Goal: Task Accomplishment & Management: Manage account settings

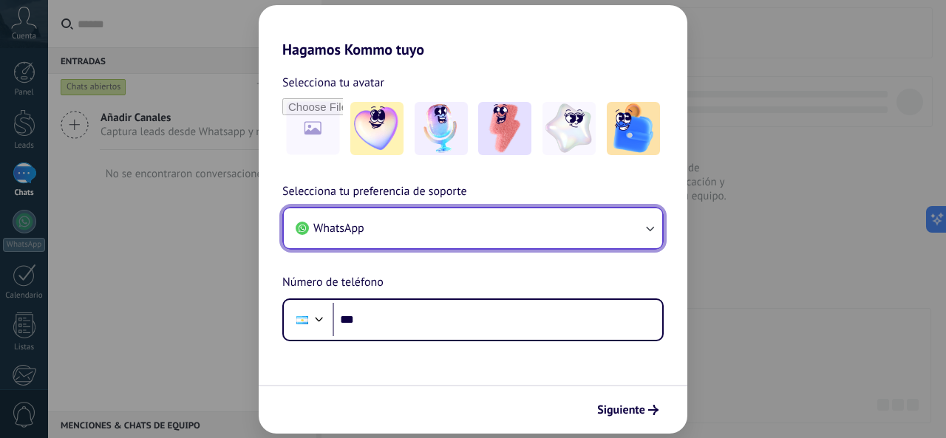
click at [409, 245] on button "WhatsApp" at bounding box center [473, 228] width 378 height 40
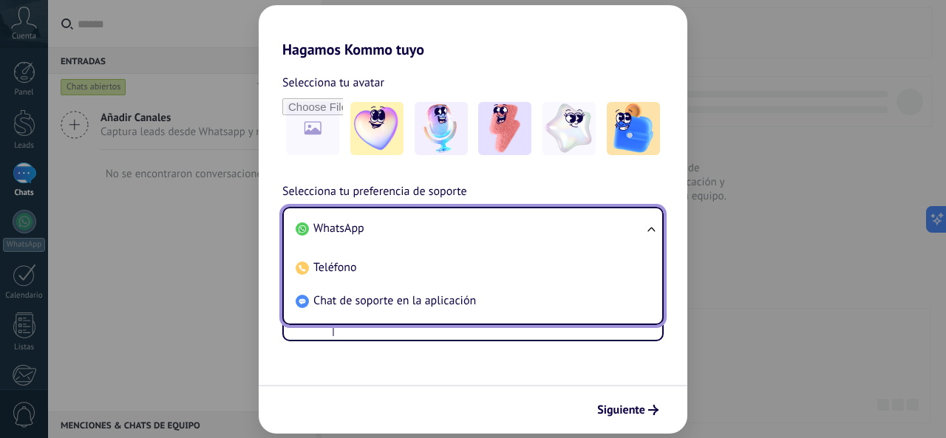
click at [407, 226] on li "WhatsApp" at bounding box center [470, 228] width 361 height 33
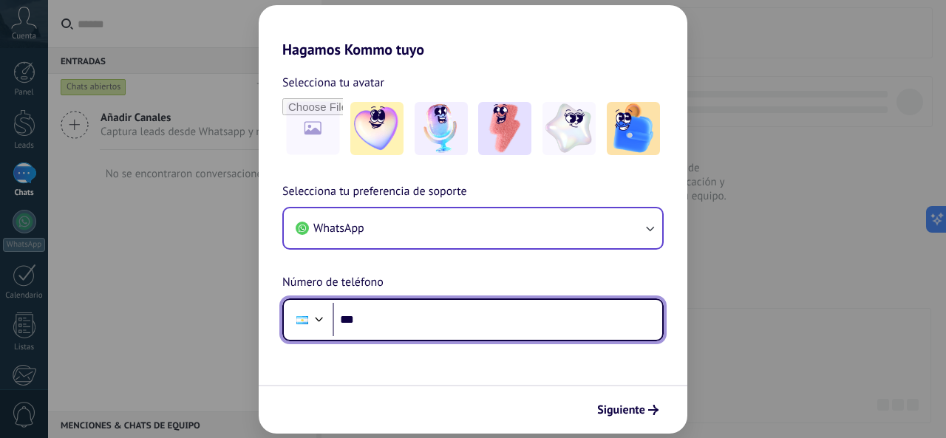
click at [409, 318] on input "***" at bounding box center [497, 320] width 330 height 34
type input "**********"
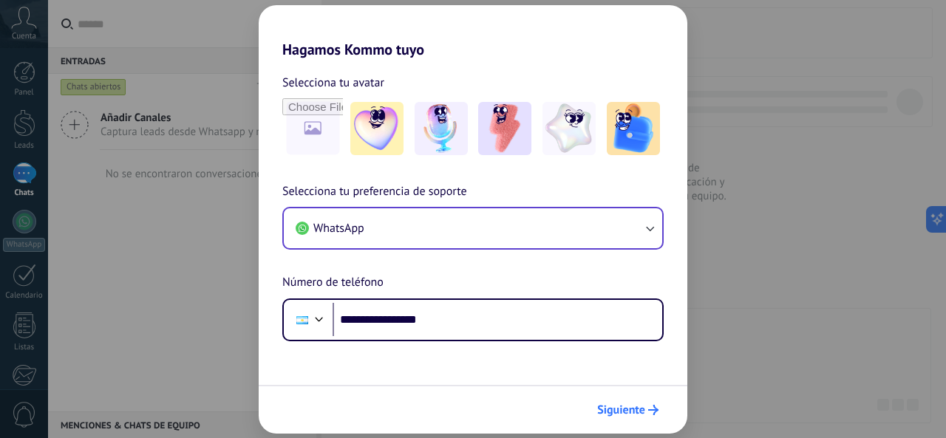
click at [648, 403] on button "Siguiente" at bounding box center [627, 409] width 75 height 25
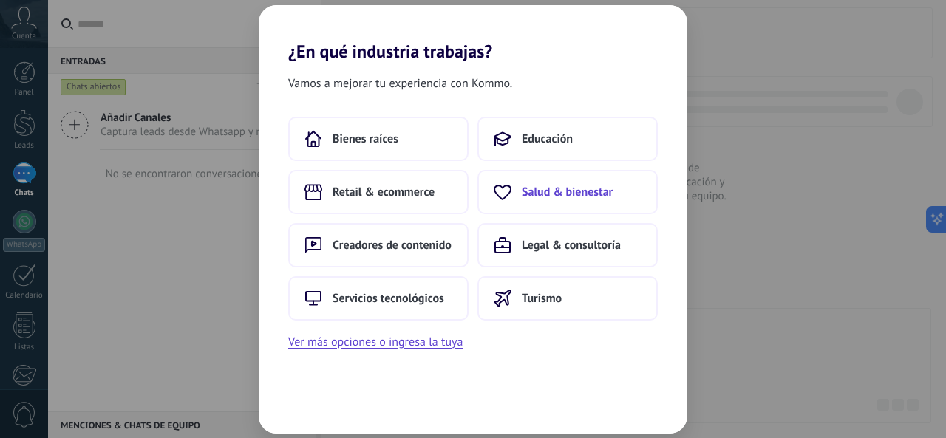
click at [570, 193] on span "Salud & bienestar" at bounding box center [567, 192] width 91 height 15
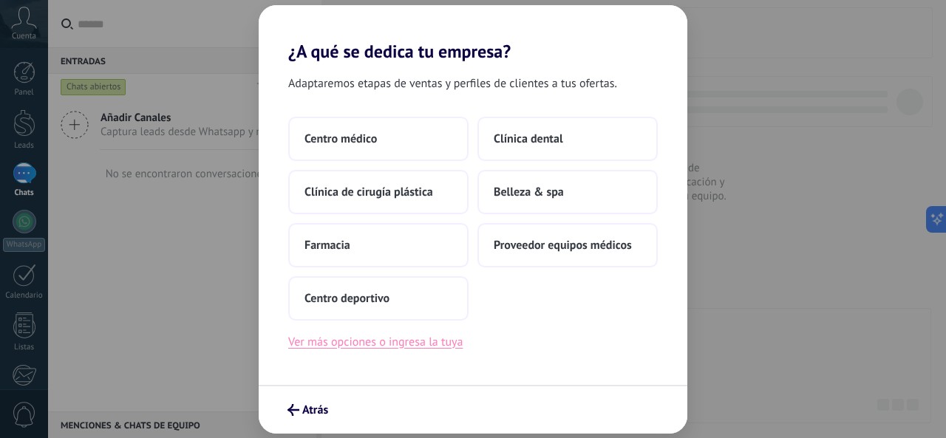
click at [426, 345] on button "Ver más opciones o ingresa la tuya" at bounding box center [375, 341] width 174 height 19
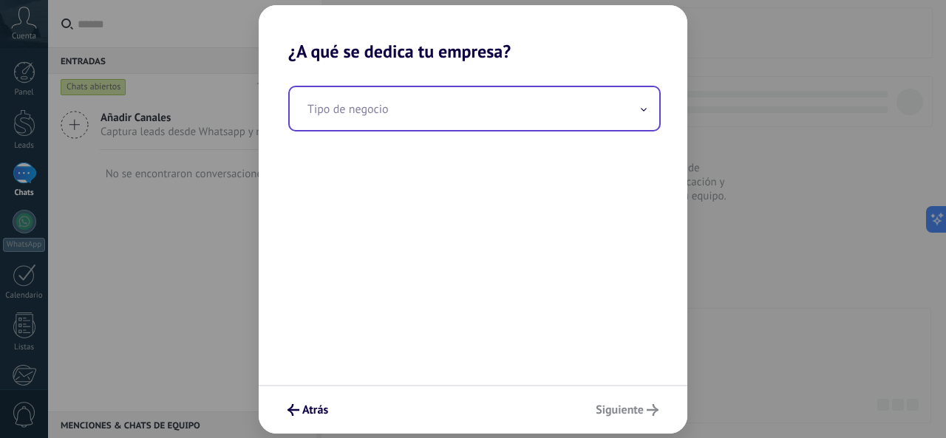
click at [425, 104] on input "text" at bounding box center [474, 108] width 369 height 43
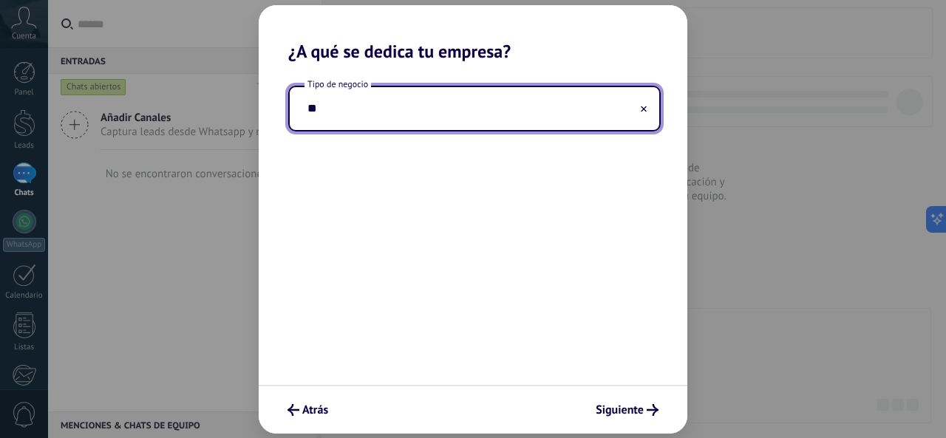
type input "*"
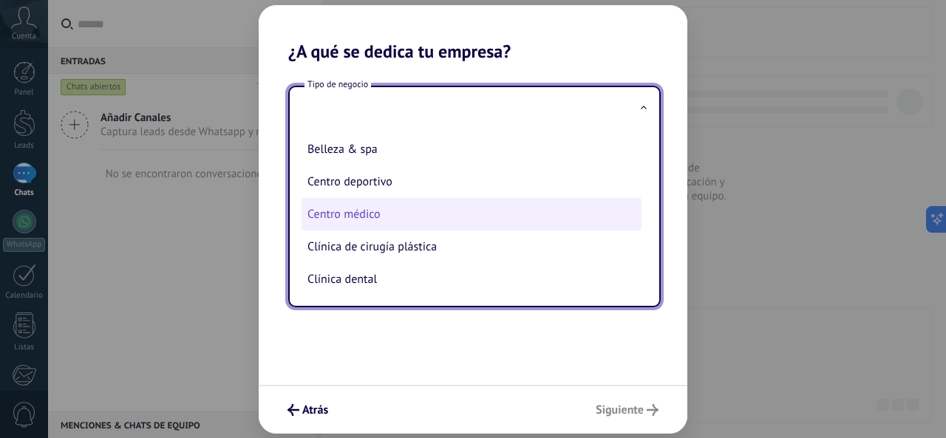
click at [430, 216] on li "Centro médico" at bounding box center [471, 214] width 340 height 33
type input "**********"
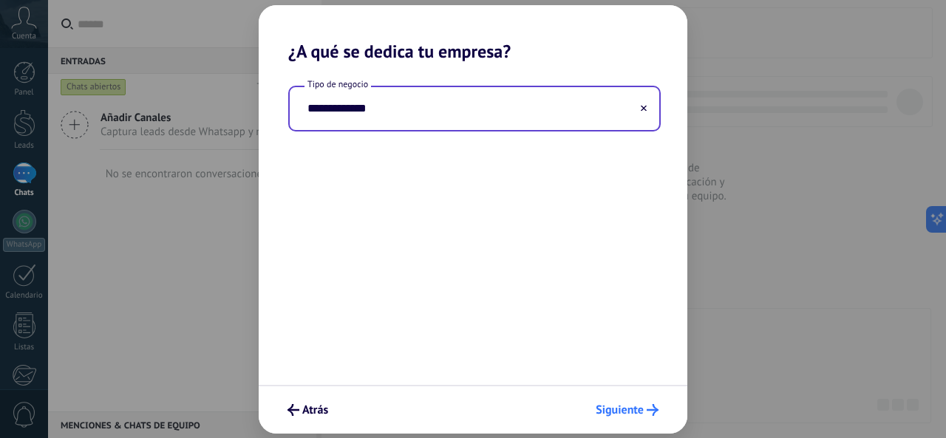
click at [614, 407] on span "Siguiente" at bounding box center [619, 410] width 48 height 10
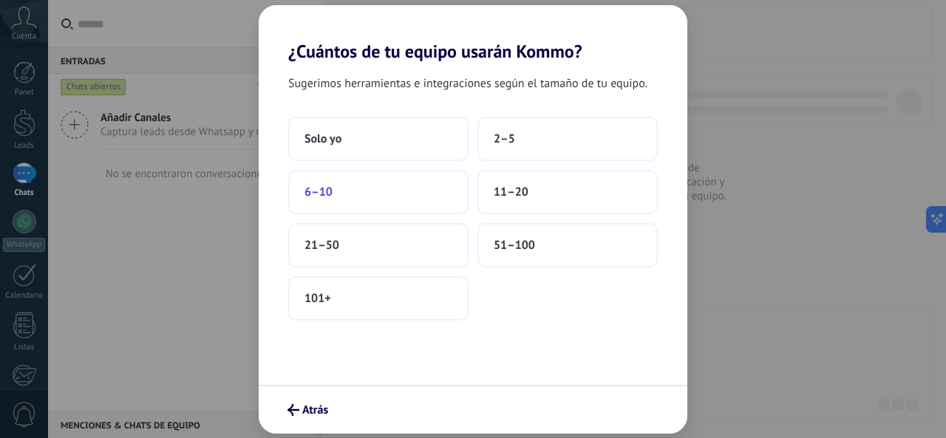
click at [402, 191] on button "6–10" at bounding box center [378, 192] width 180 height 44
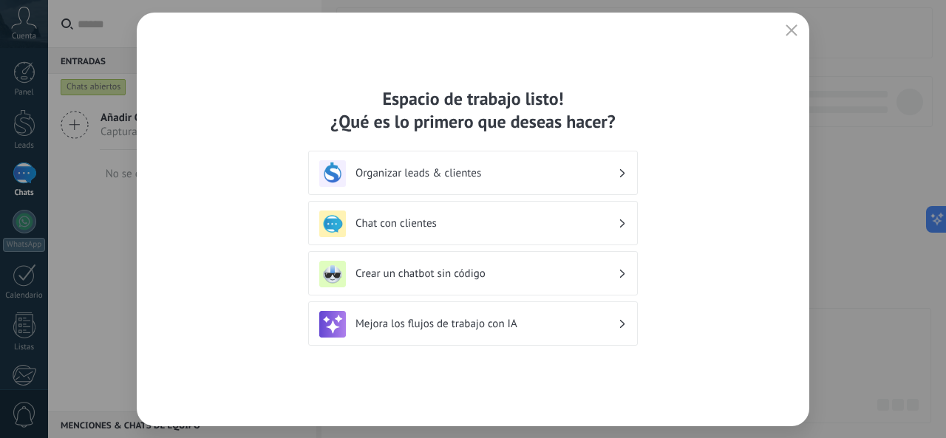
click at [564, 221] on h3 "Chat con clientes" at bounding box center [486, 223] width 262 height 14
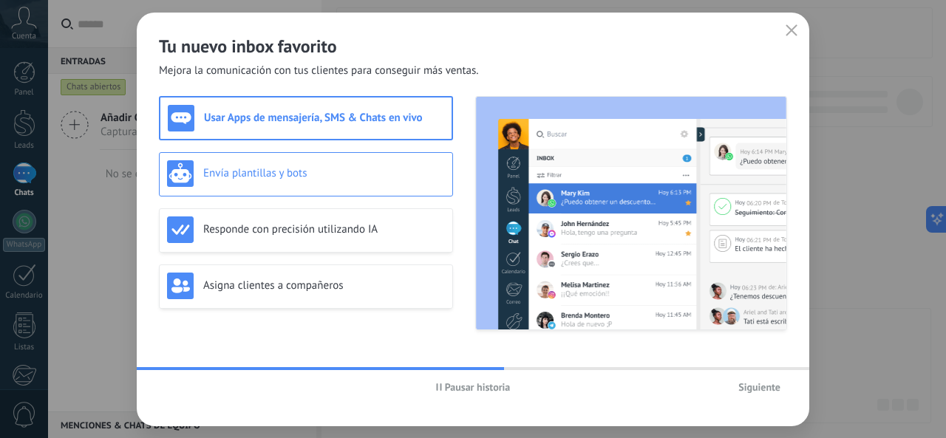
click at [298, 180] on h3 "Envía plantillas y bots" at bounding box center [324, 173] width 242 height 14
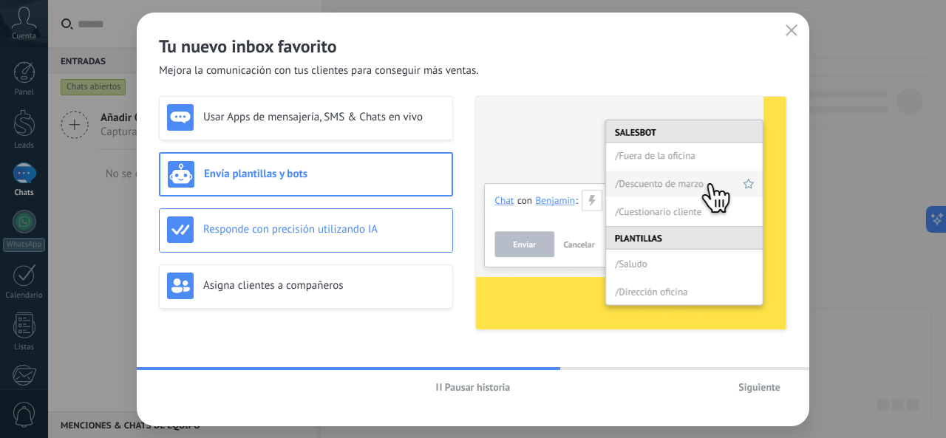
click at [304, 226] on h3 "Responde con precisión utilizando IA" at bounding box center [324, 229] width 242 height 14
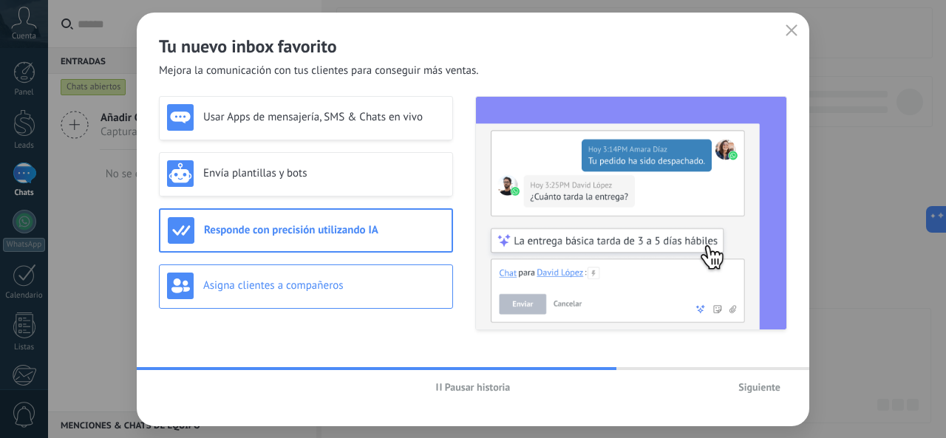
click at [307, 281] on h3 "Asigna clientes a compañeros" at bounding box center [324, 286] width 242 height 14
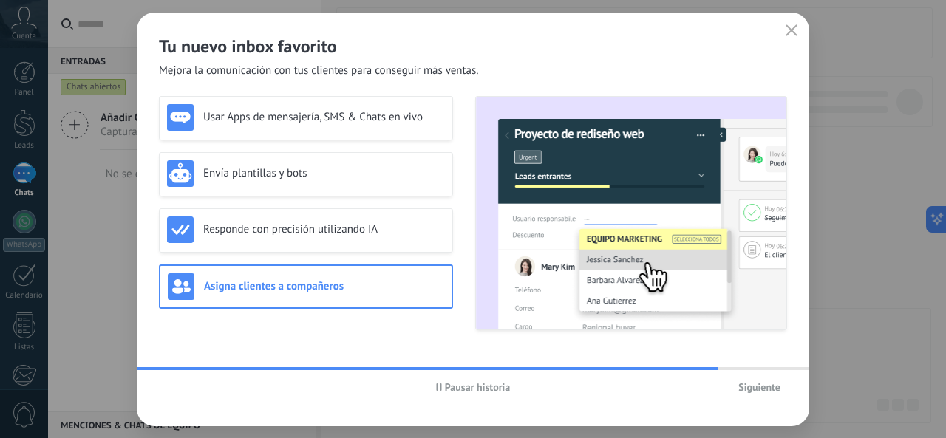
click at [792, 31] on use "button" at bounding box center [791, 29] width 11 height 11
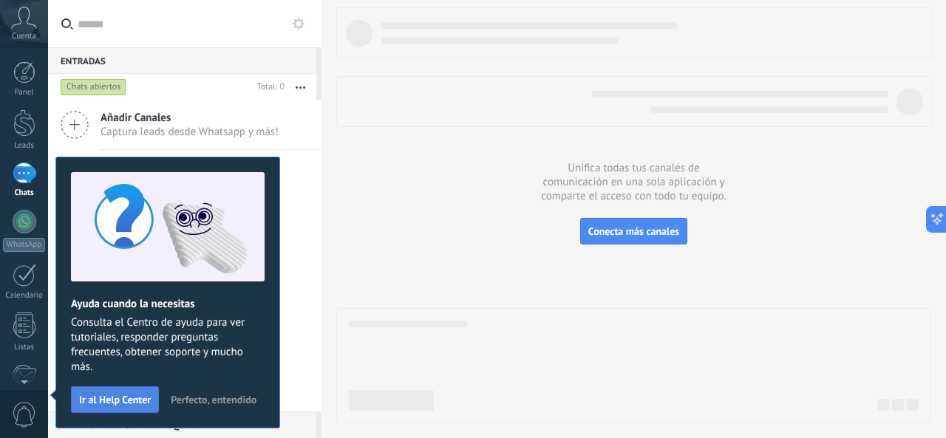
click at [104, 396] on span "Ir al Help Center" at bounding box center [115, 400] width 72 height 10
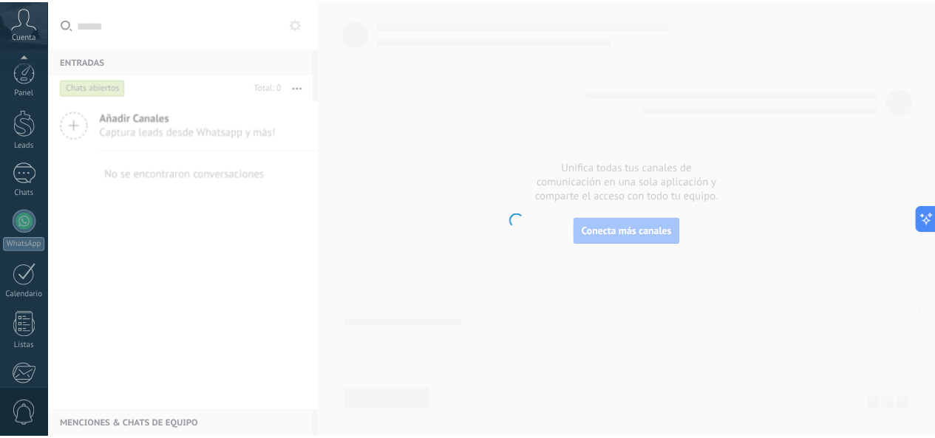
scroll to position [177, 0]
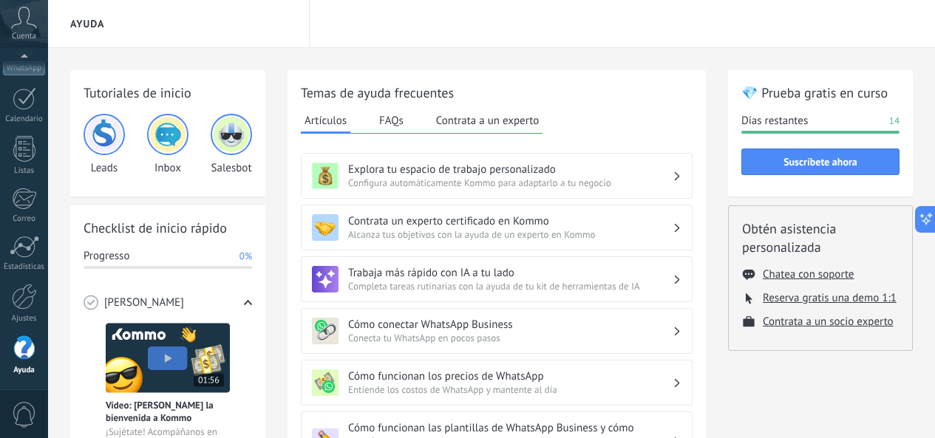
click at [239, 148] on img at bounding box center [231, 134] width 35 height 35
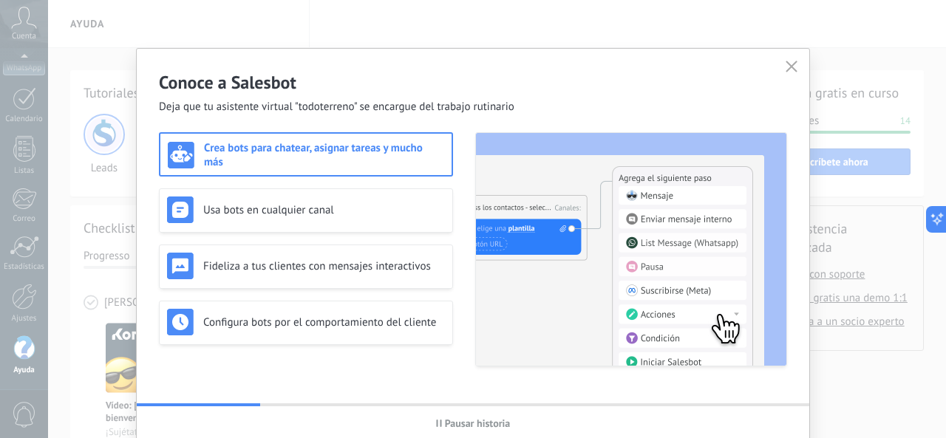
click at [795, 66] on button "button" at bounding box center [791, 67] width 19 height 21
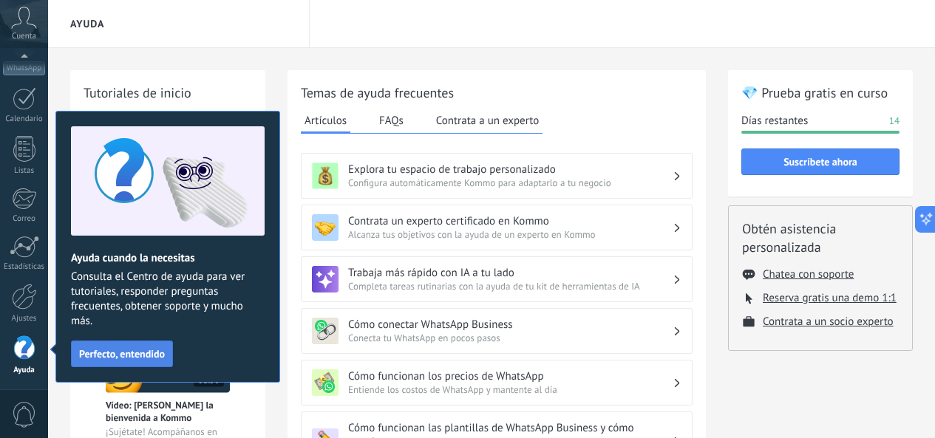
click at [108, 354] on span "Perfecto, entendido" at bounding box center [122, 354] width 86 height 10
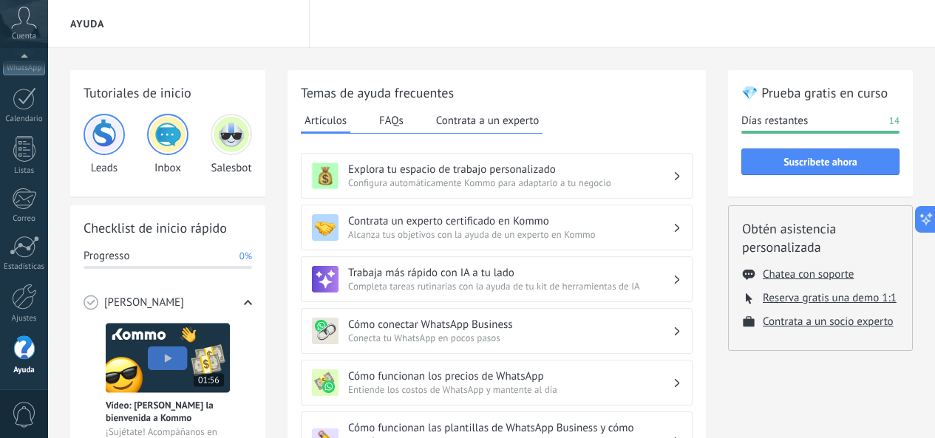
click at [525, 174] on h3 "Explora tu espacio de trabajo personalizado" at bounding box center [510, 170] width 324 height 14
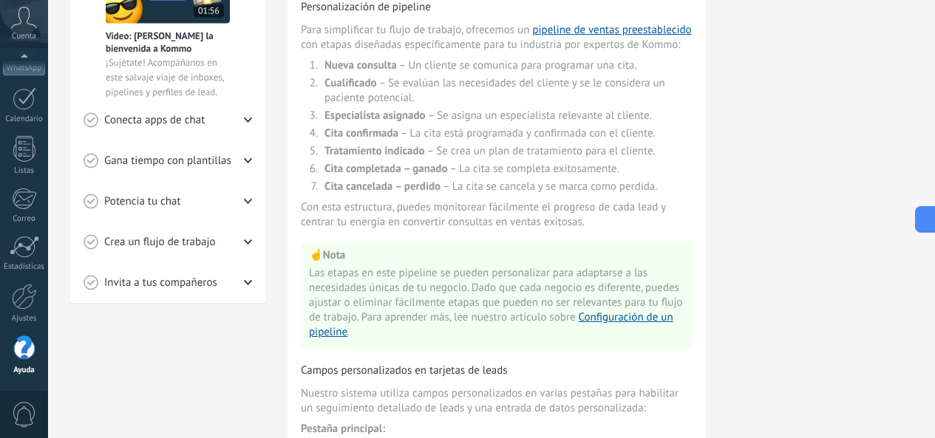
scroll to position [74, 0]
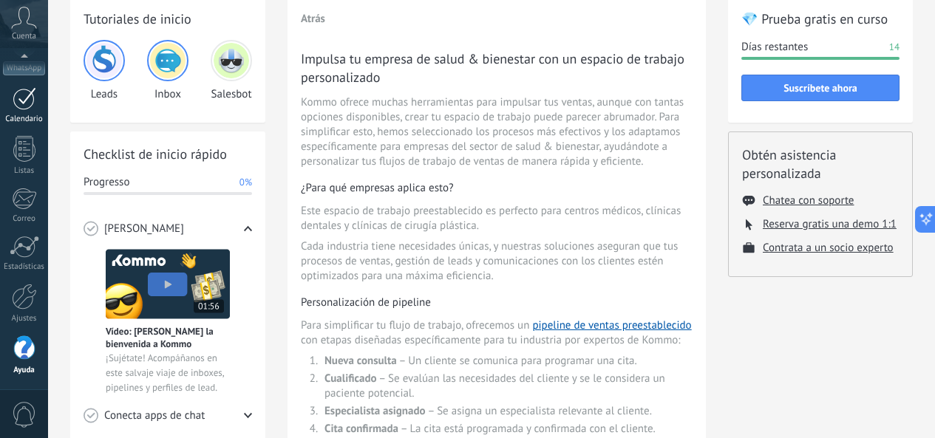
click at [22, 95] on div at bounding box center [25, 98] width 24 height 23
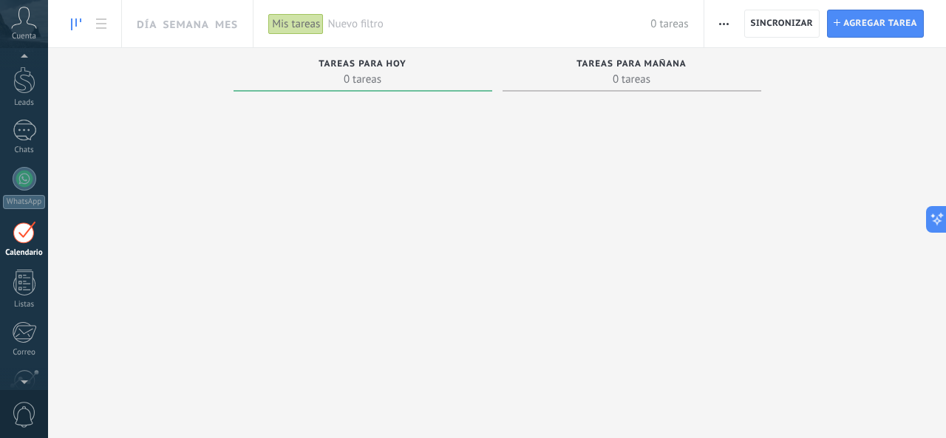
click at [634, 66] on span "Tareas para mañana" at bounding box center [631, 64] width 110 height 10
click at [389, 62] on span "Tareas para hoy" at bounding box center [362, 64] width 88 height 10
click at [608, 63] on span "Tareas para mañana" at bounding box center [631, 64] width 110 height 10
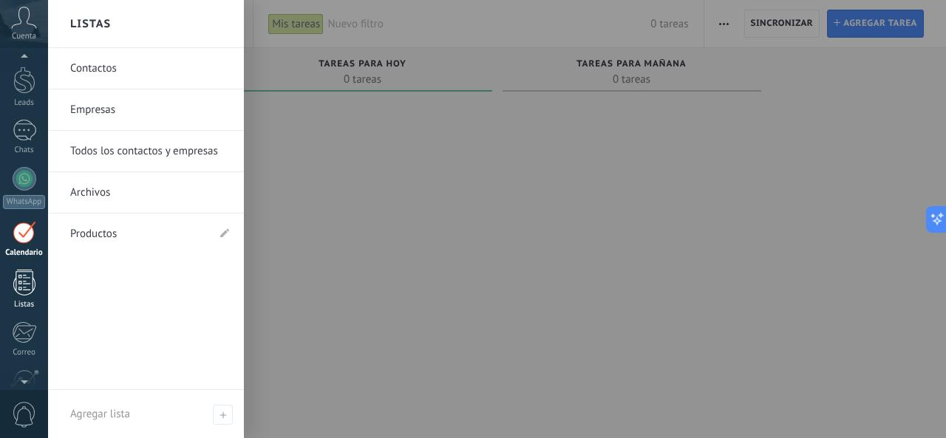
click at [23, 281] on div at bounding box center [24, 283] width 22 height 26
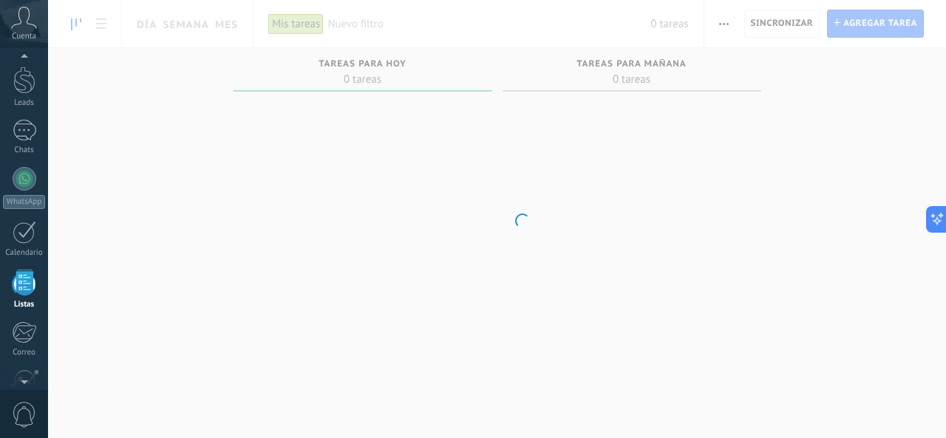
scroll to position [34, 0]
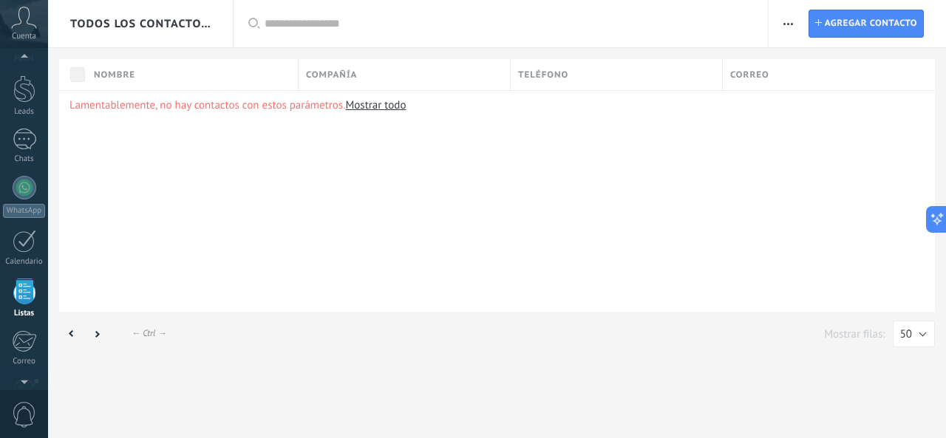
click at [19, 13] on use at bounding box center [24, 17] width 25 height 21
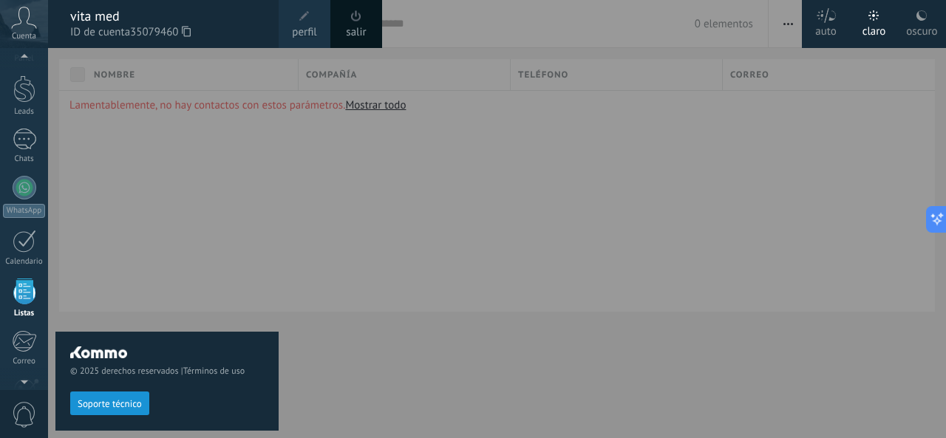
click at [326, 236] on div at bounding box center [521, 219] width 946 height 438
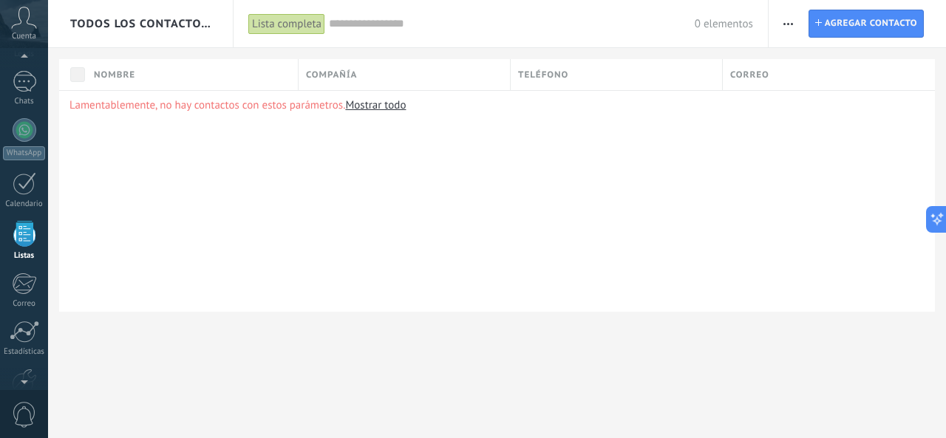
scroll to position [65, 0]
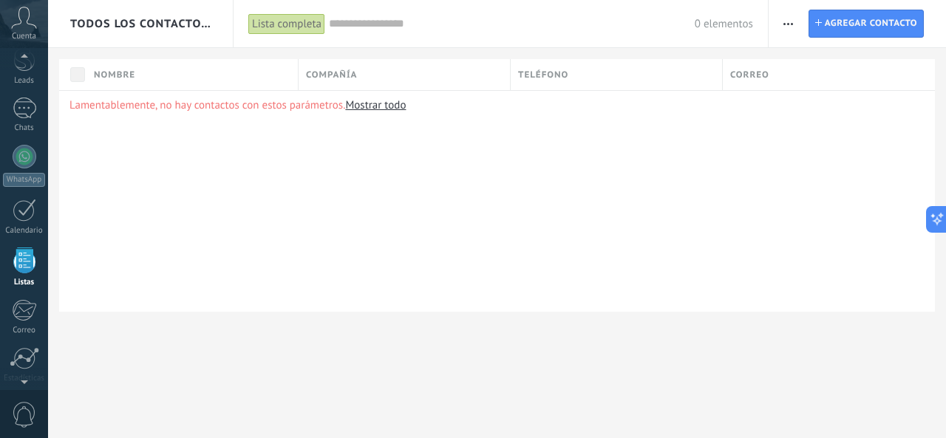
click at [19, 23] on icon at bounding box center [24, 18] width 26 height 22
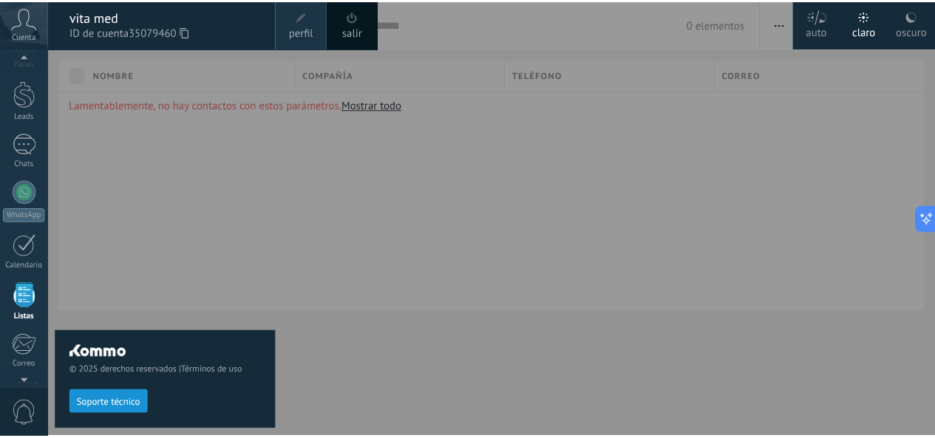
scroll to position [0, 0]
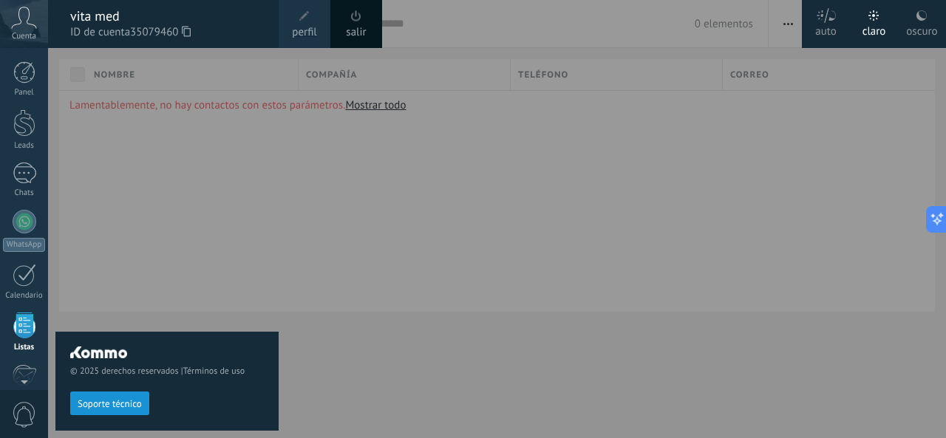
drag, startPoint x: 925, startPoint y: 21, endPoint x: 827, endPoint y: 94, distance: 122.5
click at [926, 21] on icon at bounding box center [921, 16] width 12 height 12
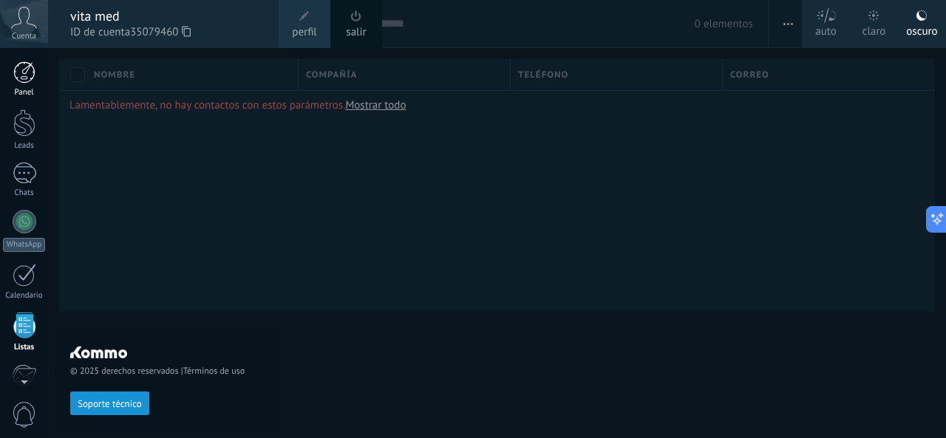
click at [16, 92] on div "Panel" at bounding box center [24, 93] width 43 height 10
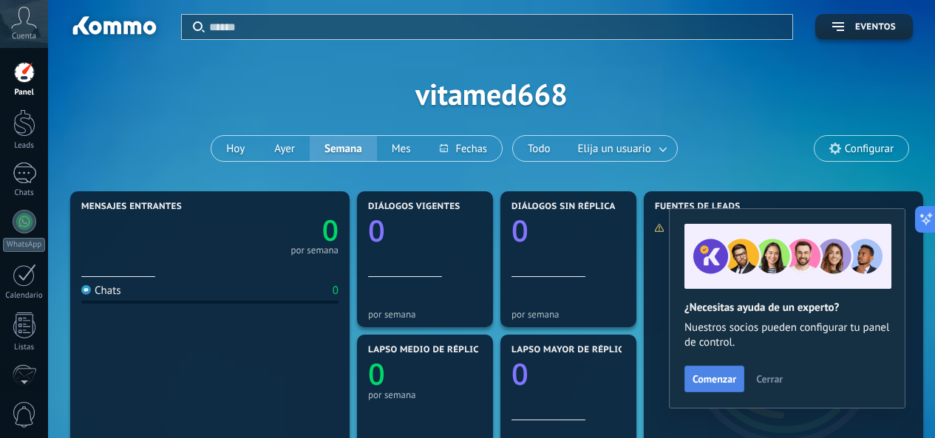
click at [711, 380] on span "Comenzar" at bounding box center [714, 379] width 44 height 10
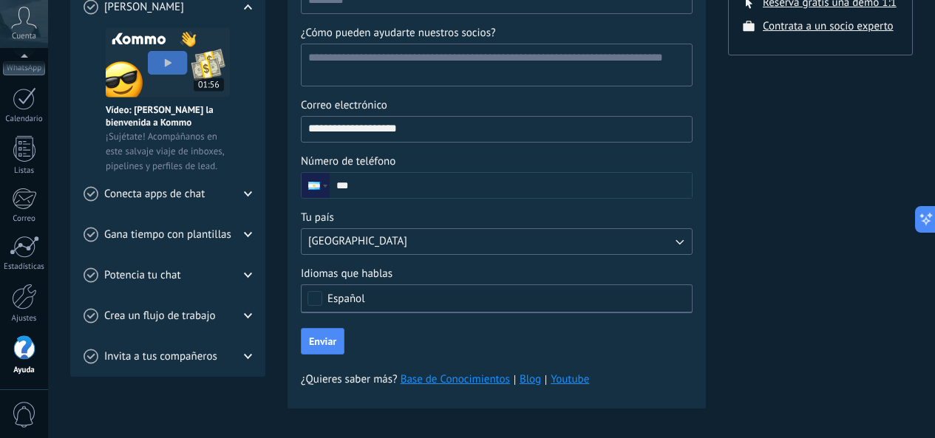
scroll to position [307, 0]
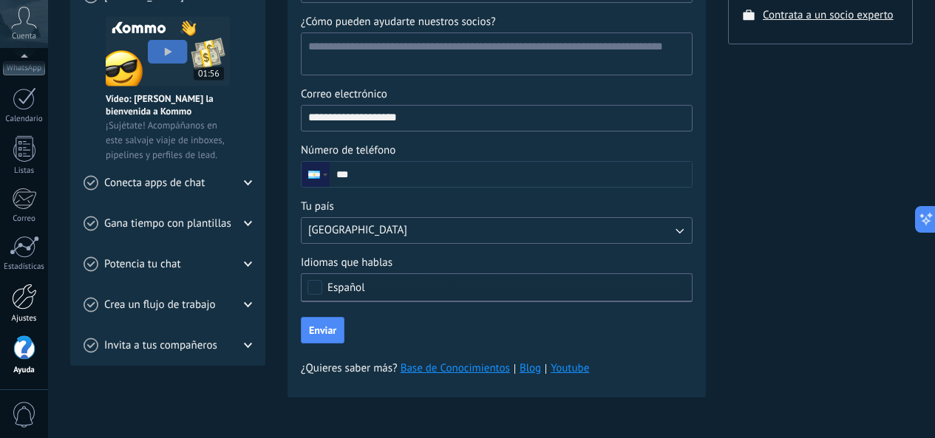
click at [26, 301] on div at bounding box center [24, 297] width 25 height 26
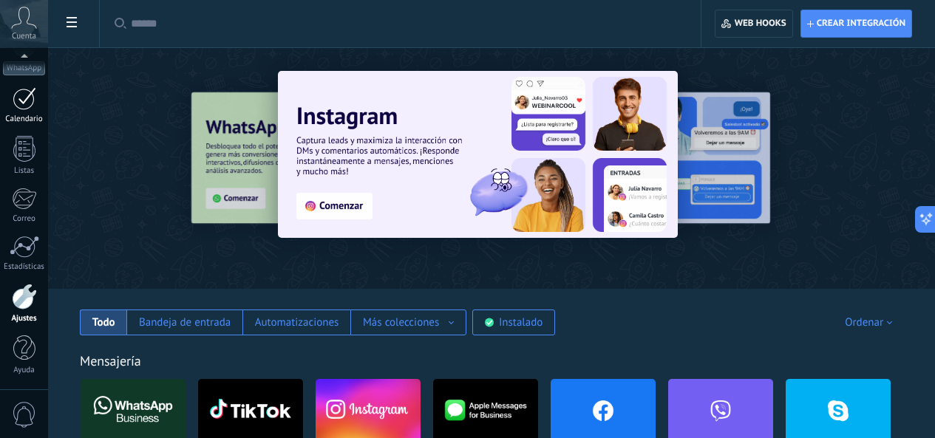
click at [21, 98] on div at bounding box center [25, 98] width 24 height 23
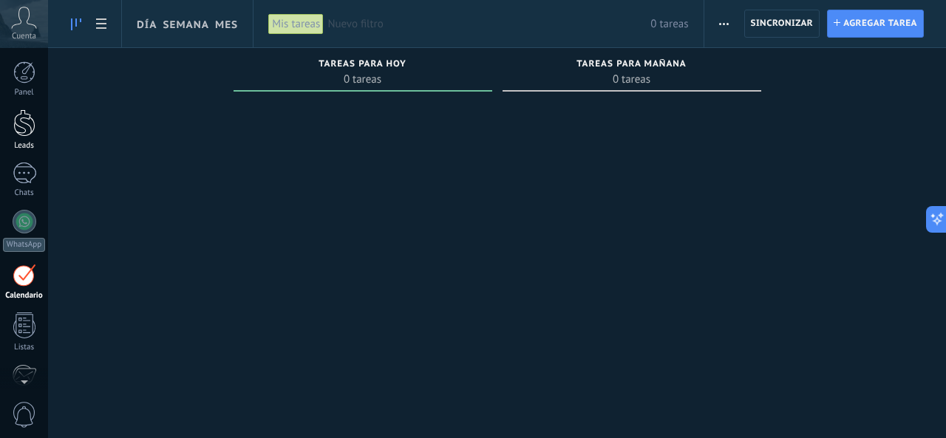
click at [13, 123] on div at bounding box center [24, 122] width 22 height 27
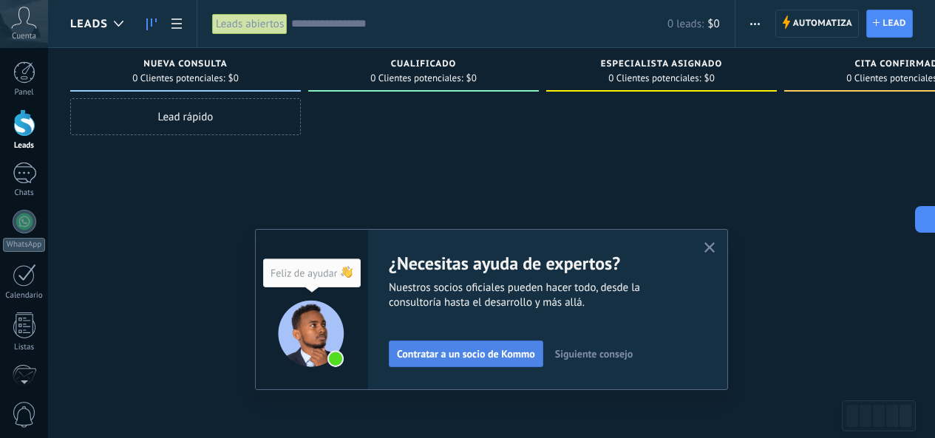
click at [478, 349] on span "Contratar a un socio de Kommo" at bounding box center [466, 354] width 138 height 10
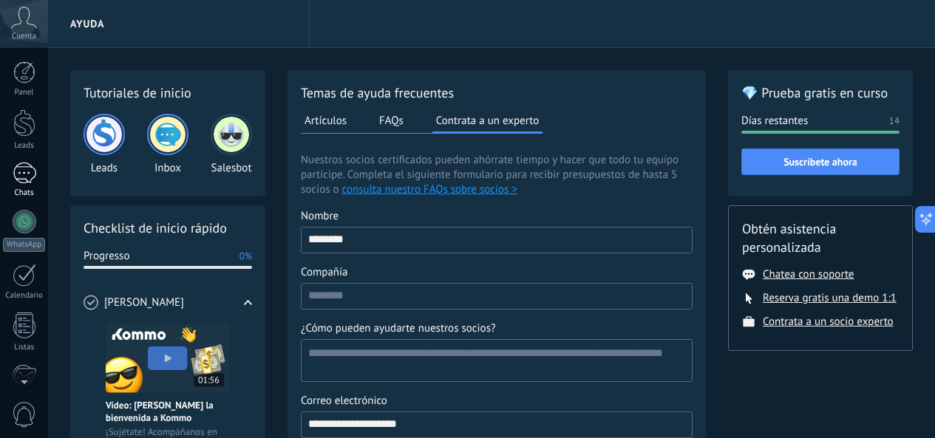
click at [25, 170] on div at bounding box center [25, 173] width 24 height 21
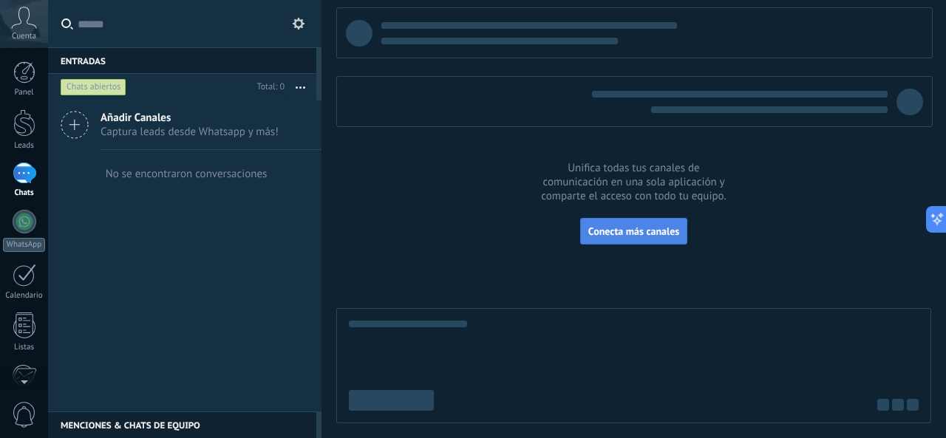
click at [619, 228] on span "Conecta más canales" at bounding box center [633, 231] width 91 height 13
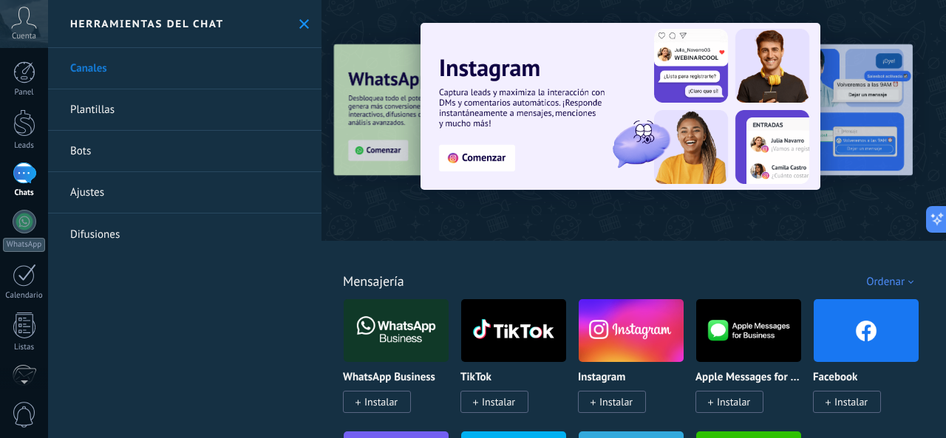
scroll to position [74, 0]
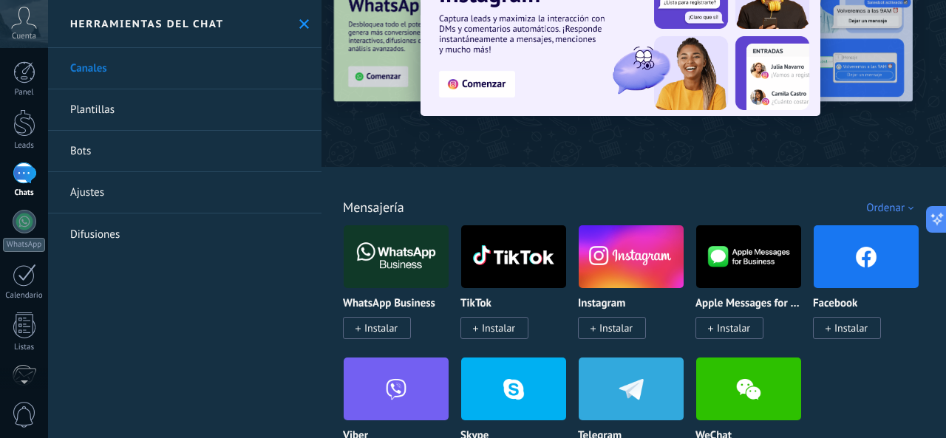
click at [626, 331] on span "Instalar" at bounding box center [615, 327] width 33 height 13
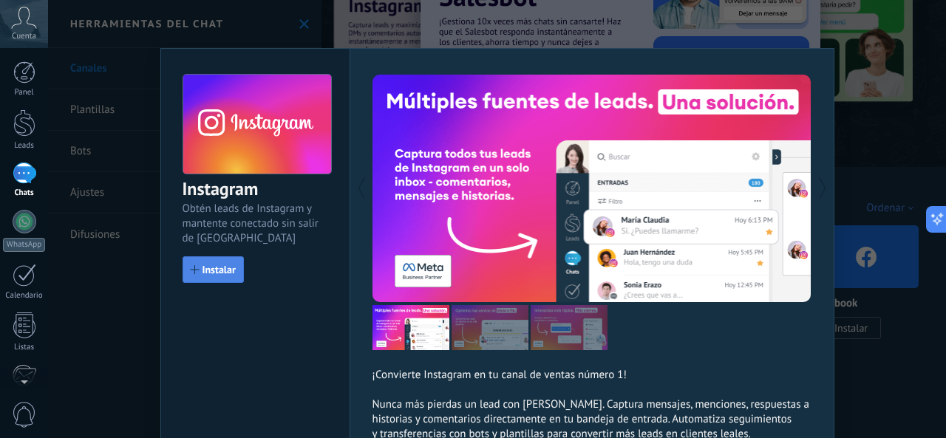
click at [203, 267] on span "Instalar" at bounding box center [218, 269] width 33 height 10
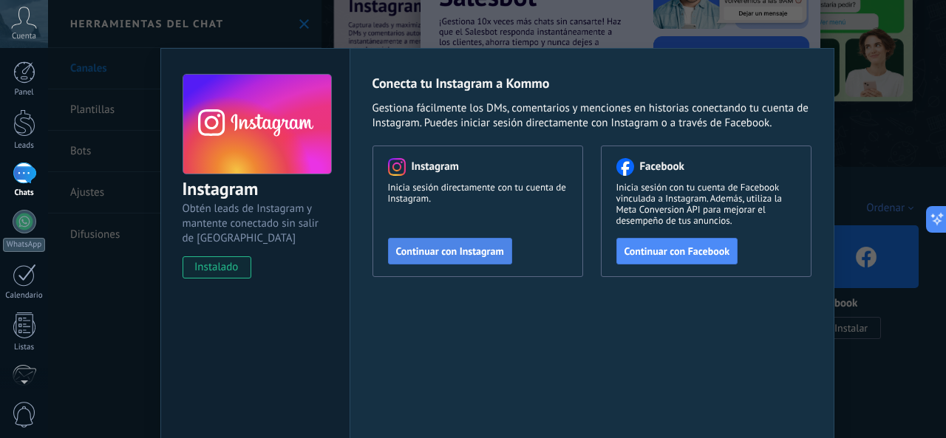
click at [450, 247] on span "Continuar con Instagram" at bounding box center [450, 251] width 108 height 10
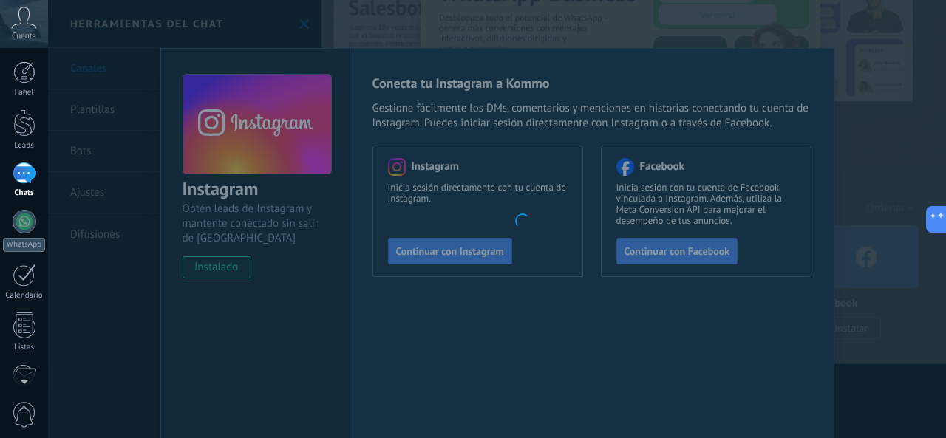
click at [879, 41] on body ".abccls-1,.abccls-2{fill-rule:evenodd}.abccls-2{fill:#fff} .abfcls-1{fill:none}…" at bounding box center [473, 219] width 946 height 438
drag, startPoint x: 103, startPoint y: 277, endPoint x: 114, endPoint y: 278, distance: 11.1
click at [104, 277] on body ".abccls-1,.abccls-2{fill-rule:evenodd}.abccls-2{fill:#fff} .abfcls-1{fill:none}…" at bounding box center [473, 219] width 946 height 438
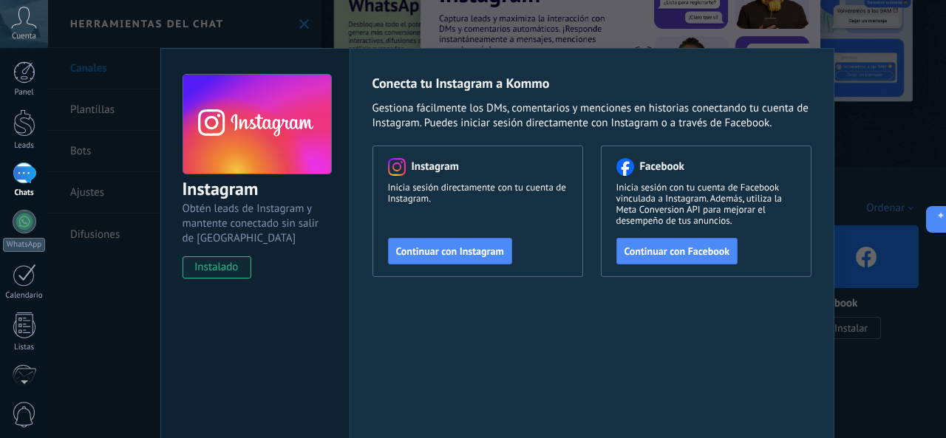
click at [87, 132] on div "Instagram Obtén leads de Instagram y mantente conectado sin salir de Kommo inst…" at bounding box center [497, 219] width 898 height 438
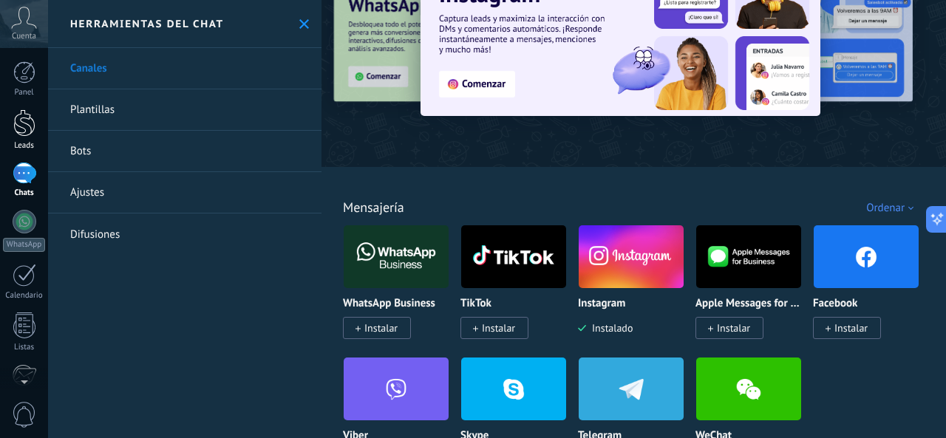
click at [29, 126] on div at bounding box center [24, 122] width 22 height 27
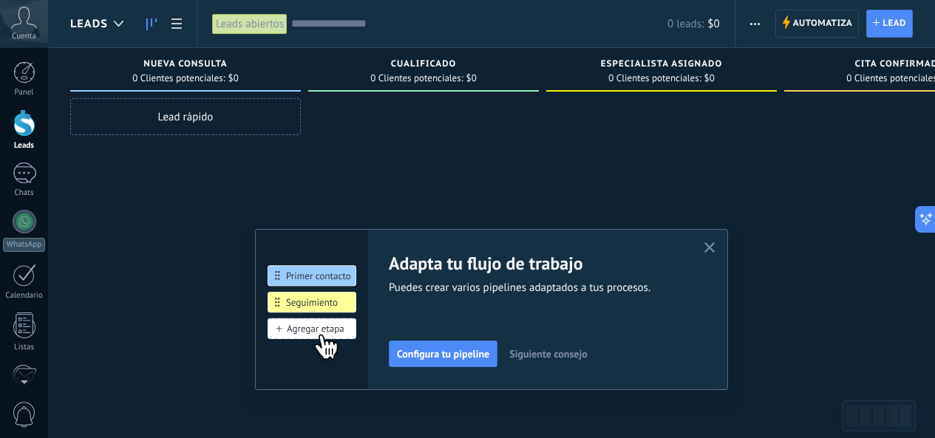
drag, startPoint x: 466, startPoint y: 354, endPoint x: 701, endPoint y: 342, distance: 235.2
click at [701, 361] on div "Adapta tu flujo de trabajo Puedes crear varios pipelines adaptados a tus proces…" at bounding box center [547, 309] width 316 height 115
click at [537, 355] on span "Siguiente consejo" at bounding box center [548, 354] width 78 height 10
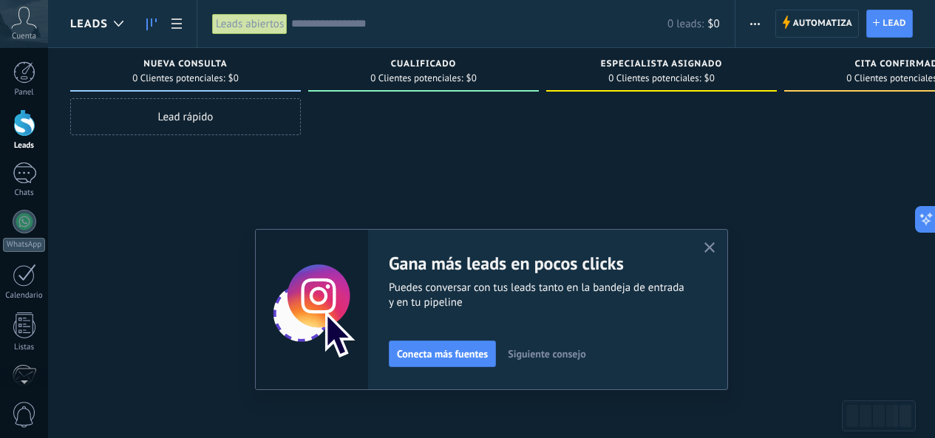
click at [547, 353] on span "Siguiente consejo" at bounding box center [547, 354] width 78 height 10
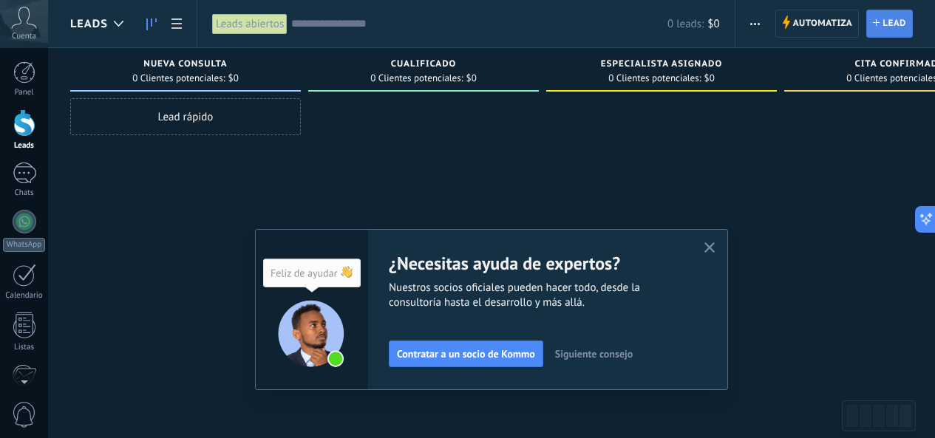
click at [898, 19] on span "Lead" at bounding box center [894, 23] width 24 height 27
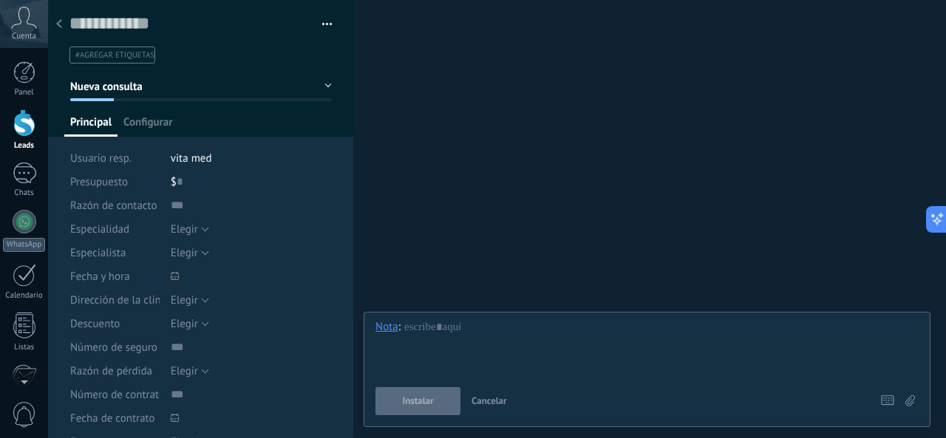
click at [216, 160] on li "vita med" at bounding box center [251, 158] width 161 height 24
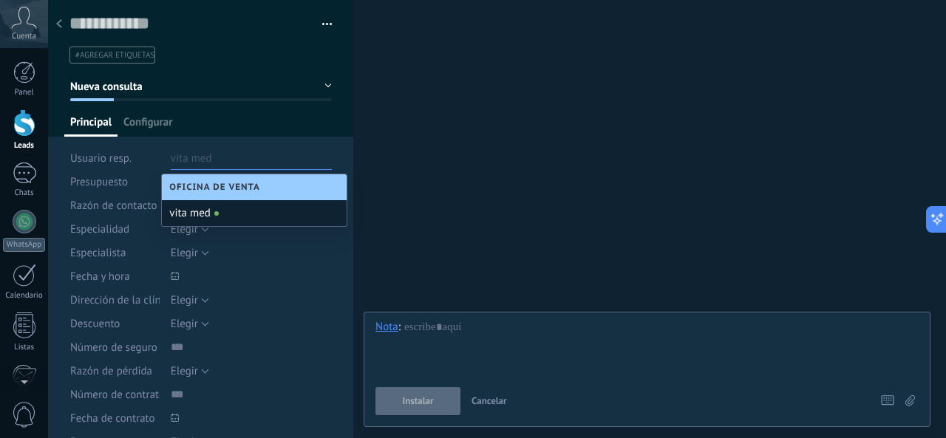
click at [234, 212] on div "vita med" at bounding box center [254, 213] width 185 height 26
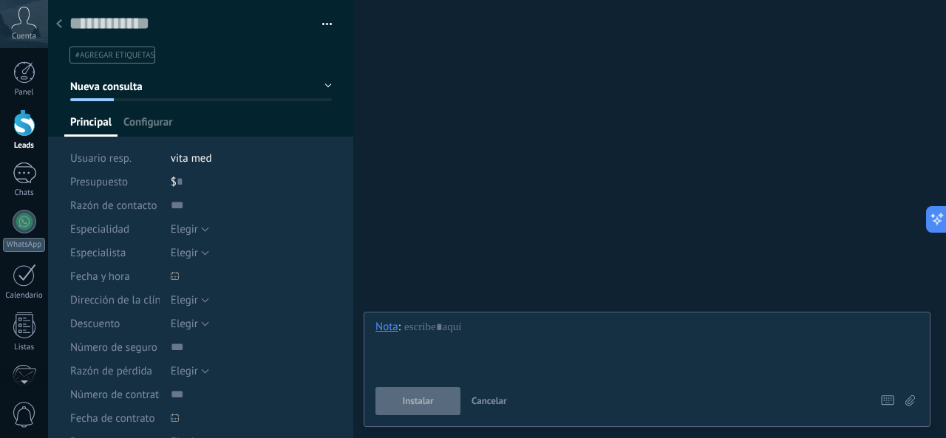
click at [185, 185] on div "$ 0" at bounding box center [251, 182] width 161 height 24
click at [177, 182] on input "text" at bounding box center [180, 182] width 6 height 24
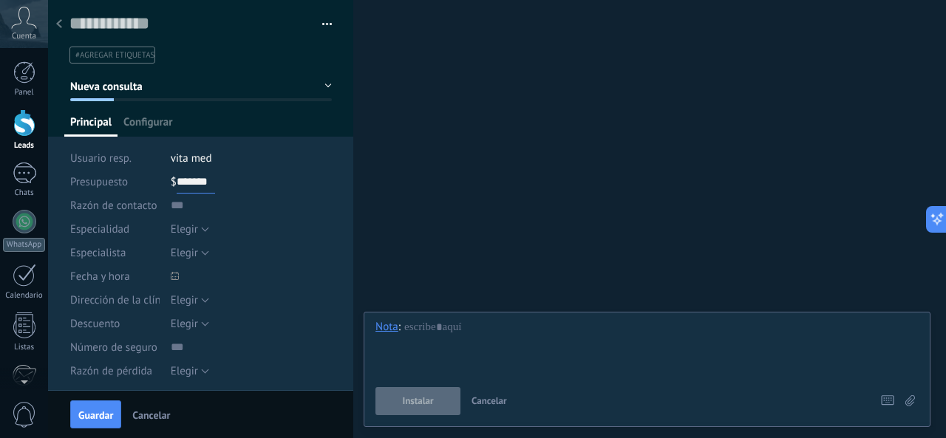
type input "*******"
click at [340, 247] on div "Guardar y crear Administrar etiquetas #agregar etiquetas" at bounding box center [201, 245] width 306 height 491
click at [194, 209] on input "text" at bounding box center [251, 206] width 161 height 24
type input "*"
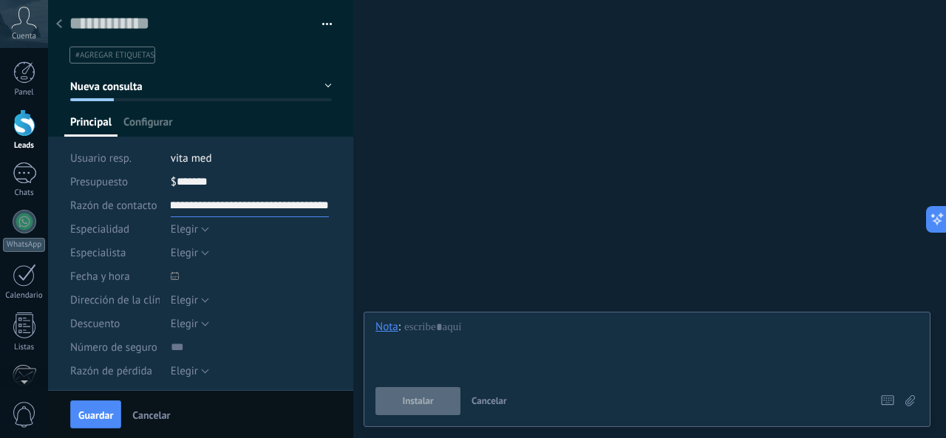
type input "**********"
click at [173, 228] on span "Elegir" at bounding box center [184, 229] width 27 height 14
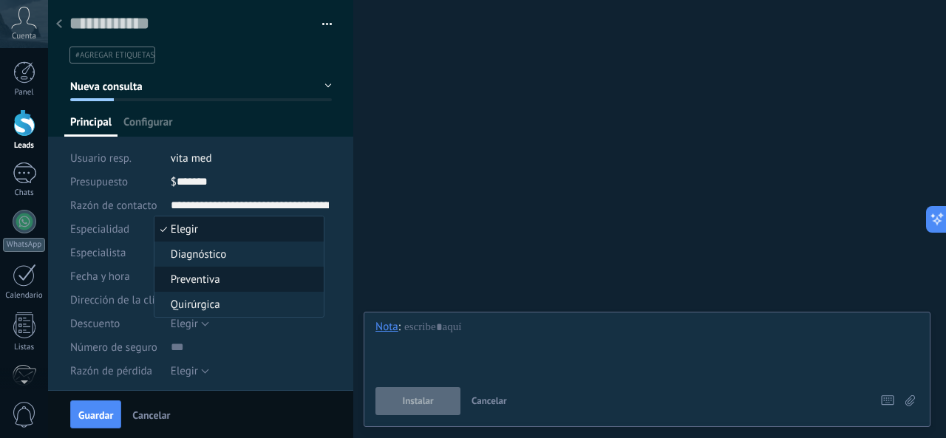
scroll to position [74, 0]
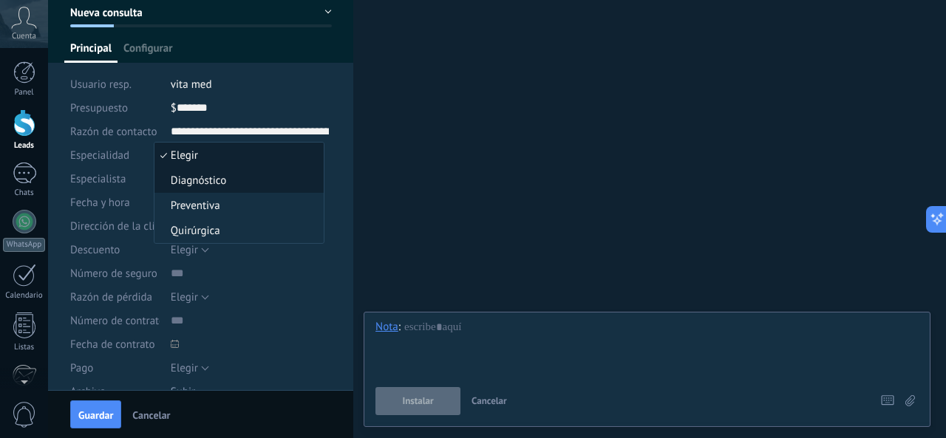
click at [256, 172] on li "Diagnóstico" at bounding box center [238, 180] width 169 height 25
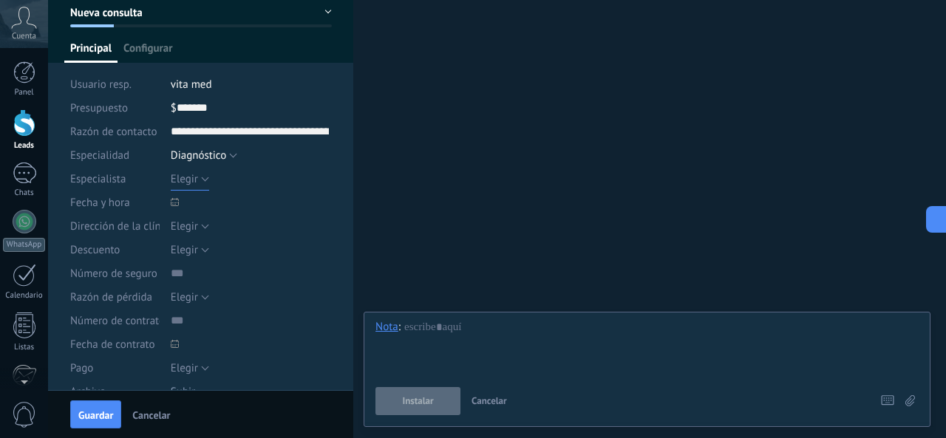
click at [182, 182] on span "Elegir" at bounding box center [184, 179] width 27 height 14
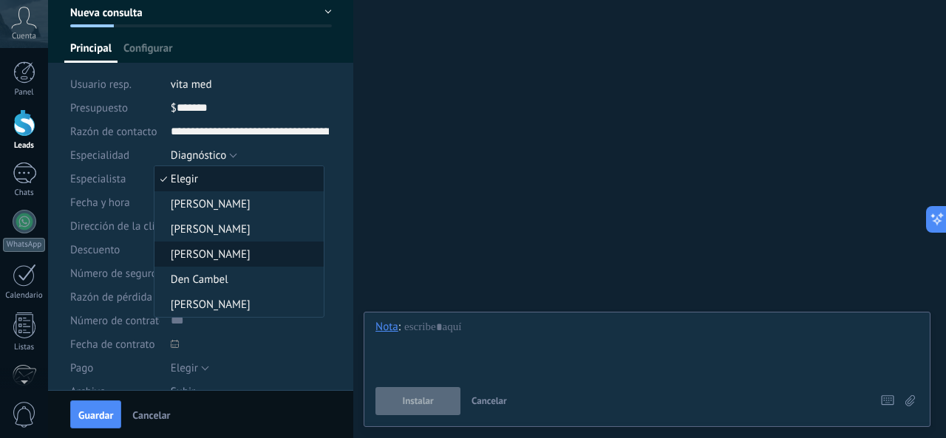
scroll to position [148, 0]
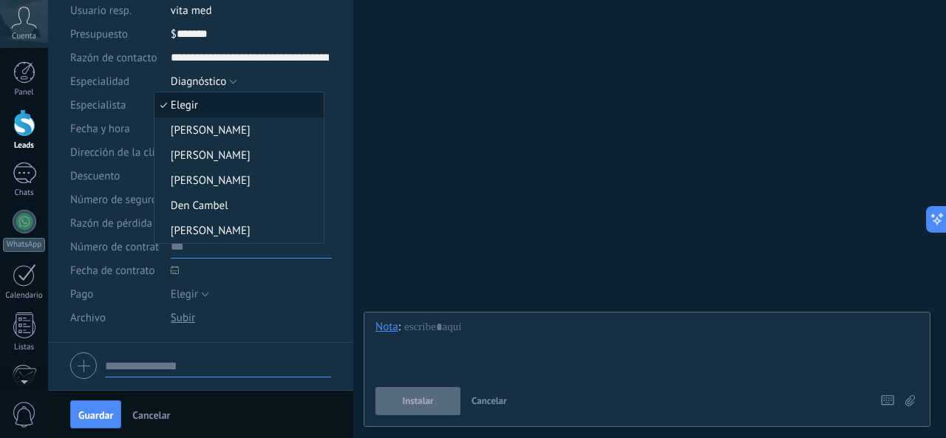
click at [251, 250] on input "text" at bounding box center [251, 247] width 161 height 24
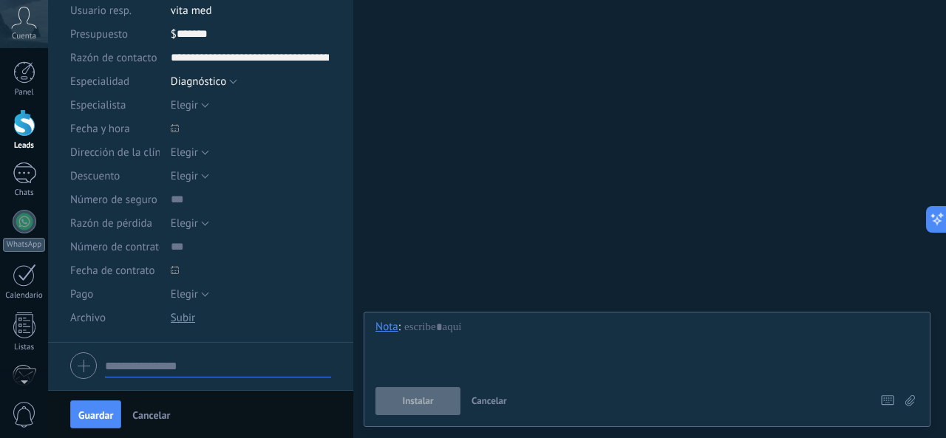
click at [168, 131] on div at bounding box center [175, 127] width 16 height 31
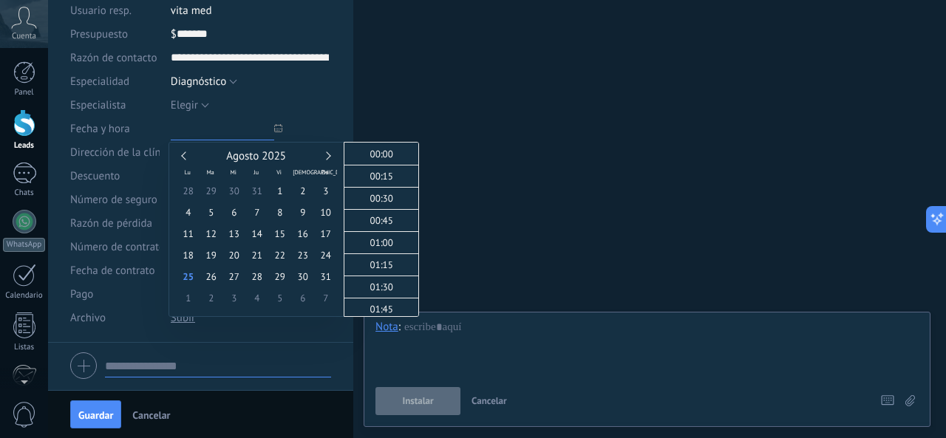
scroll to position [1347, 0]
type input "**********"
click at [216, 278] on span "26" at bounding box center [210, 276] width 23 height 21
click at [325, 118] on span "**********" at bounding box center [251, 129] width 161 height 24
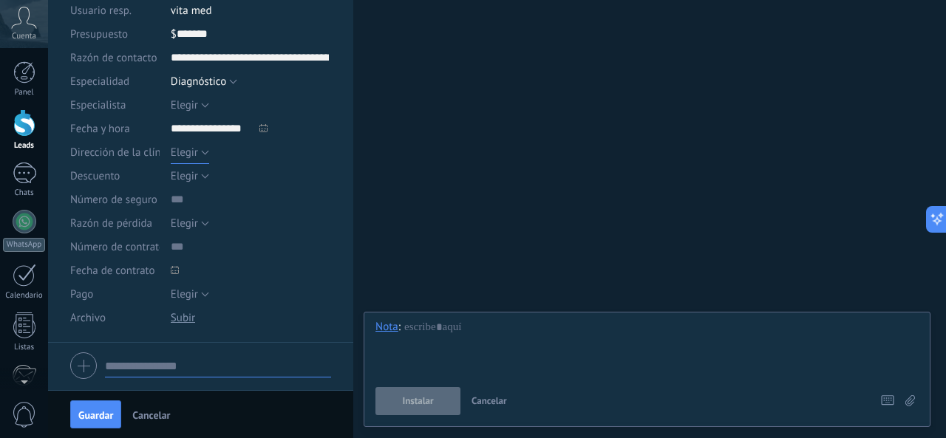
click at [173, 154] on span "Elegir" at bounding box center [184, 153] width 27 height 14
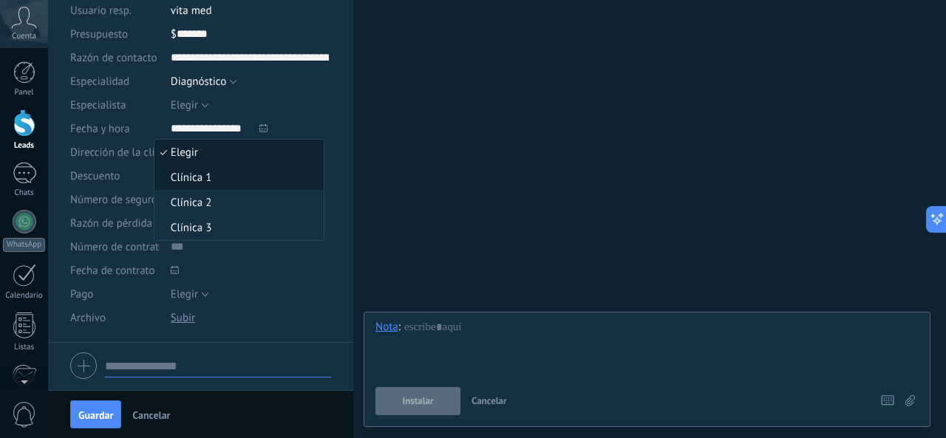
click at [238, 180] on span "Clínica 1" at bounding box center [236, 178] width 165 height 14
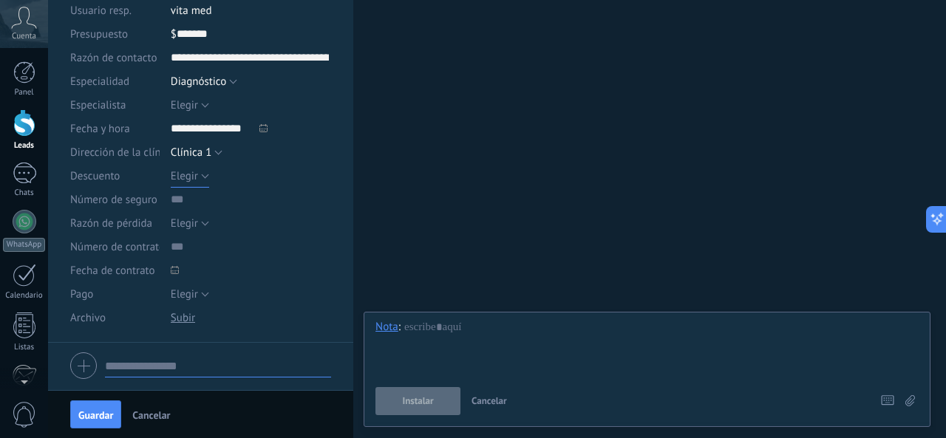
click at [186, 175] on span "Elegir" at bounding box center [184, 176] width 27 height 14
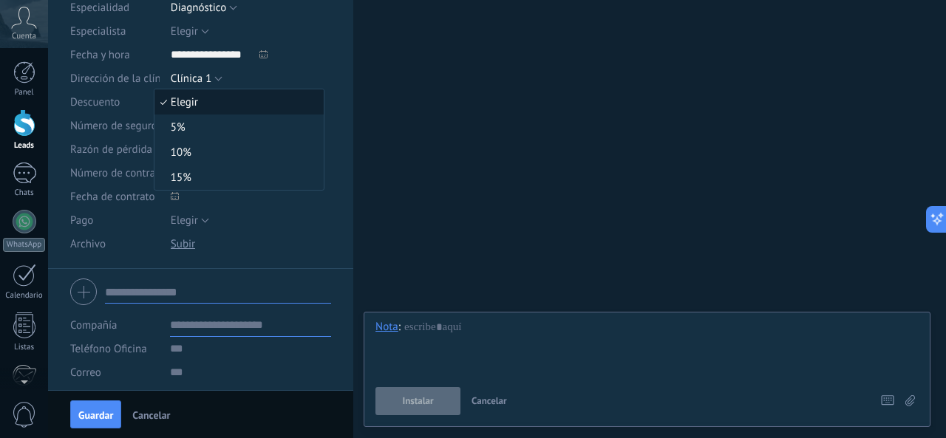
scroll to position [296, 0]
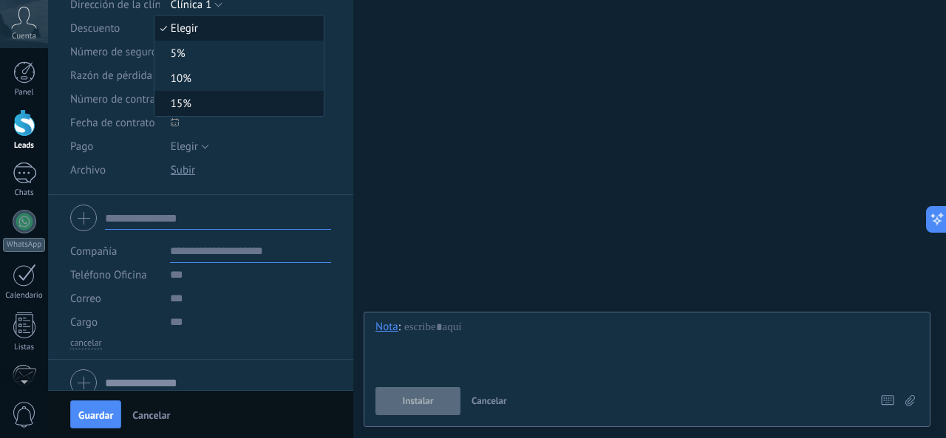
click at [207, 95] on li "15%" at bounding box center [238, 103] width 169 height 25
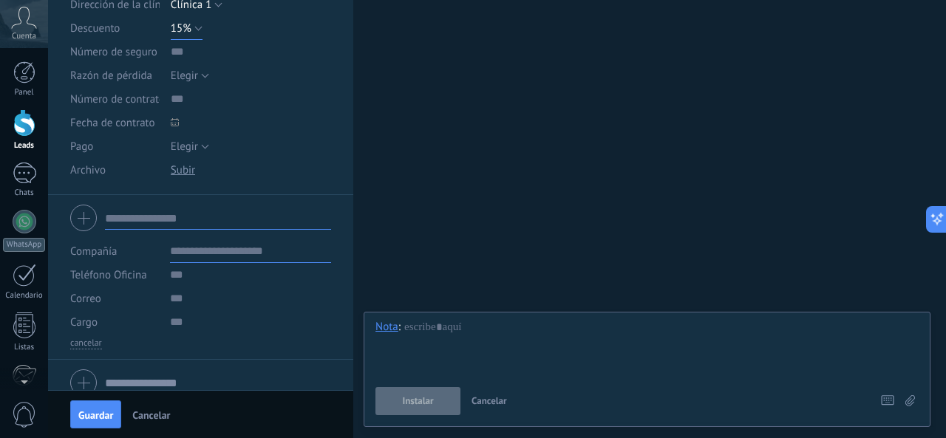
scroll to position [222, 0]
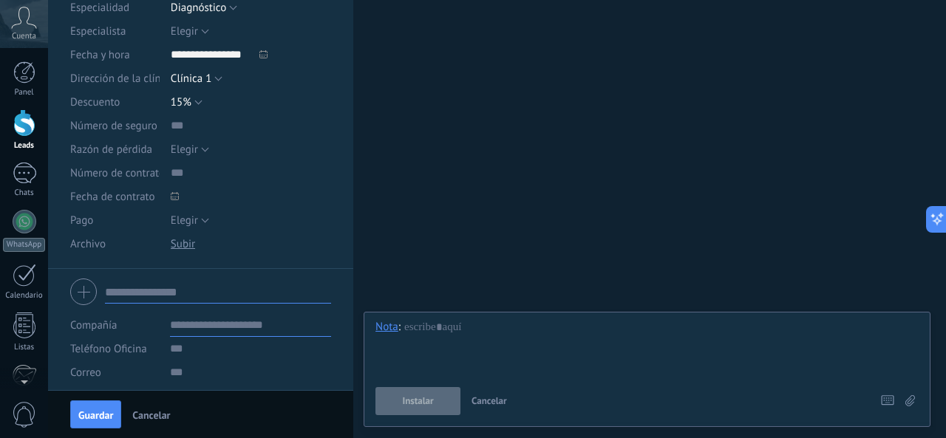
click at [160, 129] on div "Número de seguro" at bounding box center [201, 126] width 262 height 24
click at [171, 127] on input "text" at bounding box center [251, 126] width 161 height 24
click at [190, 147] on span "Elegir" at bounding box center [184, 150] width 27 height 14
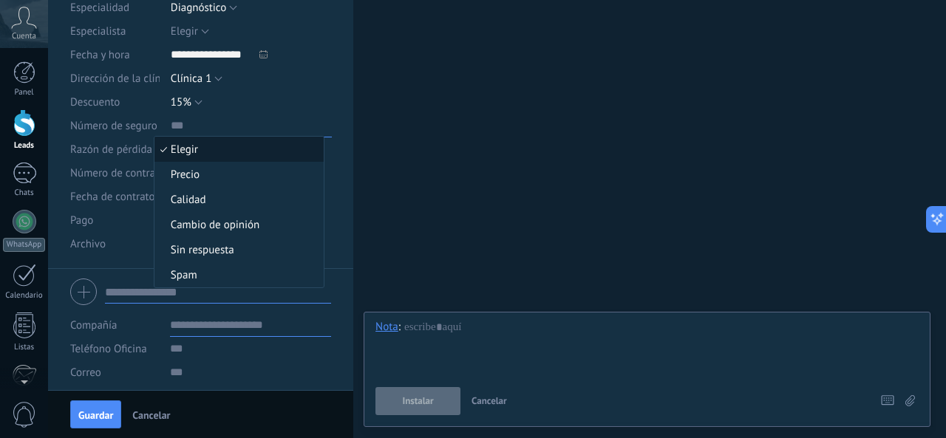
click at [294, 126] on input "text" at bounding box center [251, 126] width 161 height 24
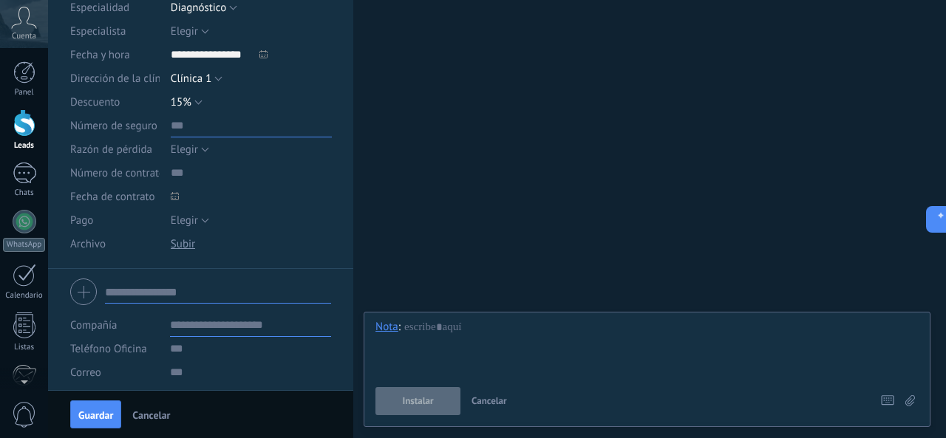
scroll to position [148, 0]
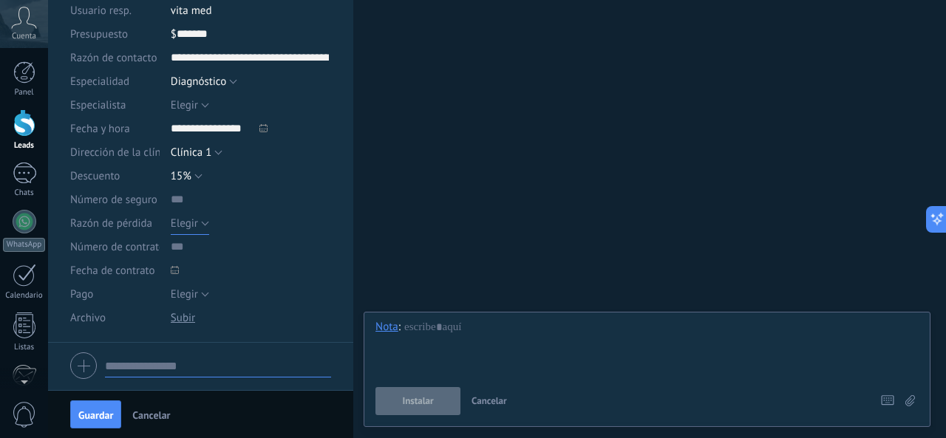
click at [190, 231] on button "Elegir" at bounding box center [190, 223] width 38 height 24
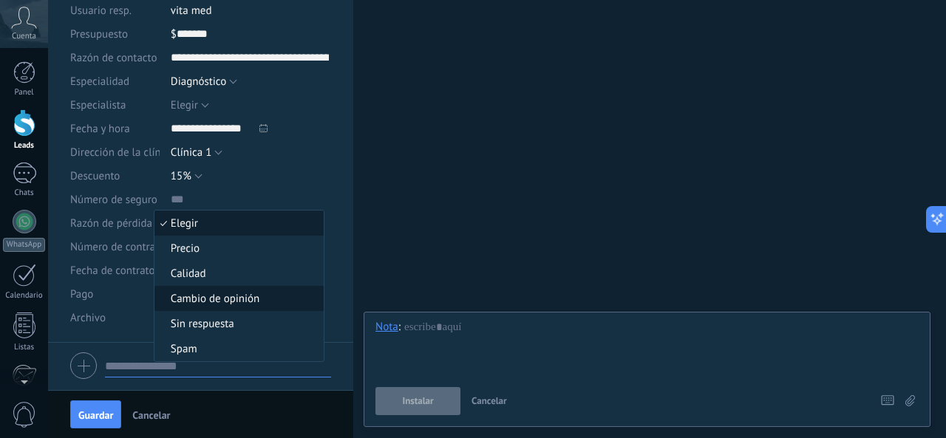
click at [264, 293] on span "Cambio de opinión" at bounding box center [236, 299] width 165 height 14
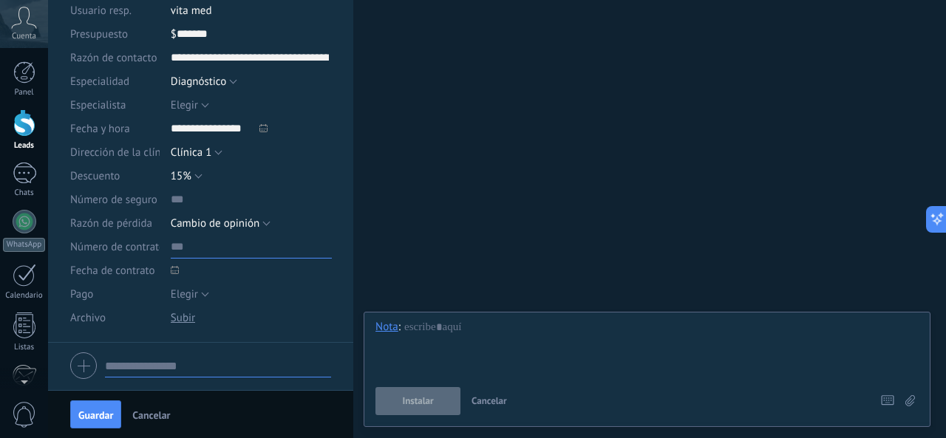
click at [191, 249] on input "text" at bounding box center [251, 247] width 161 height 24
click at [180, 270] on div at bounding box center [175, 270] width 16 height 16
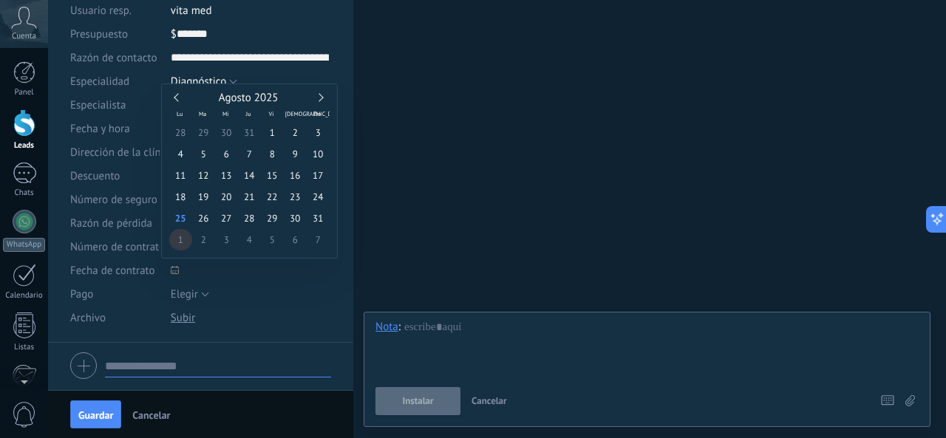
type input "**********"
drag, startPoint x: 183, startPoint y: 236, endPoint x: 215, endPoint y: 273, distance: 48.2
click at [190, 237] on span "1" at bounding box center [180, 239] width 23 height 21
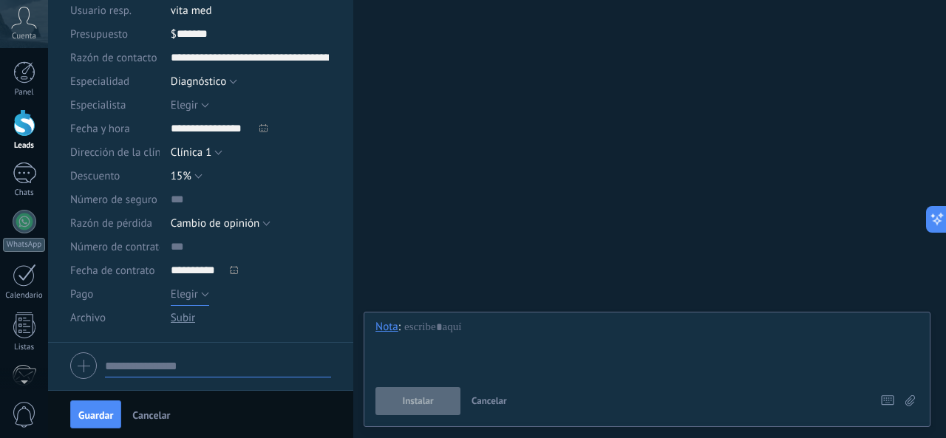
click at [192, 291] on span "Elegir" at bounding box center [184, 294] width 27 height 14
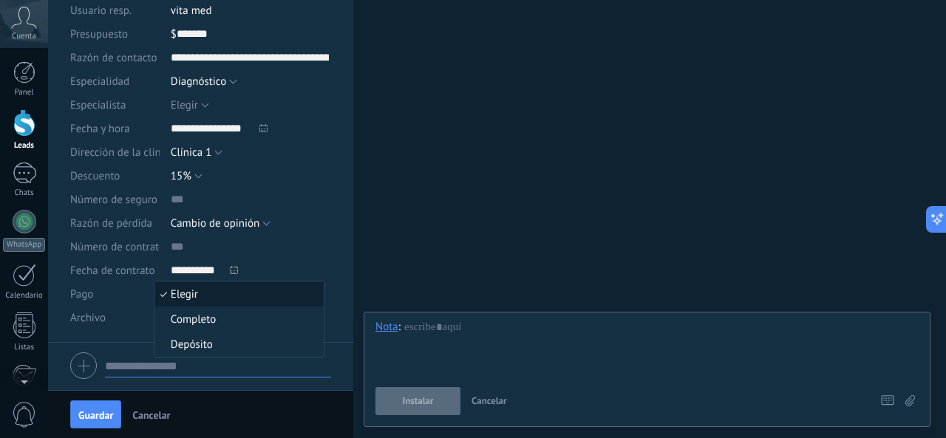
scroll to position [222, 0]
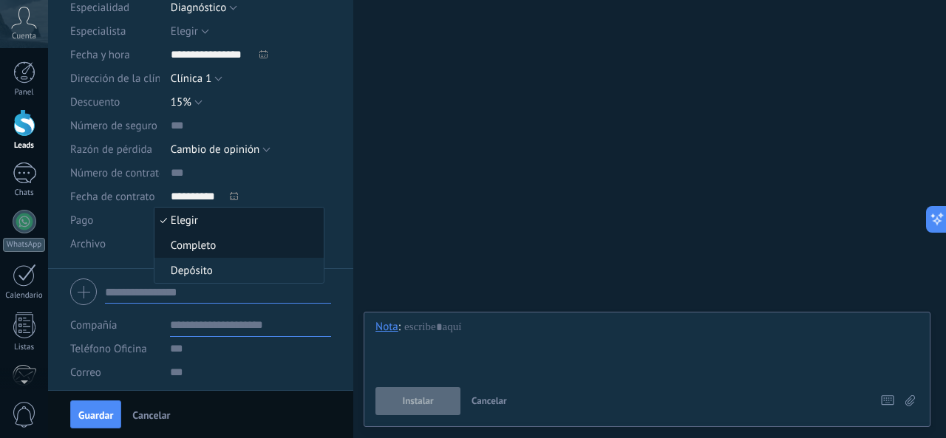
click at [235, 245] on span "Completo" at bounding box center [236, 246] width 165 height 14
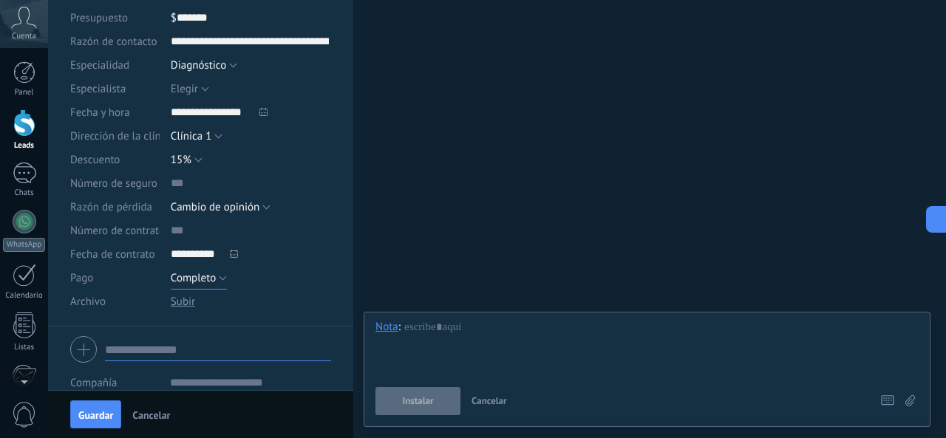
scroll to position [90, 0]
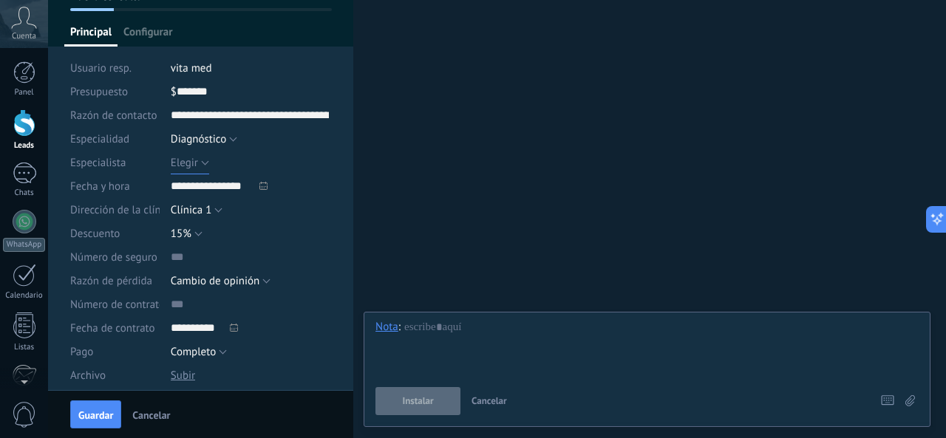
click at [181, 164] on span "Elegir" at bounding box center [184, 163] width 27 height 14
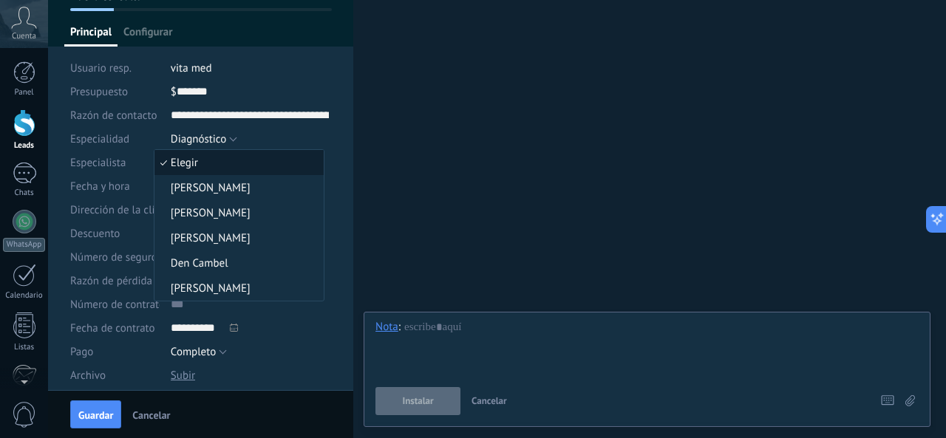
click at [191, 163] on span "Elegir" at bounding box center [236, 163] width 165 height 14
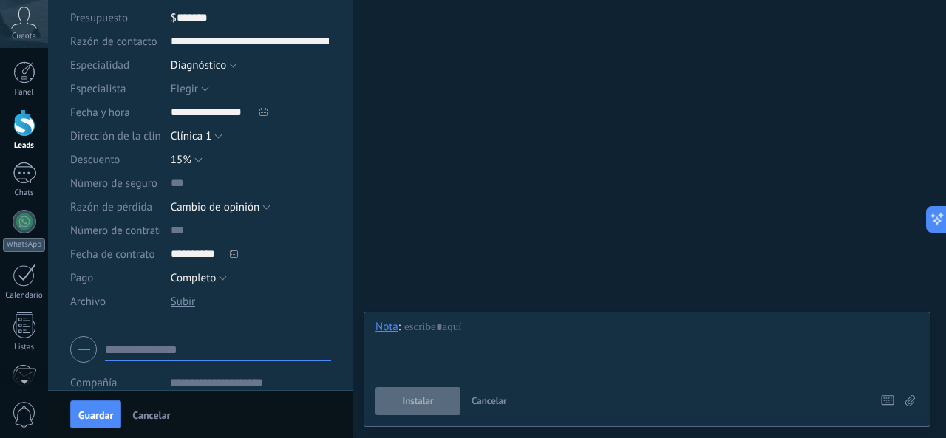
scroll to position [238, 0]
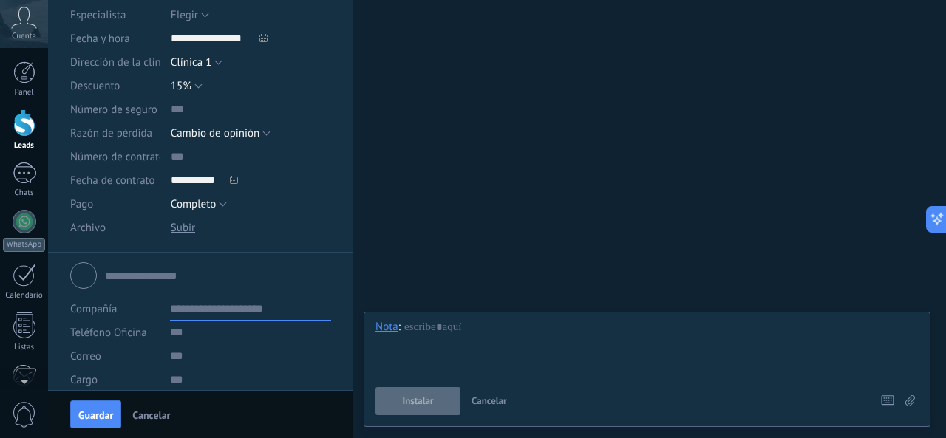
click at [163, 281] on input "text" at bounding box center [218, 276] width 226 height 24
click at [220, 313] on input "text" at bounding box center [250, 309] width 161 height 24
type input "**********"
type input "*******"
click at [196, 340] on input "text" at bounding box center [250, 333] width 161 height 24
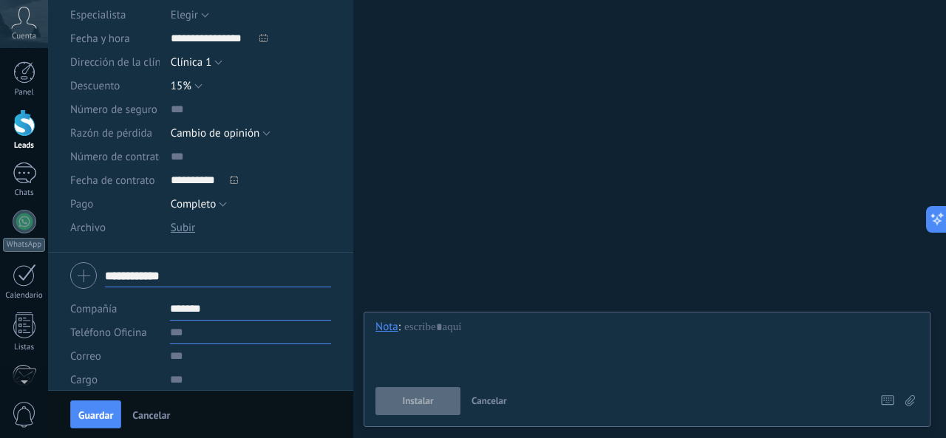
type input "*******"
type input "**********"
click at [187, 362] on input "text" at bounding box center [250, 356] width 161 height 24
click at [186, 380] on input "text" at bounding box center [250, 380] width 161 height 24
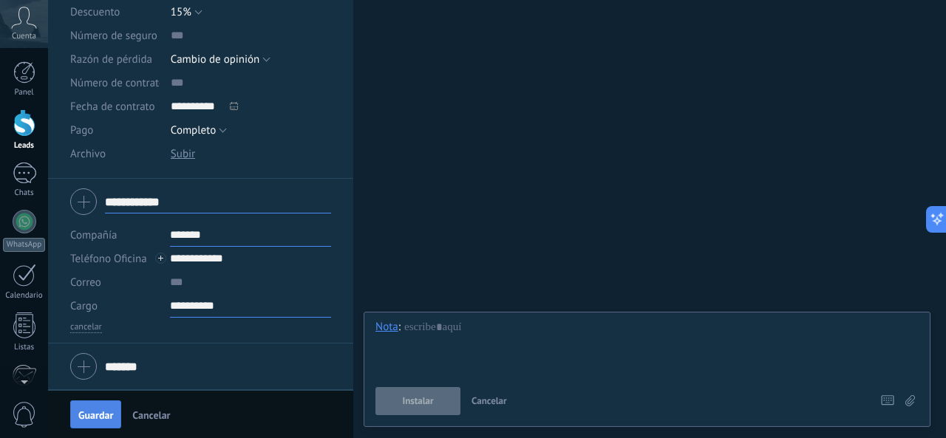
type input "**********"
click at [89, 415] on span "Guardar" at bounding box center [95, 415] width 35 height 10
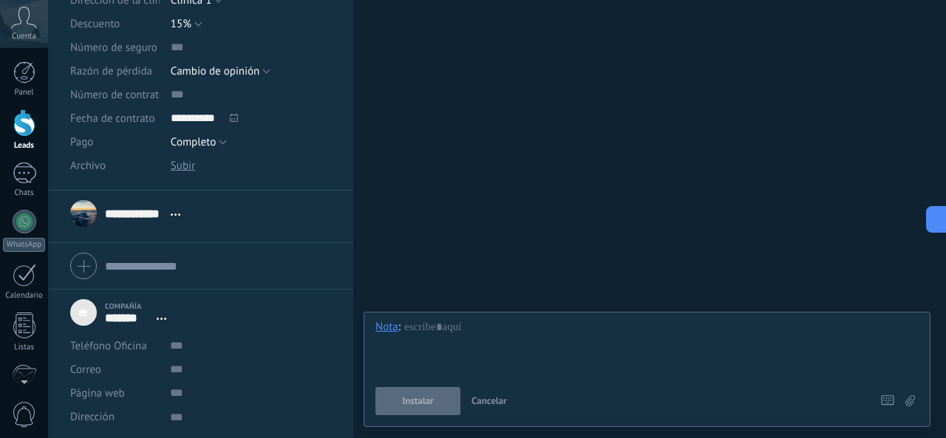
scroll to position [312, 0]
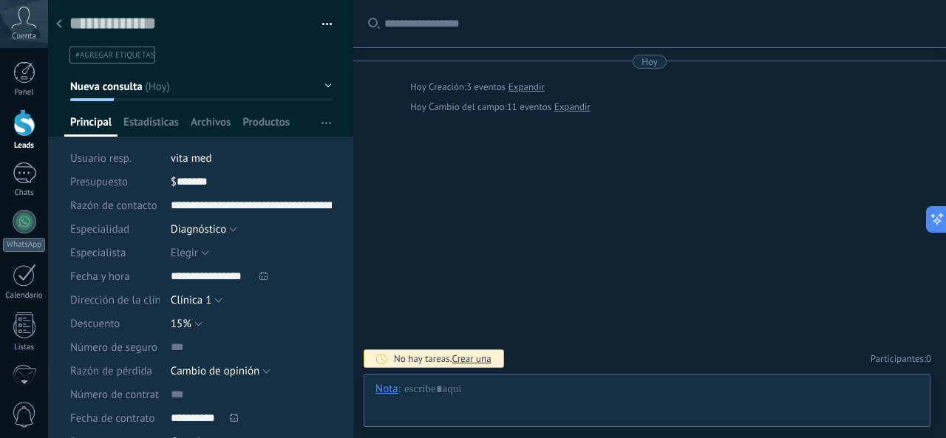
scroll to position [15, 0]
click at [160, 126] on span "Estadísticas" at bounding box center [150, 125] width 55 height 21
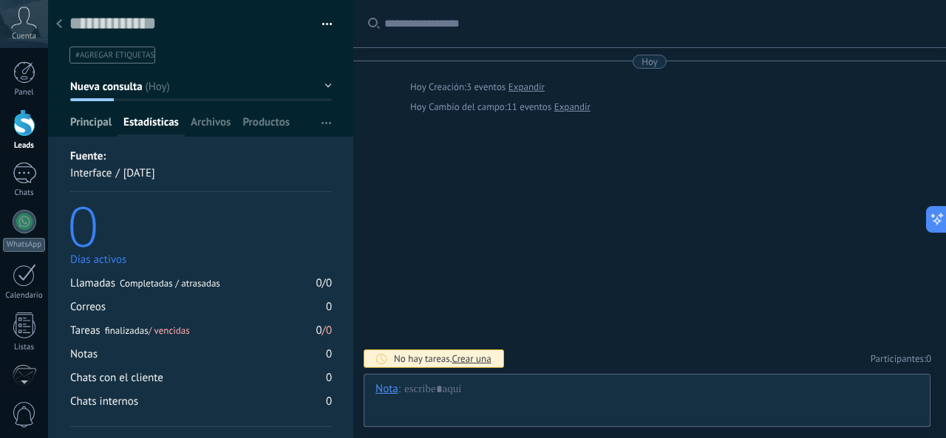
click at [89, 118] on span "Principal" at bounding box center [90, 125] width 41 height 21
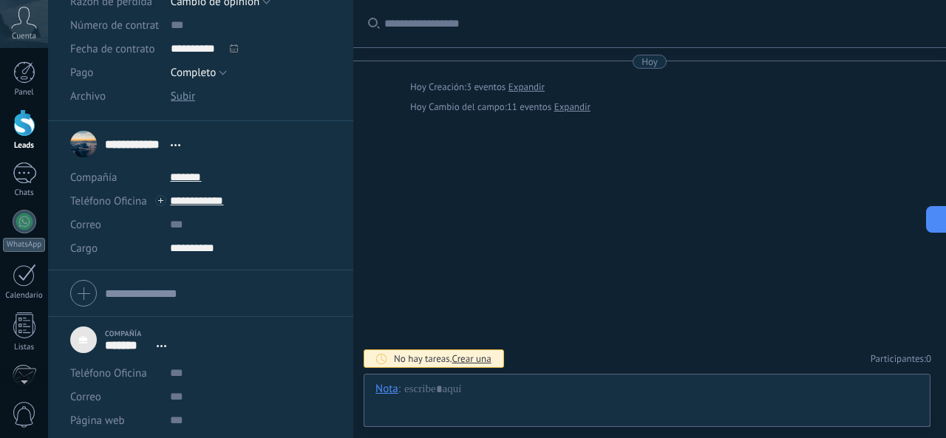
scroll to position [397, 0]
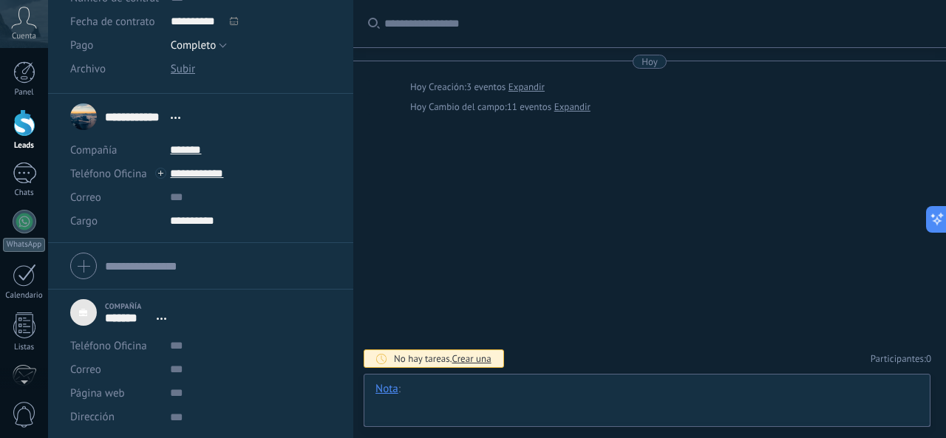
click at [451, 397] on div at bounding box center [646, 404] width 543 height 44
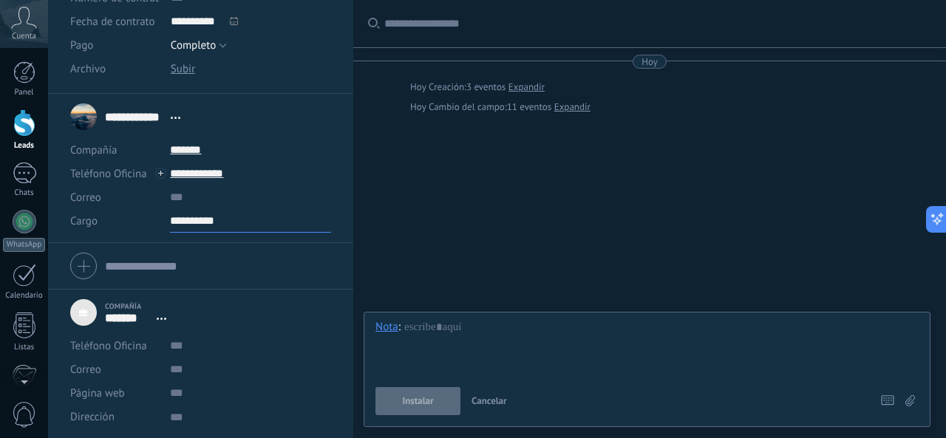
click at [238, 214] on input "**********" at bounding box center [250, 221] width 161 height 24
click at [65, 126] on li "**********" at bounding box center [200, 168] width 305 height 149
click at [510, 211] on div "Buscar Carga más [DATE] [DATE] Creación: 3 eventos Expandir [DATE] Cambio del c…" at bounding box center [649, 219] width 593 height 438
click at [927, 0] on div "Leads Leads abiertos Aplicar 0 leads: $0 Leads abiertos Mis leads Leads ganados…" at bounding box center [497, 0] width 898 height 0
click at [932, 212] on icon at bounding box center [932, 219] width 16 height 16
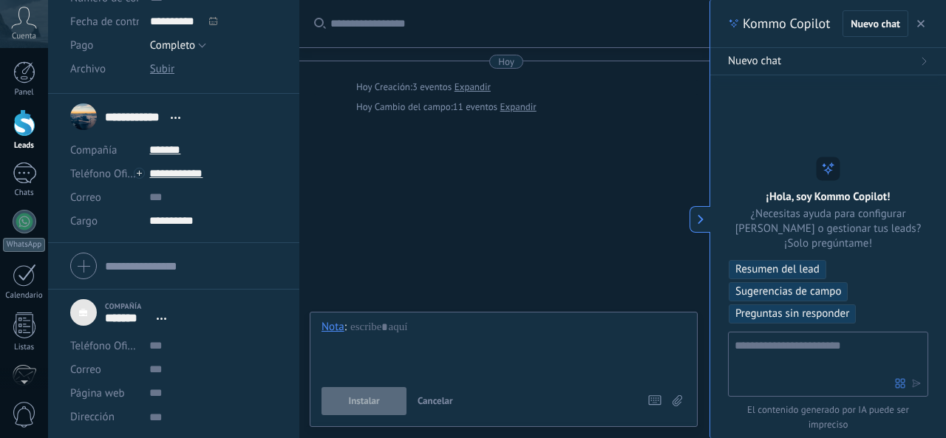
scroll to position [15, 0]
click at [799, 284] on button "Sugerencias de campo" at bounding box center [787, 291] width 119 height 19
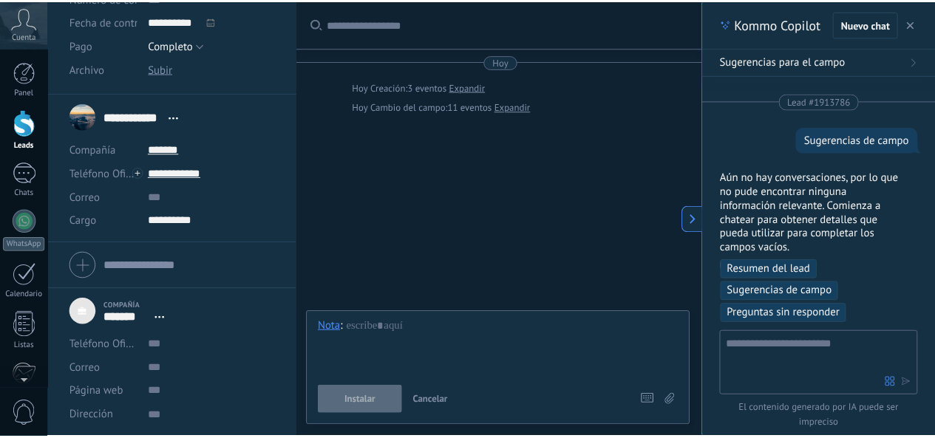
scroll to position [38, 0]
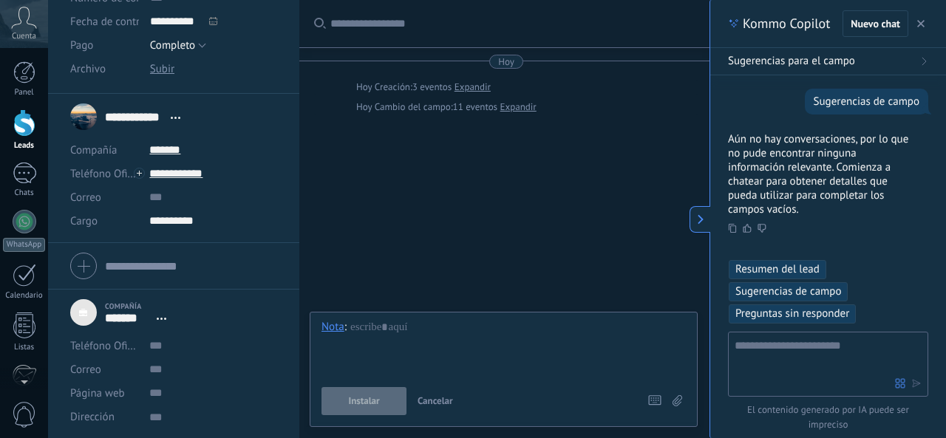
click at [19, 137] on link "Leads" at bounding box center [24, 129] width 48 height 41
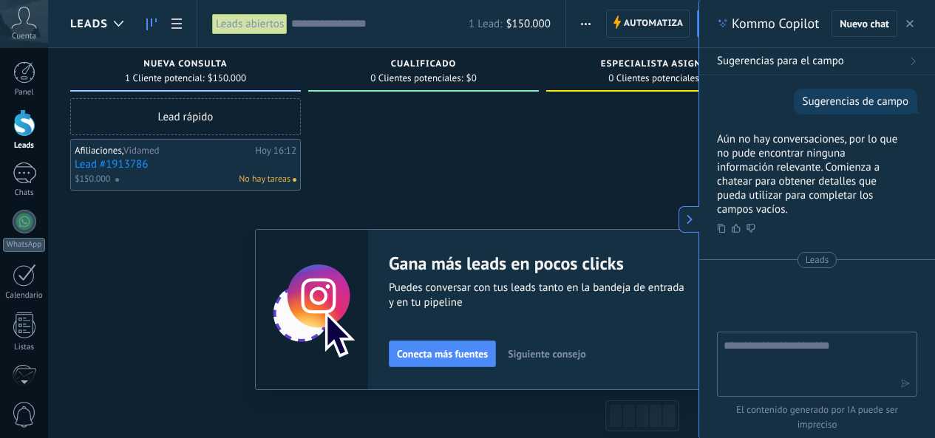
click at [686, 218] on icon at bounding box center [689, 219] width 10 height 10
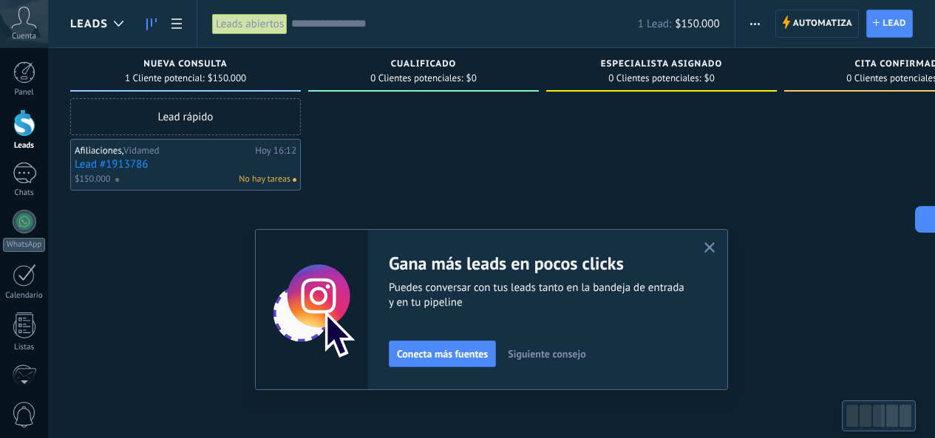
scroll to position [14, 0]
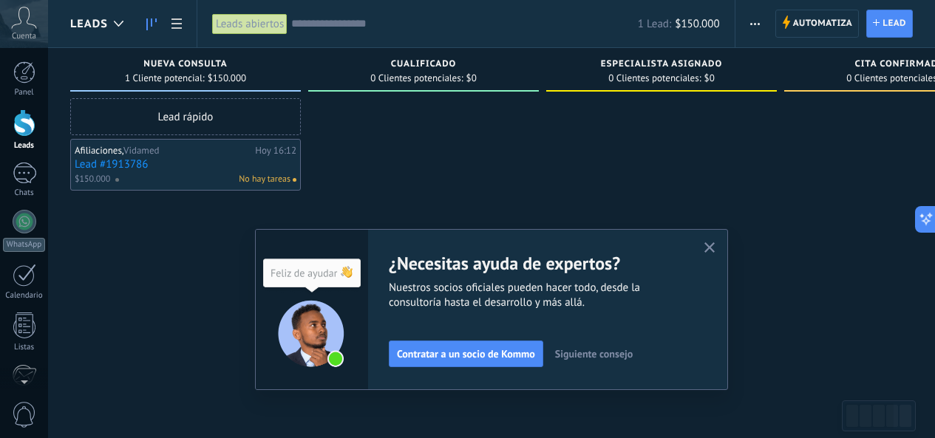
click at [220, 121] on div "Lead rápido" at bounding box center [185, 116] width 231 height 37
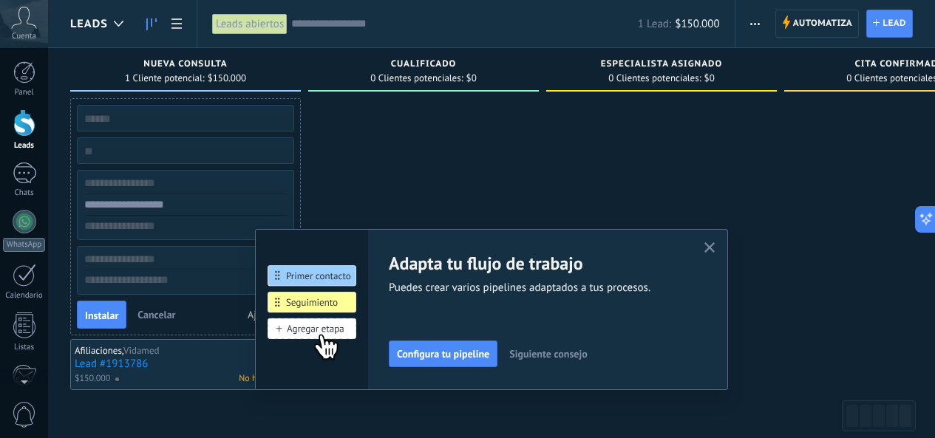
click at [715, 248] on icon "button" at bounding box center [709, 247] width 11 height 11
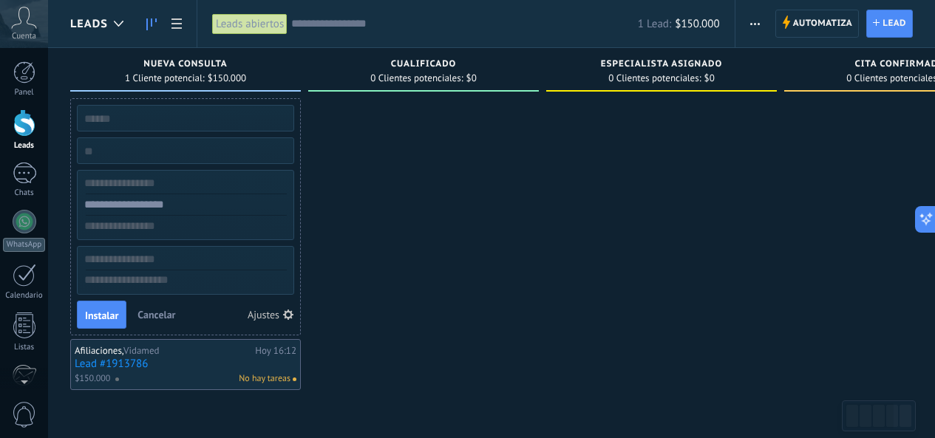
click at [135, 120] on input "text" at bounding box center [184, 118] width 216 height 21
click at [134, 166] on div "Instalar Cancelar Ajustes" at bounding box center [185, 216] width 231 height 237
click at [138, 149] on input "numeric" at bounding box center [184, 150] width 216 height 21
click at [160, 182] on input "text" at bounding box center [184, 183] width 216 height 21
drag, startPoint x: 171, startPoint y: 208, endPoint x: 167, endPoint y: 253, distance: 45.3
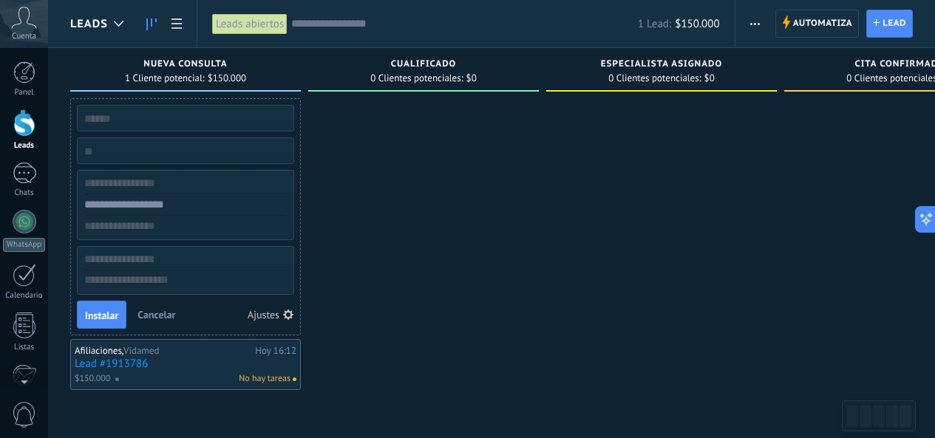
click at [171, 211] on input "text" at bounding box center [184, 204] width 216 height 21
click at [167, 253] on input "text" at bounding box center [184, 259] width 216 height 21
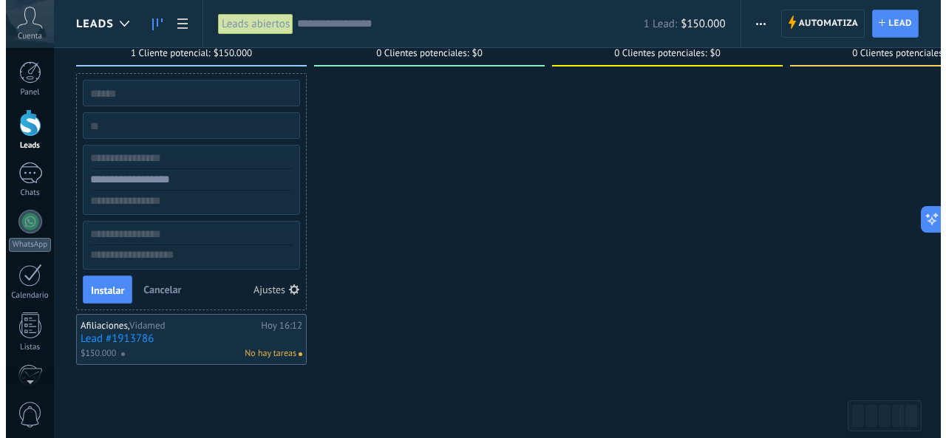
scroll to position [0, 0]
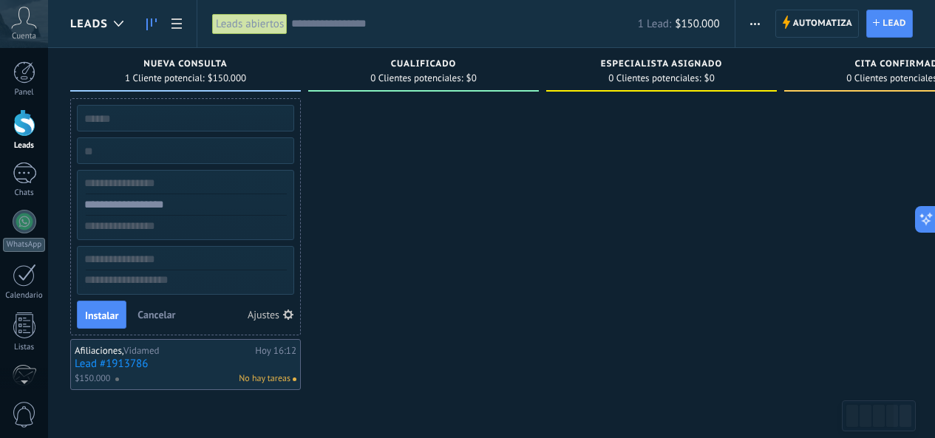
click at [416, 75] on span "0 Clientes potenciales:" at bounding box center [416, 78] width 92 height 9
click at [649, 67] on span "Especialista asignado" at bounding box center [661, 64] width 121 height 10
click at [884, 74] on span "0 Clientes potenciales:" at bounding box center [892, 78] width 92 height 9
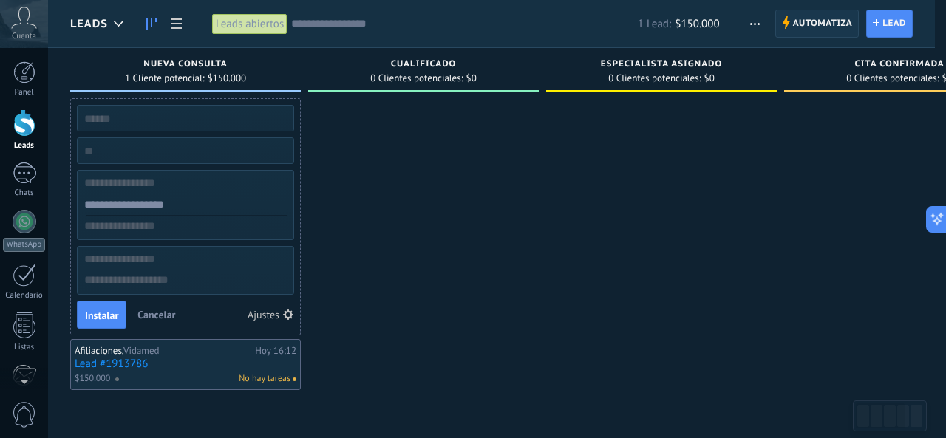
click at [803, 16] on span "Automatiza" at bounding box center [823, 23] width 60 height 27
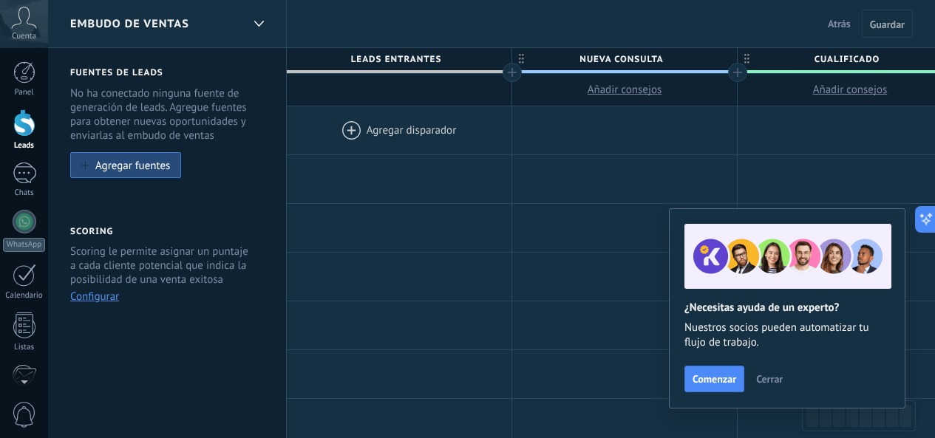
click at [423, 134] on div at bounding box center [399, 130] width 225 height 48
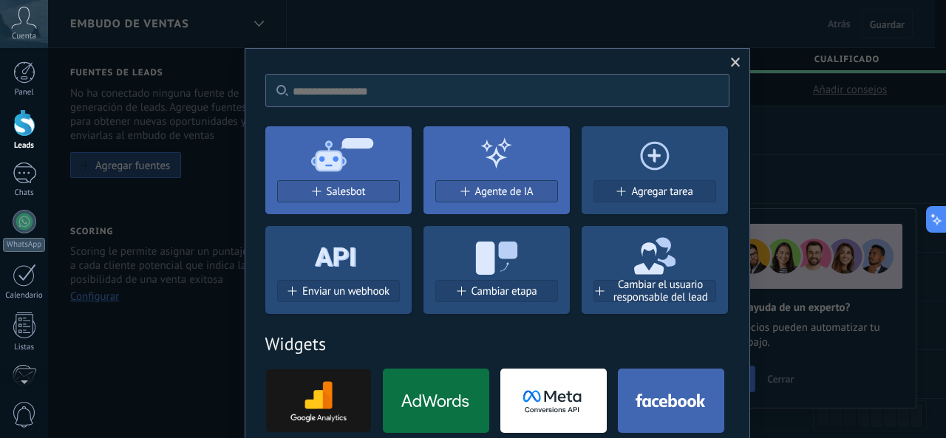
click at [724, 55] on span at bounding box center [735, 62] width 24 height 25
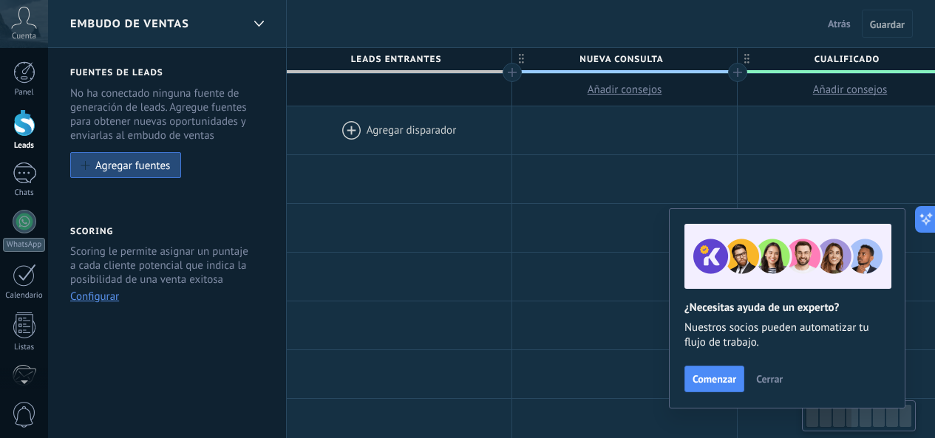
click at [780, 383] on span "Cerrar" at bounding box center [769, 379] width 27 height 10
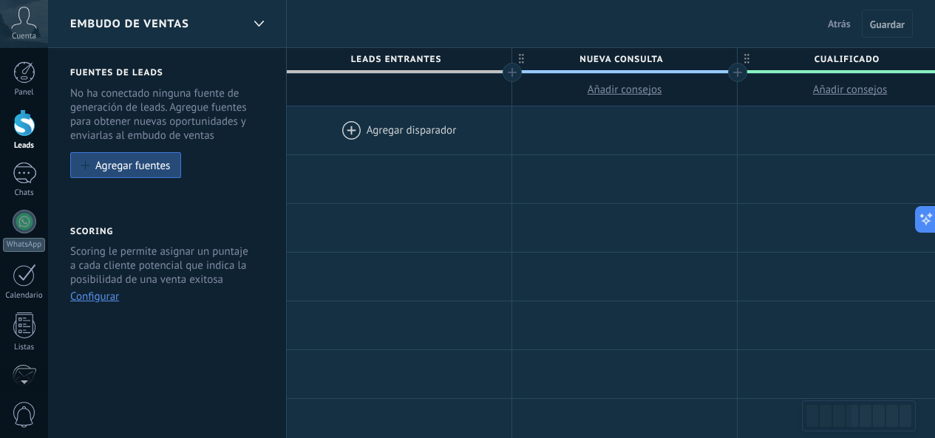
click at [852, 20] on button "Atrás" at bounding box center [839, 24] width 35 height 22
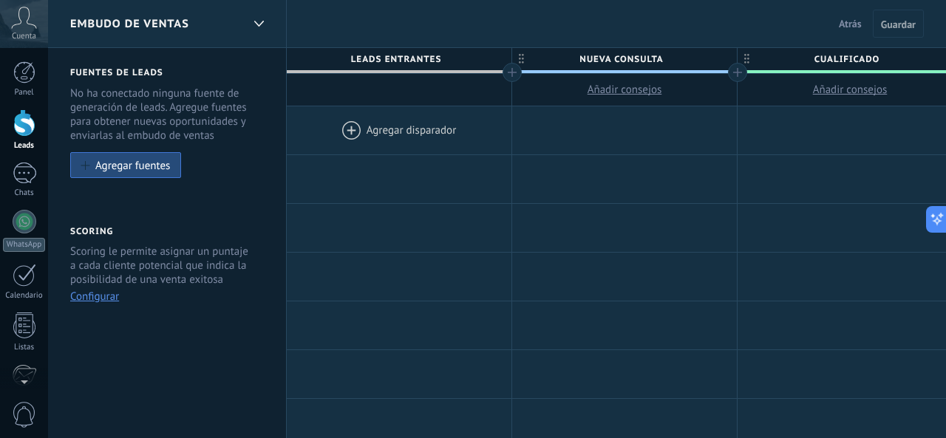
type textarea "***"
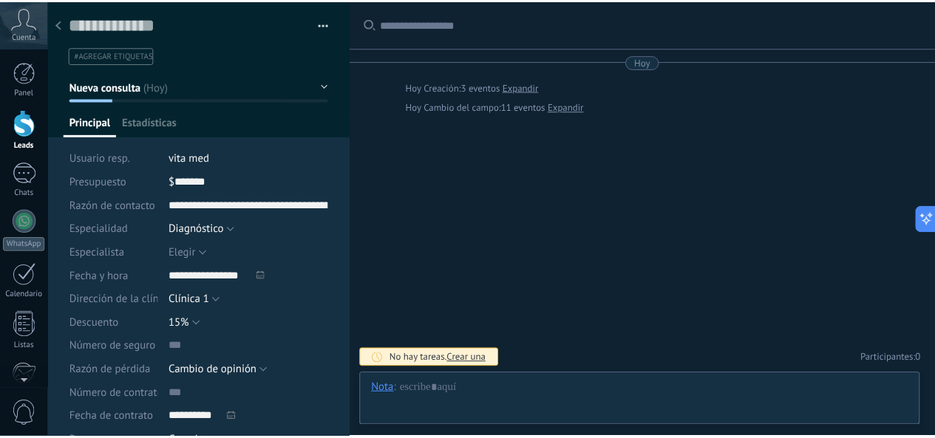
scroll to position [15, 0]
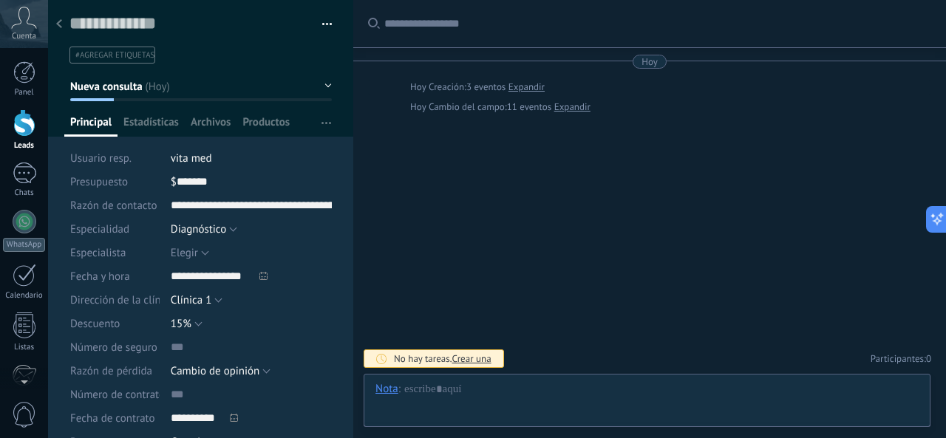
click at [324, 23] on button "button" at bounding box center [321, 24] width 21 height 22
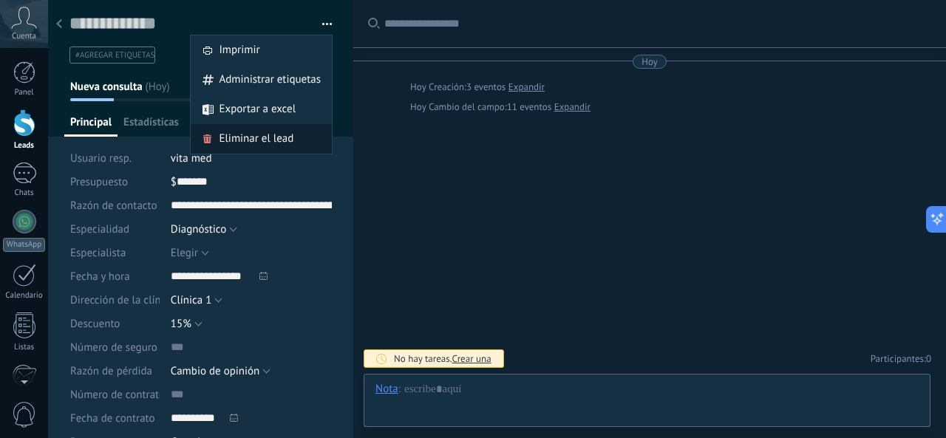
click at [248, 140] on span "Eliminar el lead" at bounding box center [256, 139] width 75 height 30
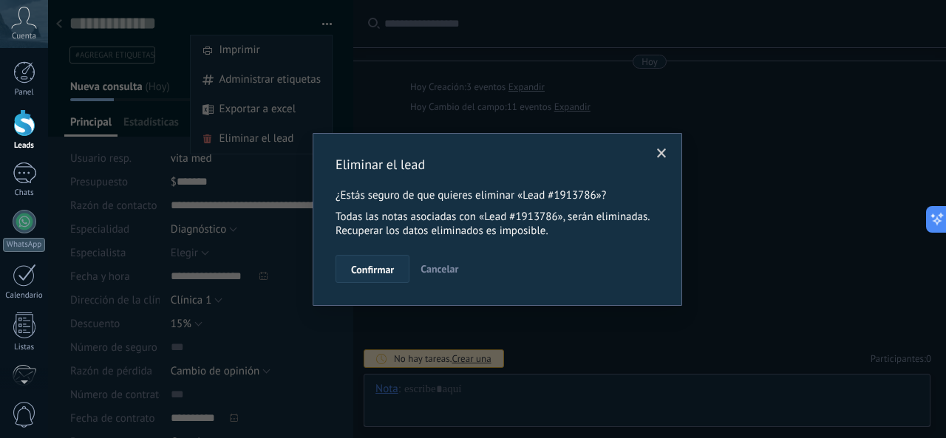
click at [383, 269] on span "Confirmar" at bounding box center [372, 269] width 43 height 10
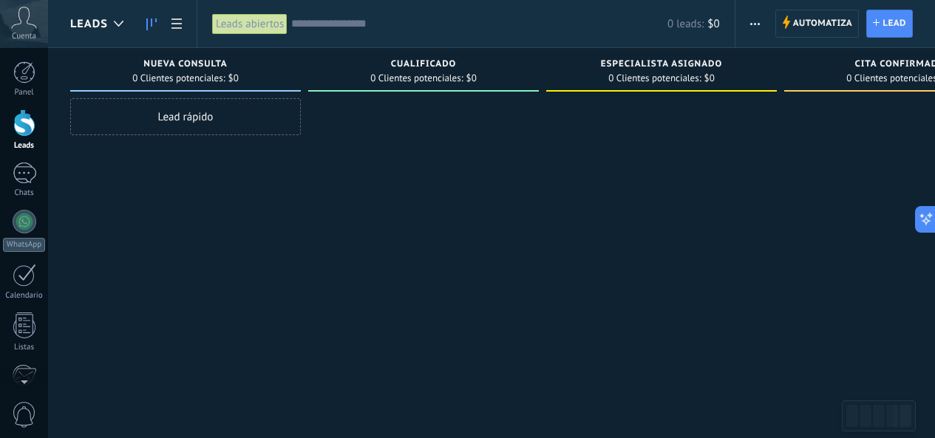
drag, startPoint x: 18, startPoint y: 69, endPoint x: 118, endPoint y: 94, distance: 102.9
click at [20, 69] on div at bounding box center [24, 72] width 22 height 22
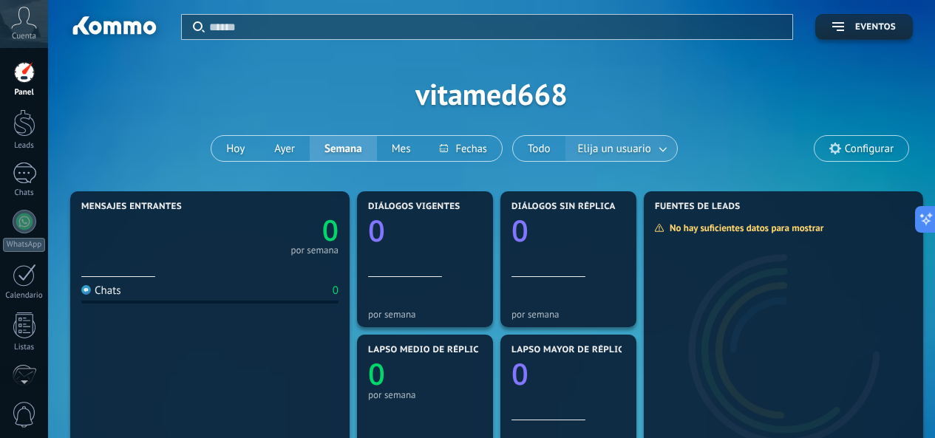
click at [641, 158] on span "Elija un usuario" at bounding box center [614, 149] width 79 height 20
click at [658, 149] on link at bounding box center [663, 149] width 27 height 24
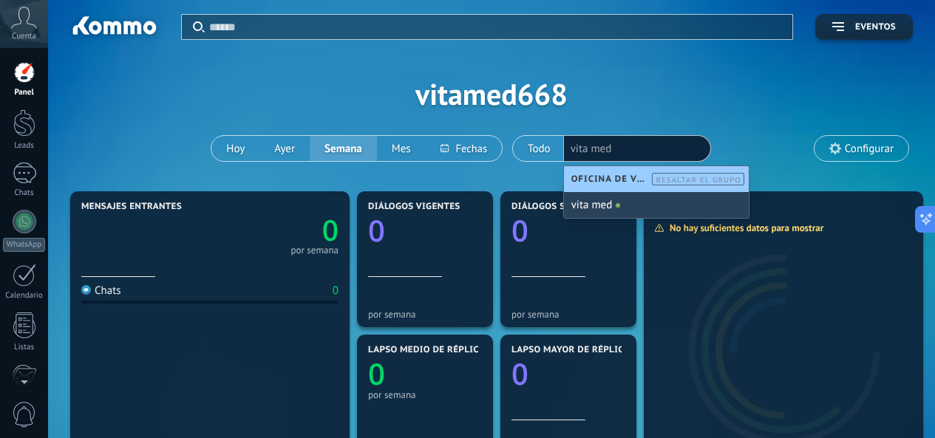
click at [747, 132] on div "Aplicar Eventos vitamed668 [DATE] [DATE] Semana Mes Todo Elija un usuario vita …" at bounding box center [491, 94] width 842 height 188
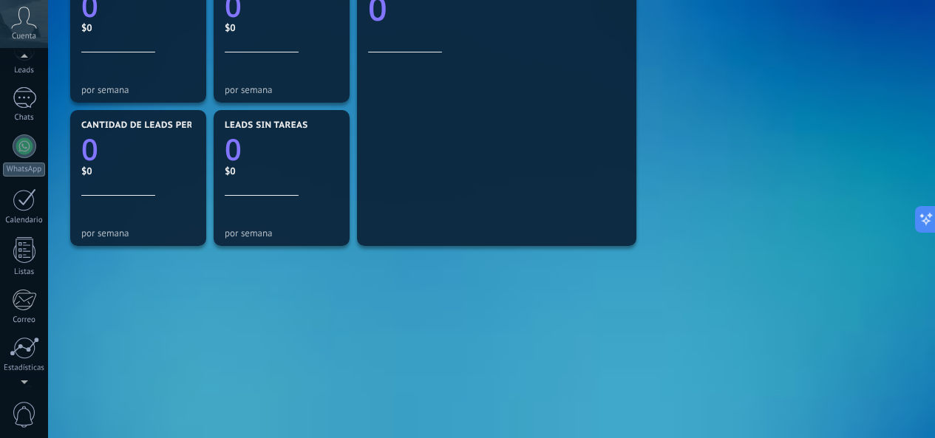
scroll to position [177, 0]
click at [37, 298] on link "Ajustes" at bounding box center [24, 304] width 48 height 40
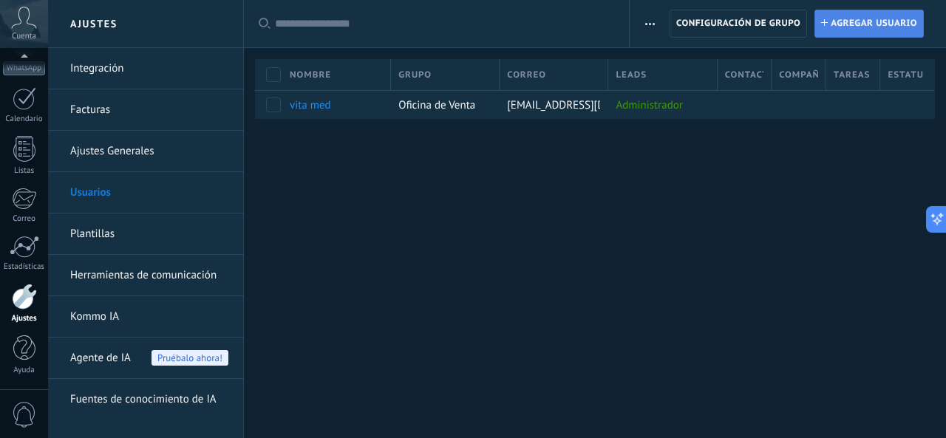
click at [861, 25] on span "Agregar usuario" at bounding box center [873, 23] width 86 height 27
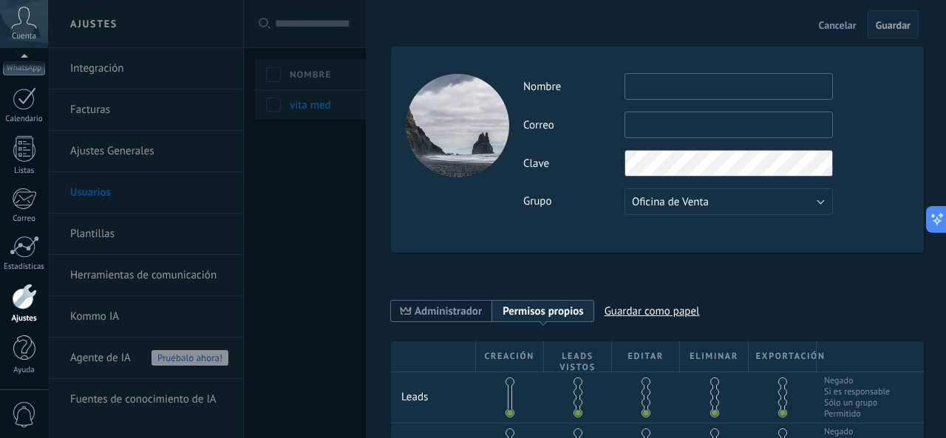
click at [690, 86] on input "text" at bounding box center [728, 86] width 208 height 27
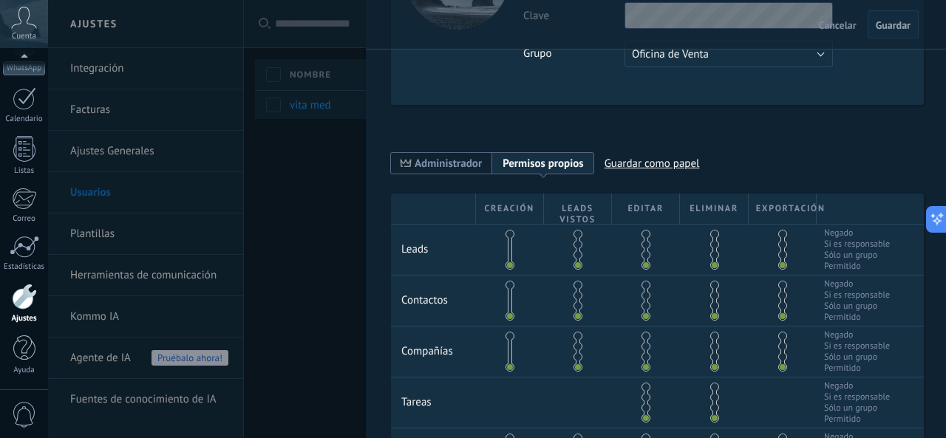
scroll to position [222, 0]
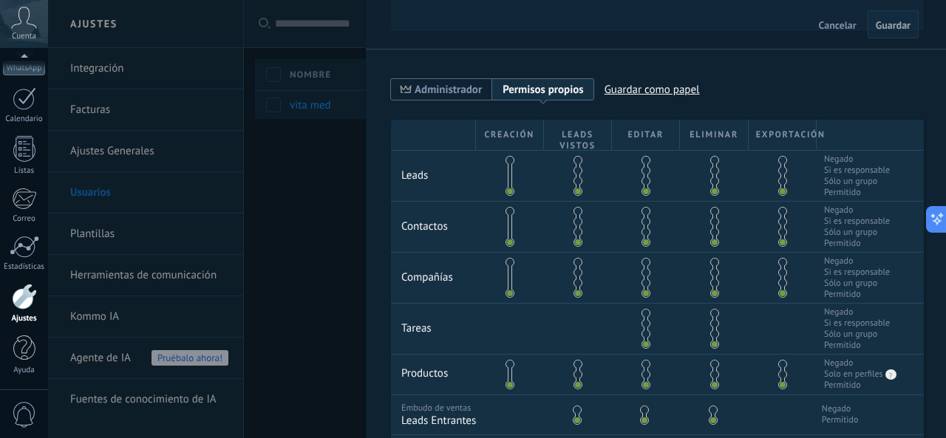
click at [575, 293] on span at bounding box center [577, 293] width 9 height 9
drag, startPoint x: 575, startPoint y: 293, endPoint x: 576, endPoint y: 271, distance: 22.2
click at [576, 271] on div at bounding box center [578, 277] width 4 height 37
click at [576, 272] on span at bounding box center [577, 272] width 9 height 9
click at [576, 284] on span at bounding box center [577, 283] width 9 height 9
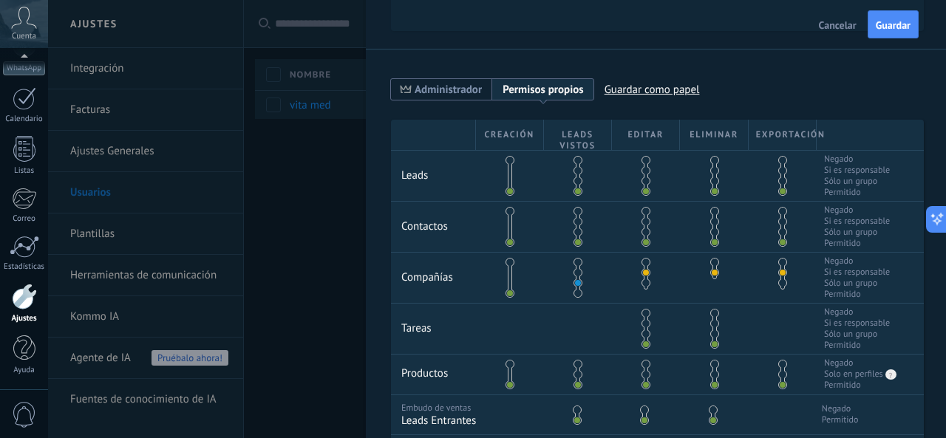
click at [576, 292] on span at bounding box center [577, 293] width 9 height 9
click at [641, 293] on span at bounding box center [645, 293] width 9 height 9
click at [711, 294] on span at bounding box center [714, 293] width 9 height 9
click at [778, 295] on span at bounding box center [782, 293] width 9 height 9
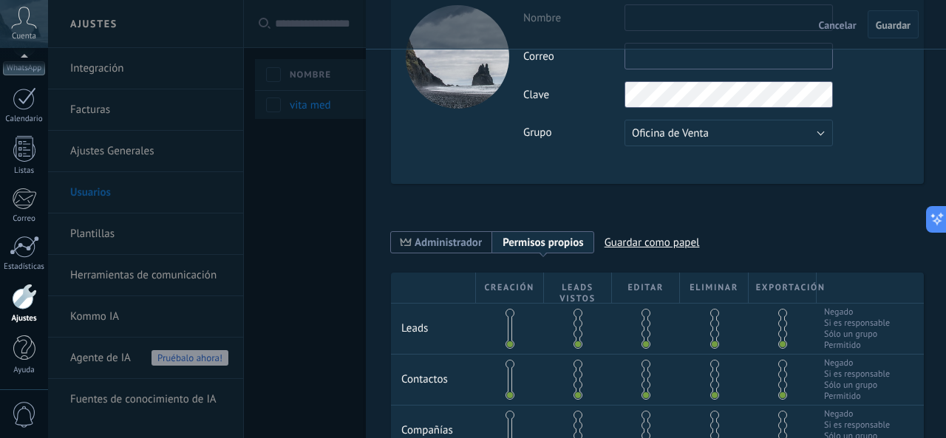
scroll to position [0, 0]
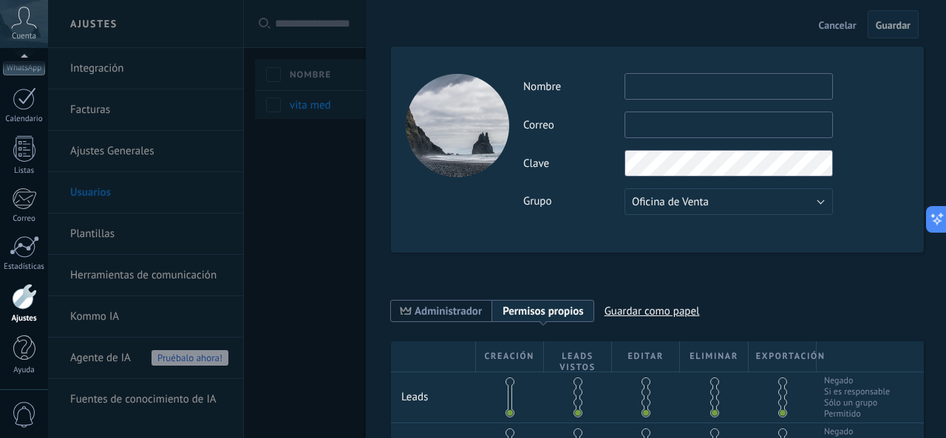
click at [749, 95] on input "text" at bounding box center [728, 86] width 208 height 27
type input "**********"
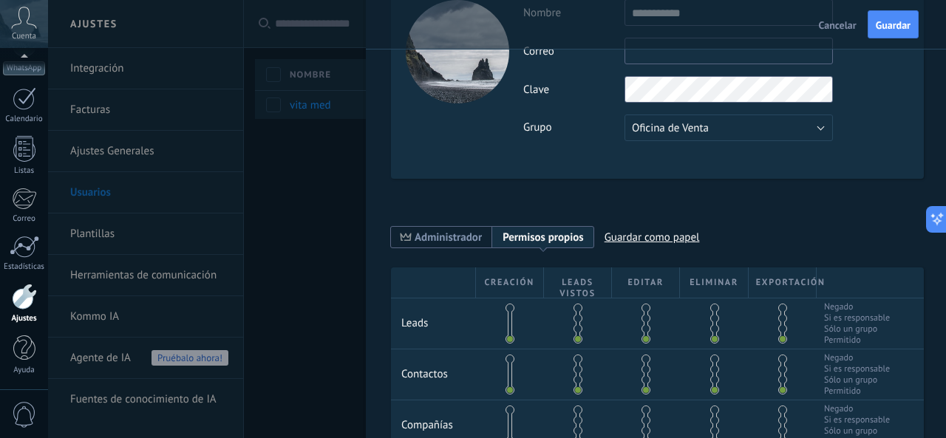
scroll to position [148, 0]
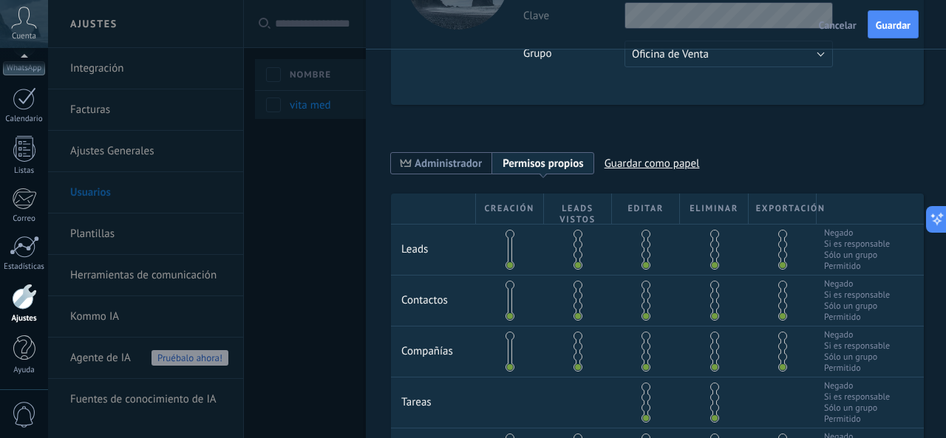
click at [506, 262] on div "Creación Leads vistos Editar Eliminar Exportación Leads Negado Si es responsabl…" at bounding box center [657, 364] width 533 height 341
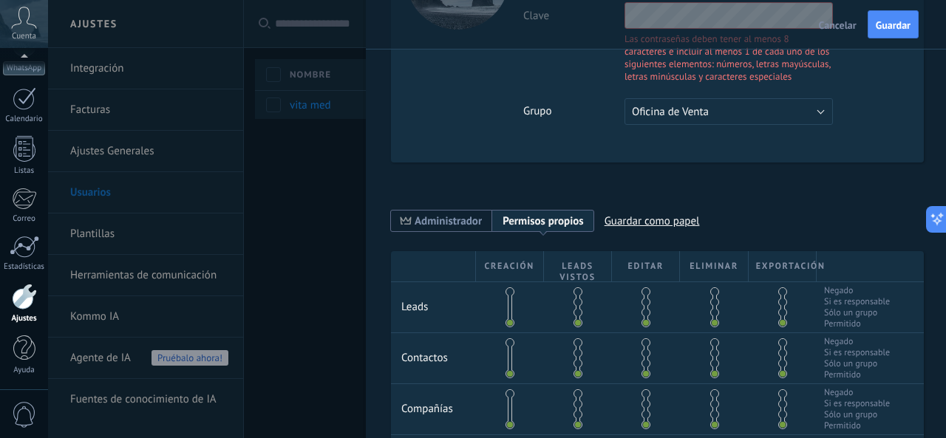
click at [500, 327] on div at bounding box center [510, 307] width 68 height 50
click at [505, 323] on div at bounding box center [510, 307] width 68 height 50
click at [505, 321] on span at bounding box center [509, 322] width 9 height 9
click at [508, 290] on span at bounding box center [509, 291] width 9 height 9
drag, startPoint x: 575, startPoint y: 327, endPoint x: 576, endPoint y: 316, distance: 10.4
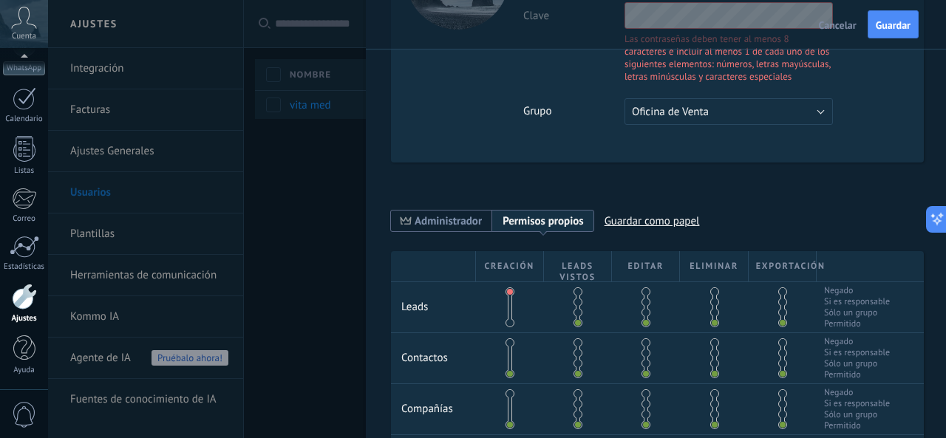
click at [576, 316] on div at bounding box center [578, 307] width 4 height 37
click at [576, 315] on span at bounding box center [577, 312] width 9 height 9
click at [710, 303] on span at bounding box center [714, 302] width 9 height 9
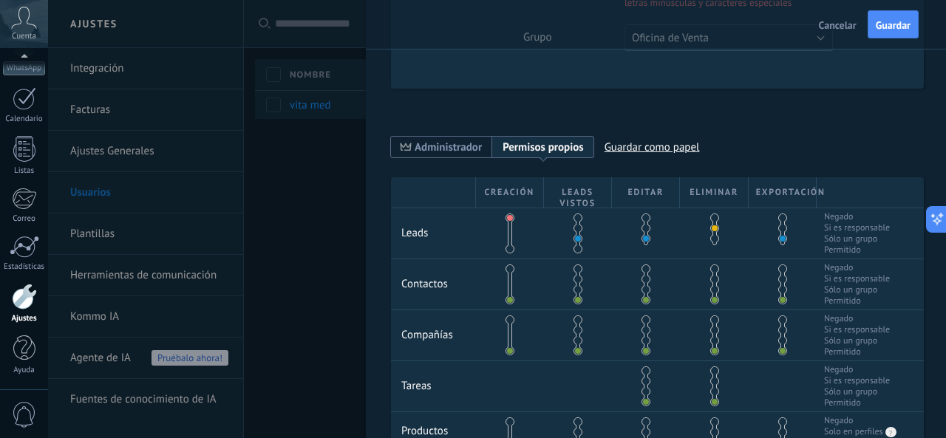
drag, startPoint x: 780, startPoint y: 228, endPoint x: 706, endPoint y: 292, distance: 97.9
click at [782, 229] on span at bounding box center [782, 228] width 9 height 9
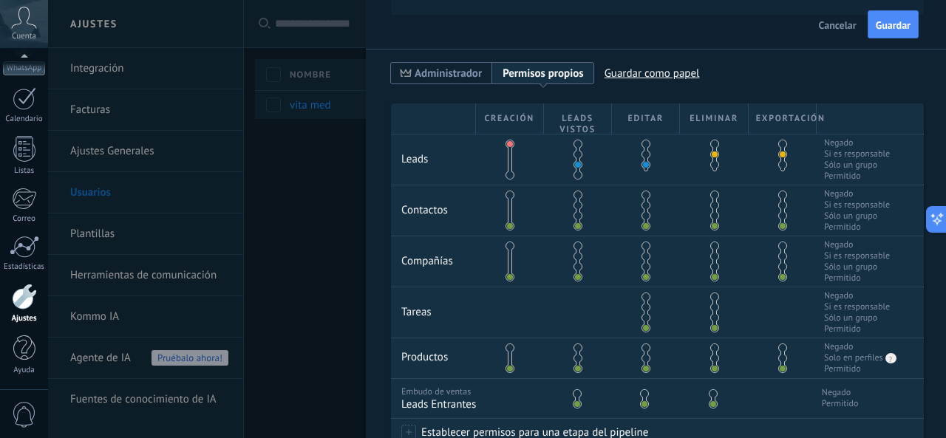
click at [505, 243] on span at bounding box center [509, 246] width 9 height 9
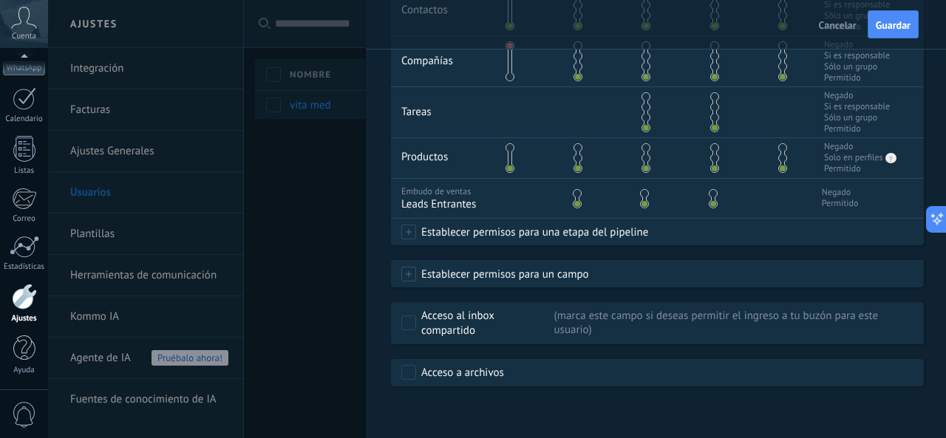
scroll to position [200, 0]
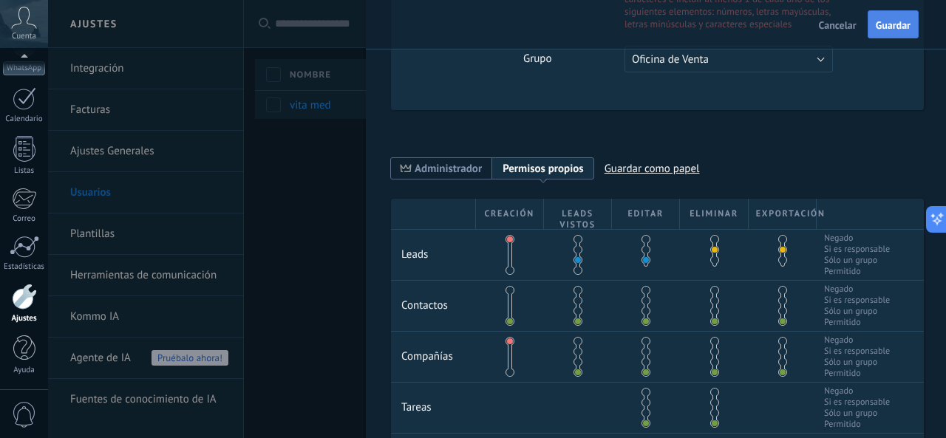
click at [879, 30] on span "Guardar" at bounding box center [892, 25] width 35 height 10
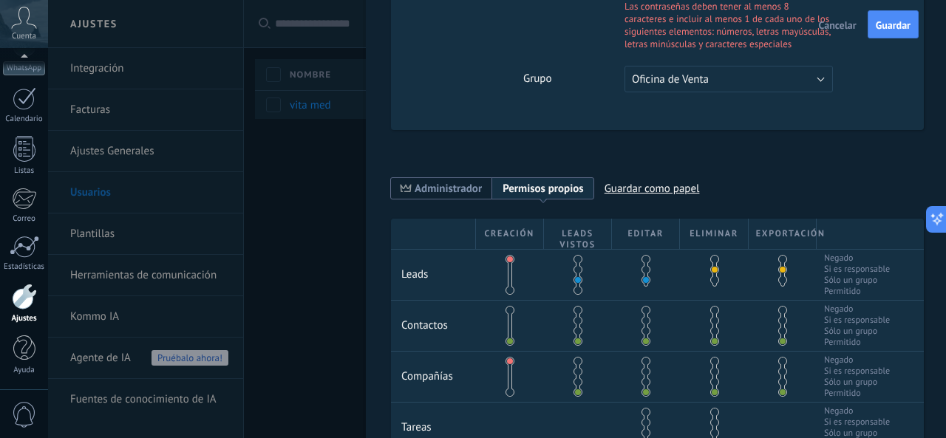
scroll to position [0, 0]
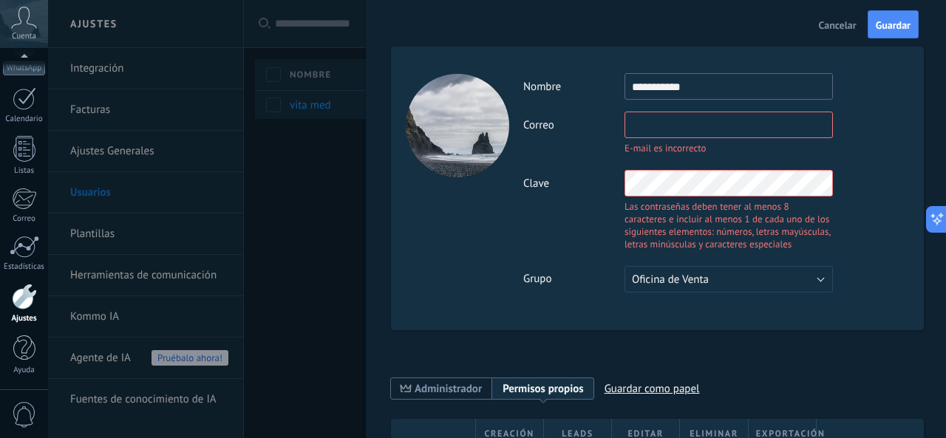
click at [672, 124] on input "text" at bounding box center [728, 125] width 208 height 27
type input "**********"
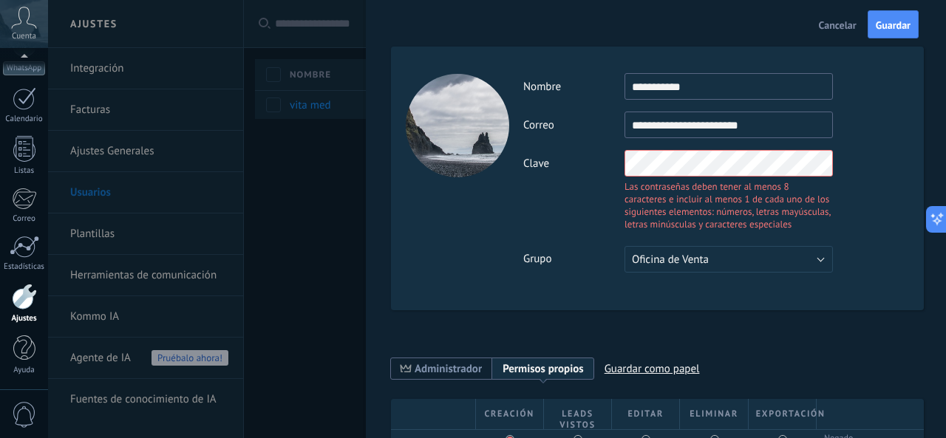
click at [866, 252] on div "**********" at bounding box center [715, 172] width 385 height 199
click at [465, 173] on div "**********" at bounding box center [657, 179] width 533 height 264
click at [913, 27] on button "Guardar" at bounding box center [892, 24] width 51 height 28
click at [844, 161] on div "Clave Las contraseñas deben tener al menos 8 caracteres e incluir al menos 1 de…" at bounding box center [715, 192] width 385 height 84
click at [539, 180] on div "Clave Las contraseñas deben tener al menos 8 caracteres e incluir al menos 1 de…" at bounding box center [715, 192] width 385 height 84
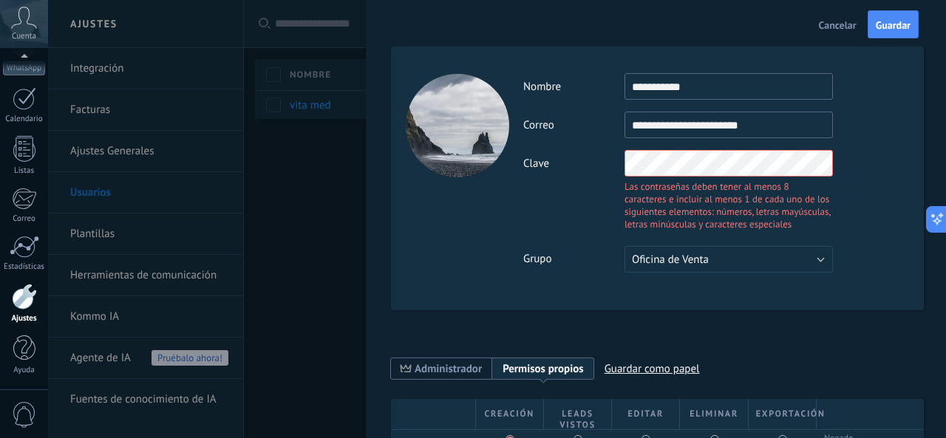
click at [579, 167] on div "Clave Las contraseñas deben tener al menos 8 caracteres e incluir al menos 1 de…" at bounding box center [715, 192] width 385 height 84
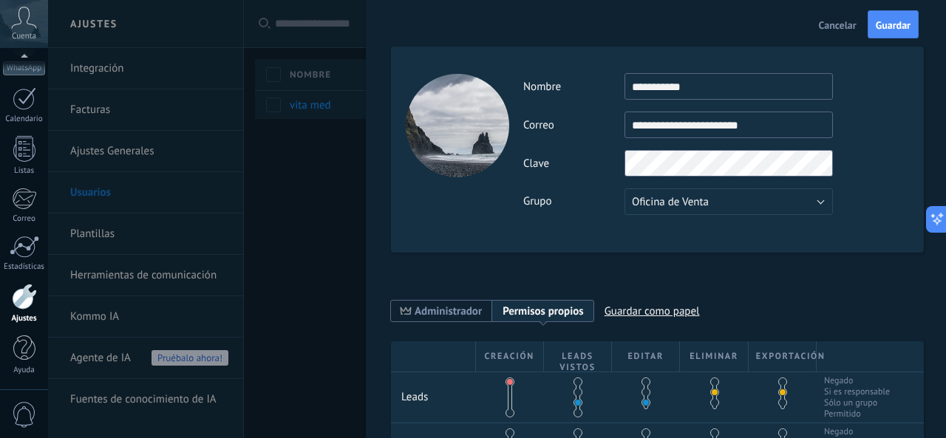
click at [886, 124] on div "**********" at bounding box center [715, 125] width 385 height 27
click at [895, 21] on span "Guardar" at bounding box center [892, 25] width 35 height 10
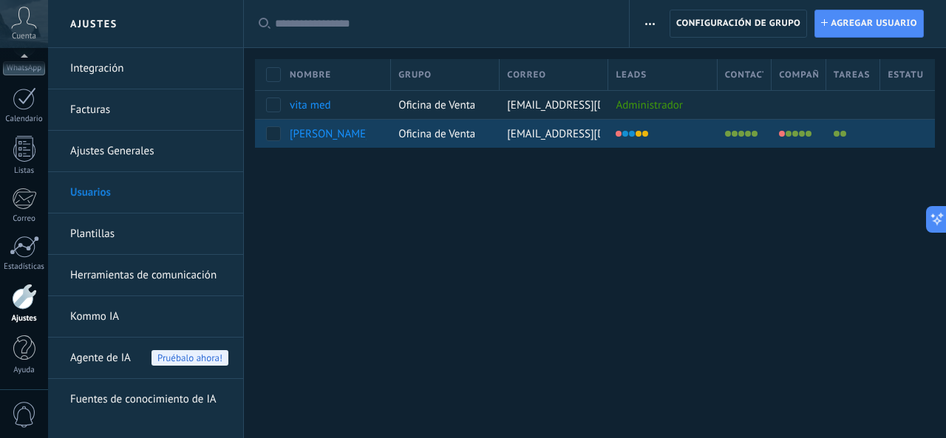
click at [688, 130] on div at bounding box center [658, 133] width 101 height 21
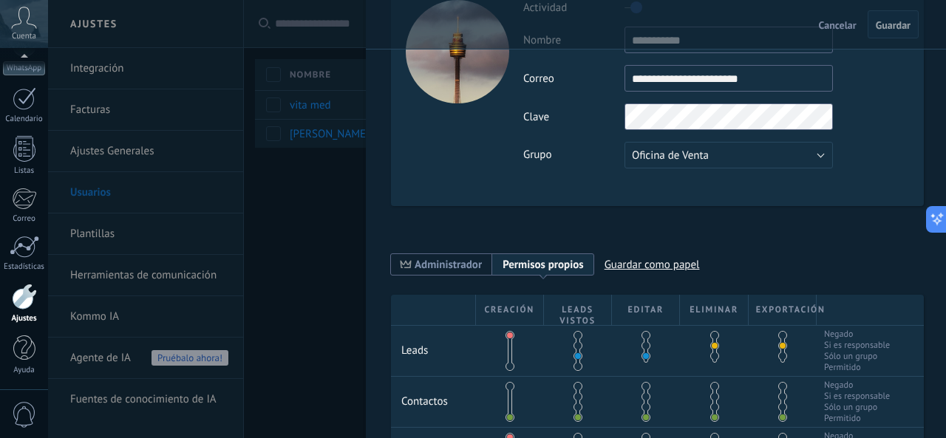
scroll to position [222, 0]
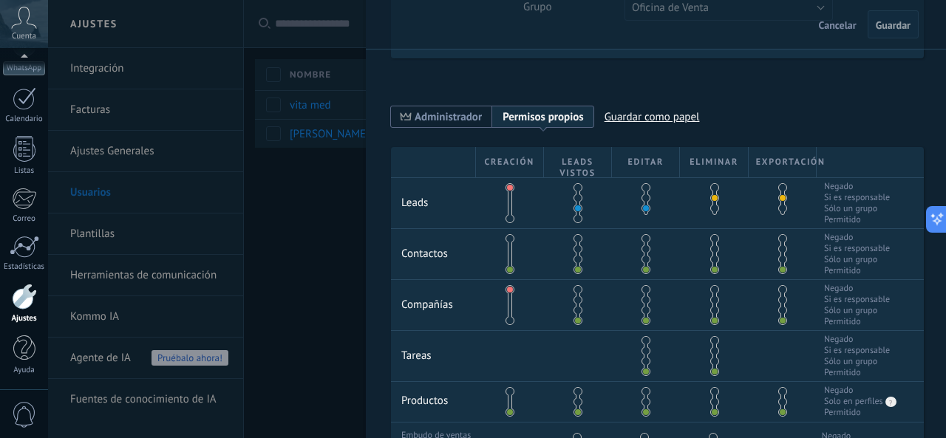
click at [329, 214] on div at bounding box center [473, 219] width 946 height 438
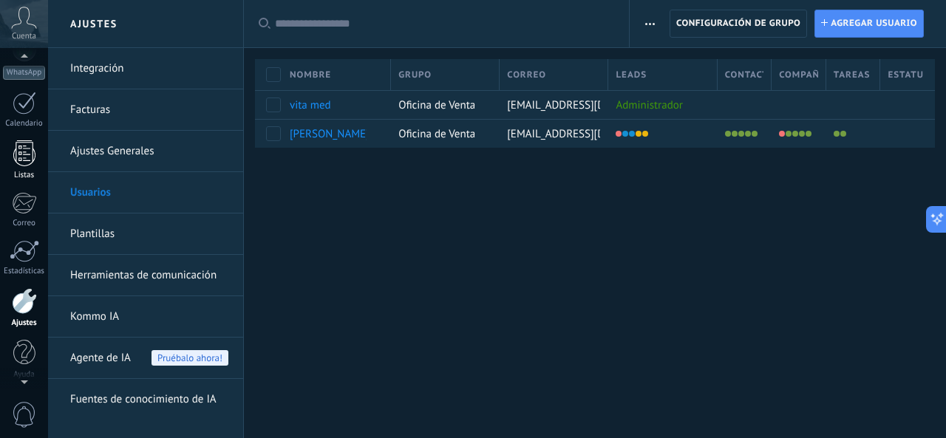
scroll to position [0, 0]
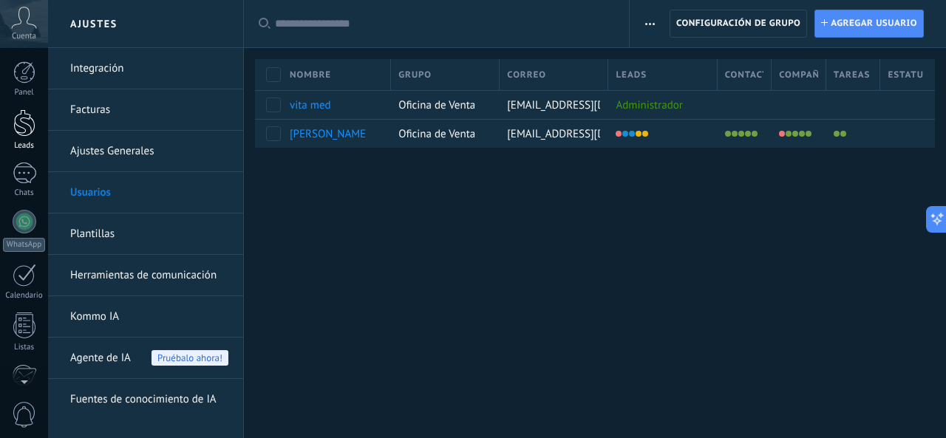
click at [36, 120] on link "Leads" at bounding box center [24, 129] width 48 height 41
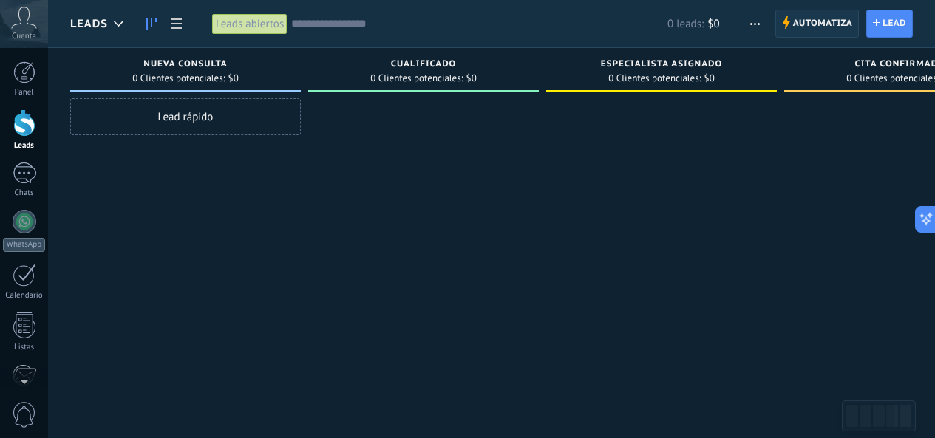
click at [806, 21] on span "Automatiza" at bounding box center [823, 23] width 60 height 27
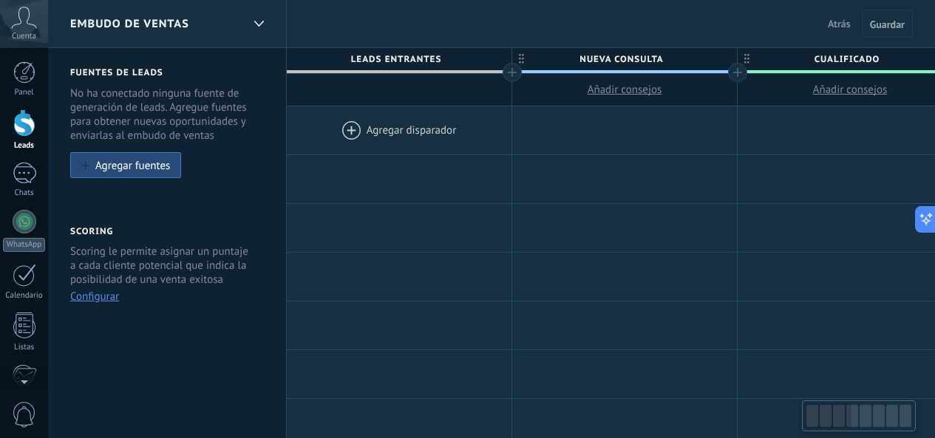
click at [359, 128] on div at bounding box center [399, 130] width 225 height 48
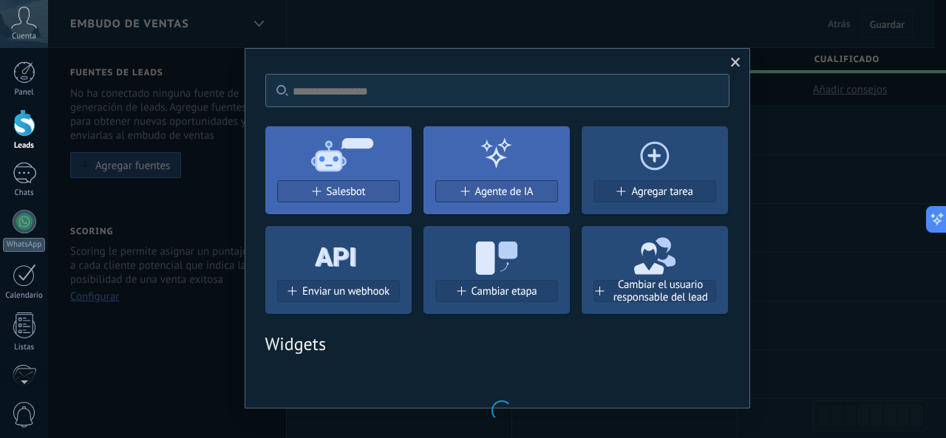
scroll to position [18, 0]
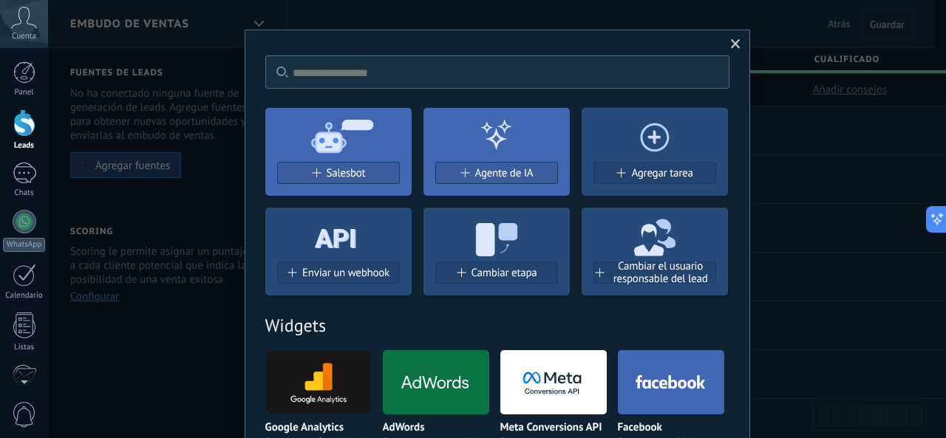
click at [731, 44] on span at bounding box center [736, 44] width 10 height 10
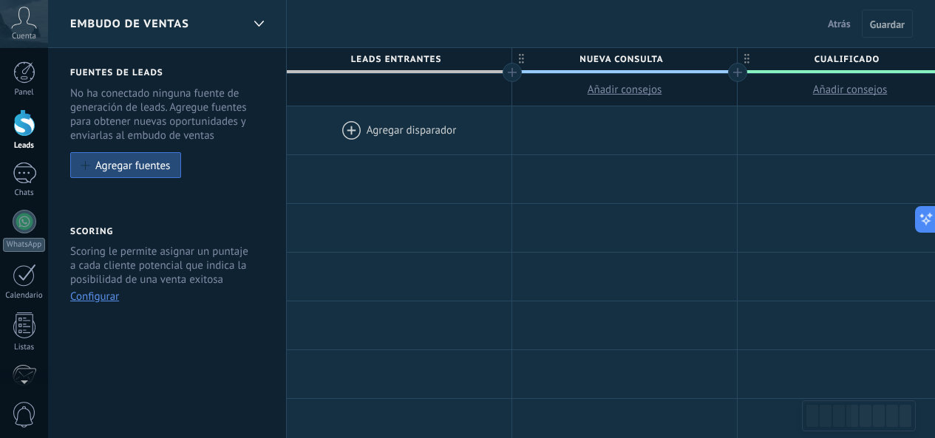
click at [27, 118] on div at bounding box center [24, 122] width 22 height 27
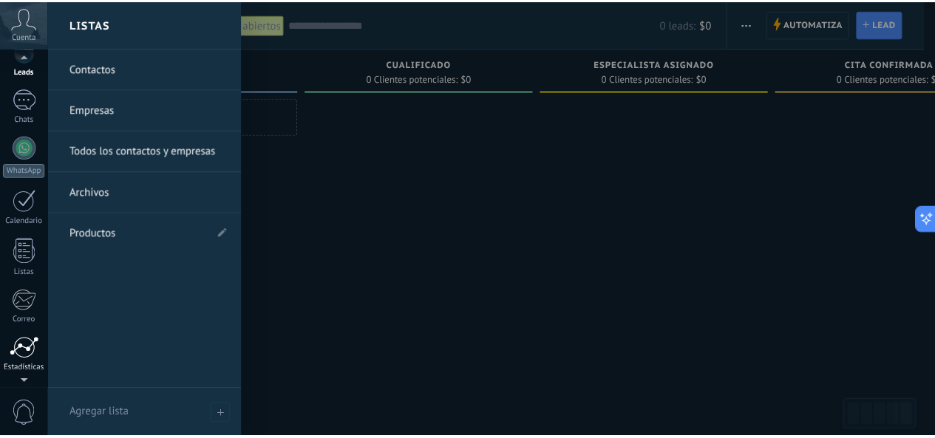
scroll to position [148, 0]
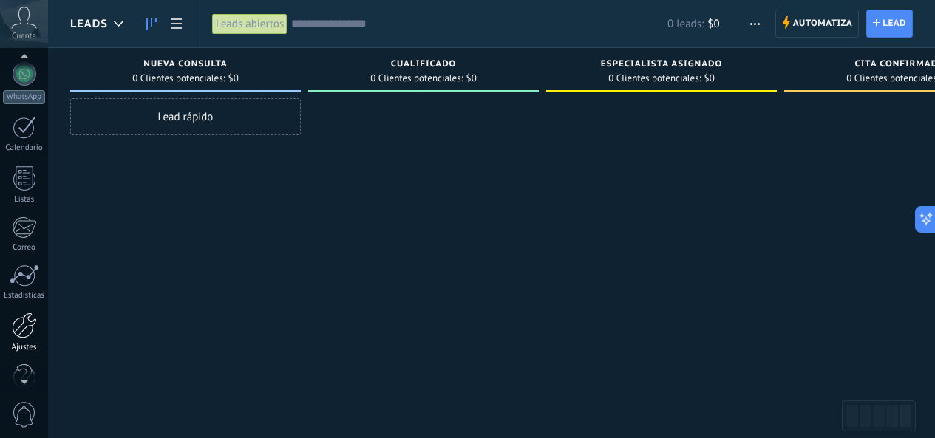
click at [22, 332] on div at bounding box center [24, 326] width 25 height 26
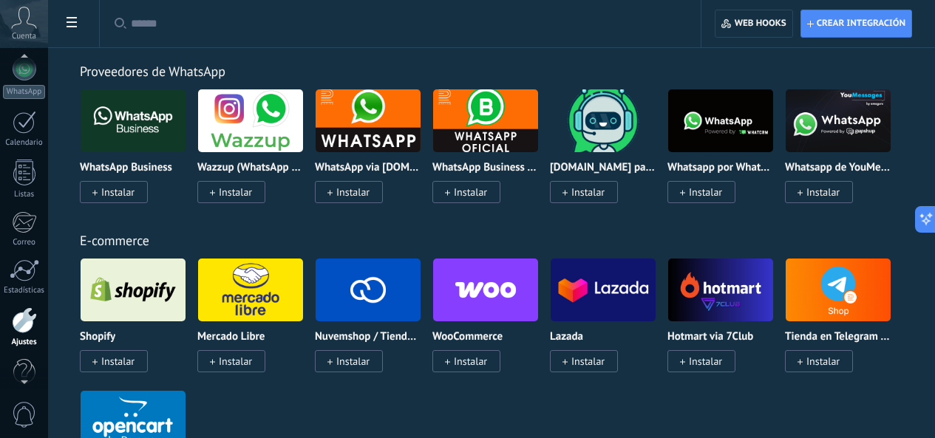
click at [30, 379] on div at bounding box center [24, 379] width 48 height 22
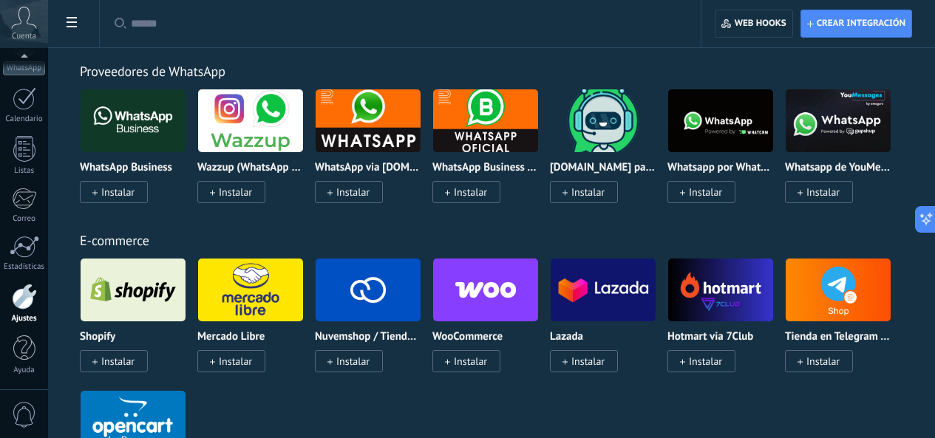
click at [33, 306] on div at bounding box center [24, 297] width 25 height 26
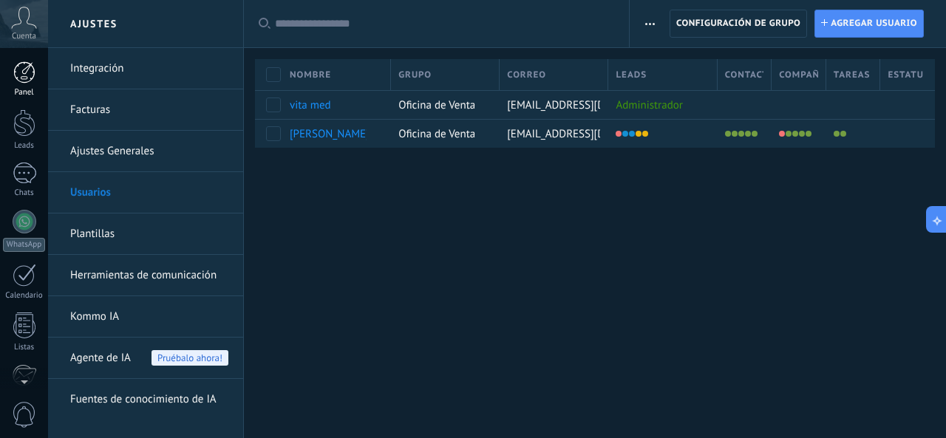
click at [30, 78] on div at bounding box center [24, 72] width 22 height 22
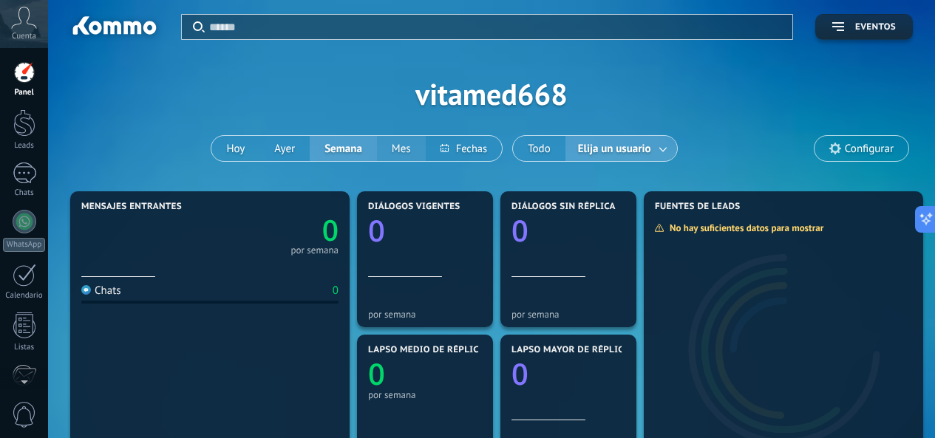
click at [405, 145] on button "Mes" at bounding box center [401, 148] width 49 height 25
click at [609, 146] on span "Elija un usuario" at bounding box center [614, 149] width 79 height 20
click at [667, 143] on link at bounding box center [663, 149] width 27 height 24
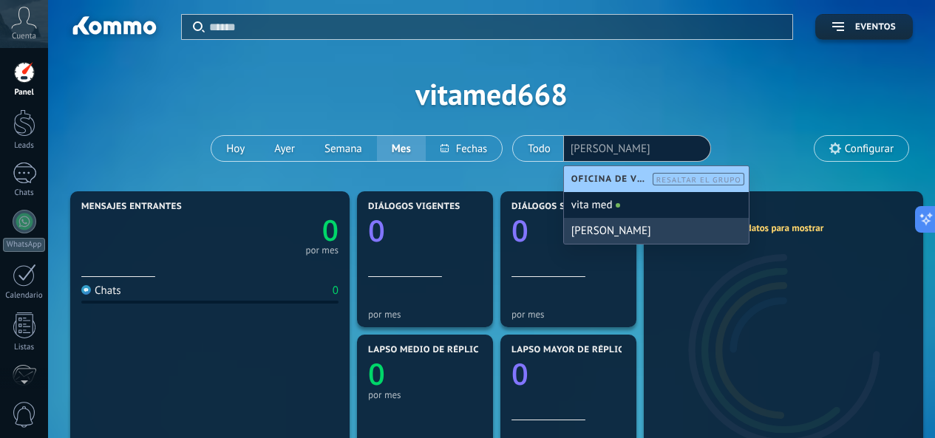
click at [633, 228] on div "[PERSON_NAME]" at bounding box center [656, 231] width 185 height 26
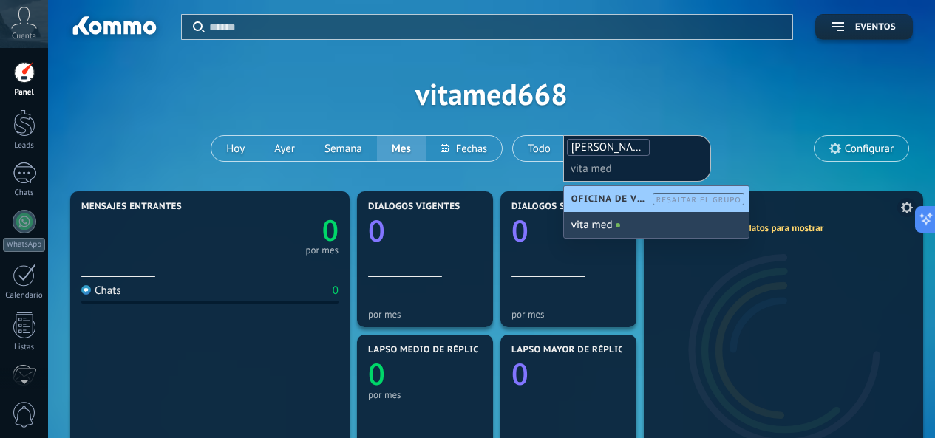
scroll to position [148, 0]
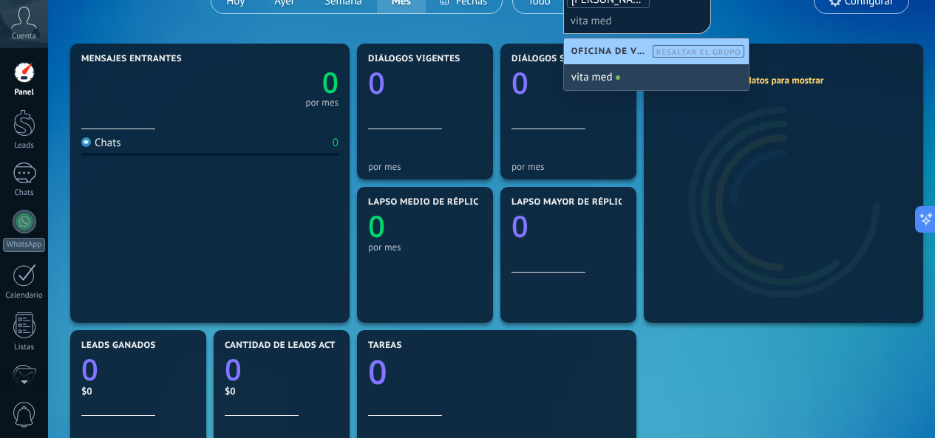
click at [733, 355] on div "Mensajes entrantes 0 por mes Chats 0 Diálogos vigentes 0 por mes Diálogos sin r…" at bounding box center [491, 398] width 850 height 717
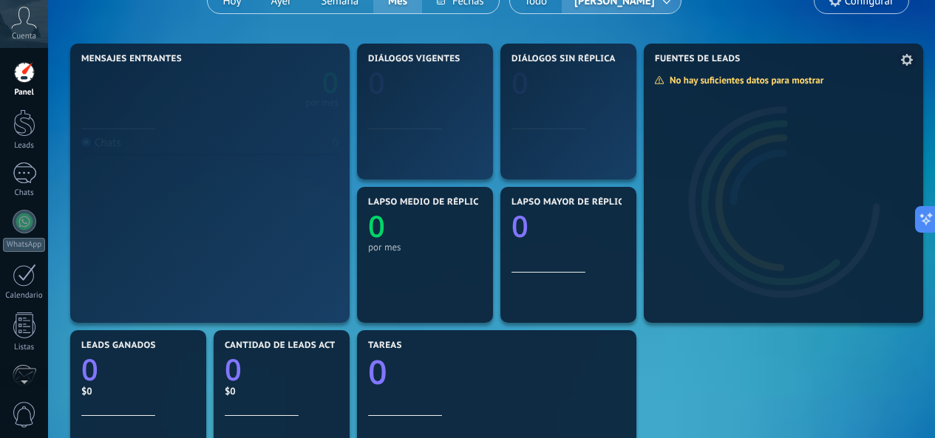
scroll to position [74, 0]
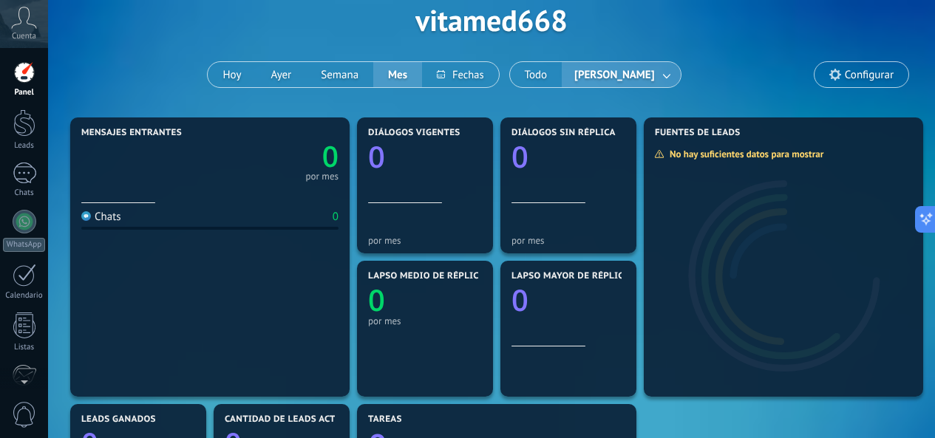
click at [654, 75] on link at bounding box center [667, 75] width 27 height 24
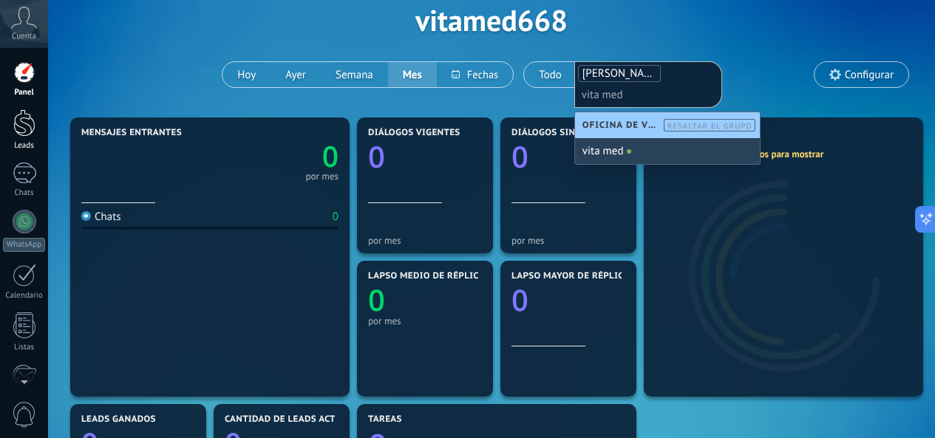
click at [6, 117] on link "Leads" at bounding box center [24, 129] width 48 height 41
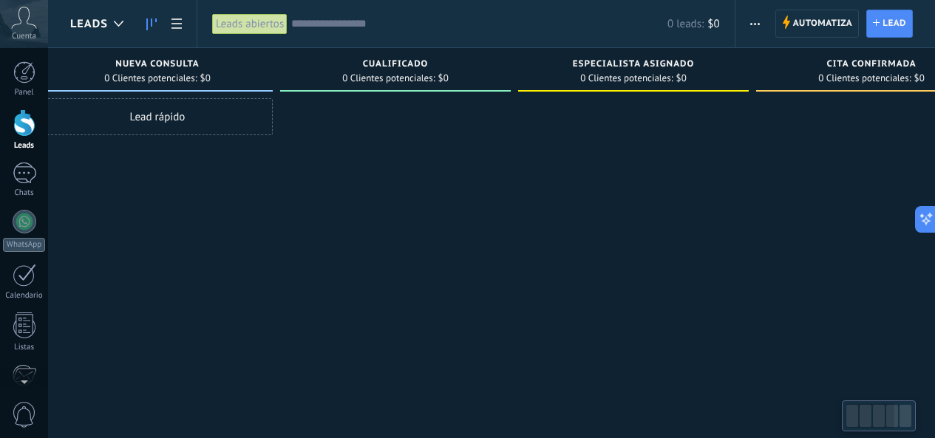
scroll to position [0, 31]
drag, startPoint x: 477, startPoint y: 74, endPoint x: 445, endPoint y: 76, distance: 31.1
click at [445, 76] on div "0 Clientes potenciales: $0" at bounding box center [392, 78] width 216 height 13
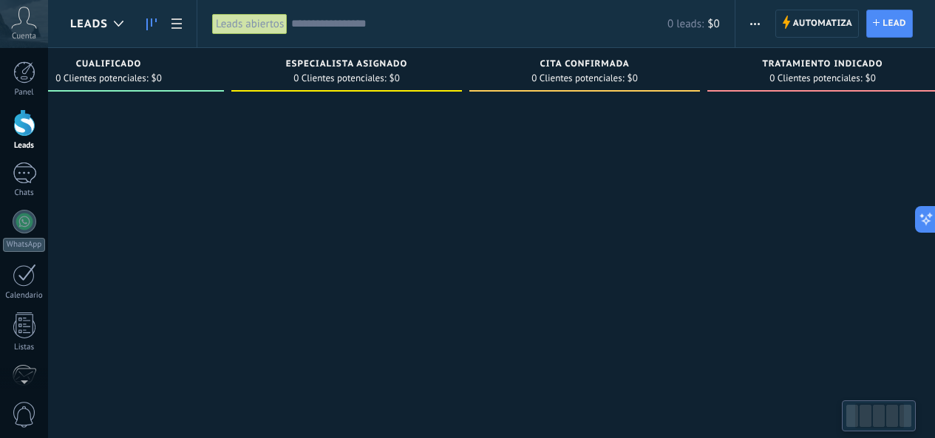
drag, startPoint x: 634, startPoint y: 69, endPoint x: 601, endPoint y: 53, distance: 37.0
click at [344, 73] on div "Especialista asignado 0 Clientes potenciales: $0" at bounding box center [346, 70] width 231 height 44
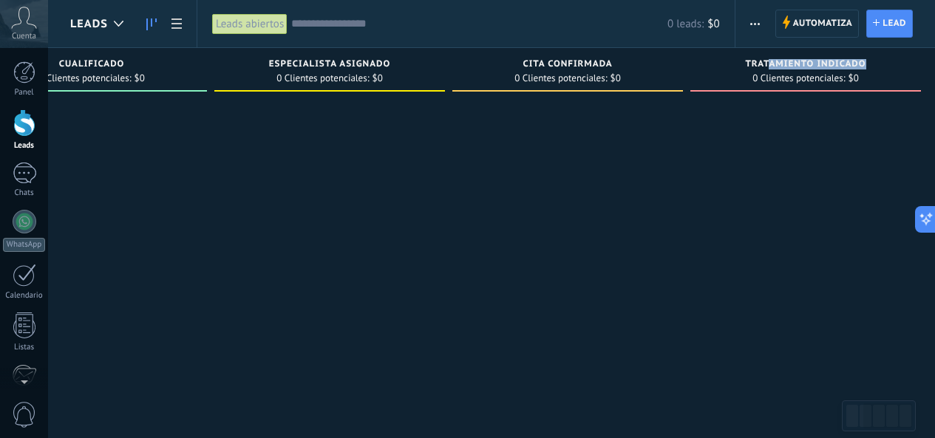
drag, startPoint x: 766, startPoint y: 66, endPoint x: 709, endPoint y: 81, distance: 59.3
click at [709, 81] on div "Tratamiento indicado 0 Clientes potenciales: $0" at bounding box center [805, 70] width 231 height 44
drag, startPoint x: 793, startPoint y: 77, endPoint x: 581, endPoint y: 114, distance: 215.2
click at [581, 114] on div "Leads Entrantes Solicitudes: 0 0 0 0 0 0 0 0 0 Nueva consulta 0 Clientes potenc…" at bounding box center [340, 196] width 1204 height 296
click at [647, 148] on div at bounding box center [567, 220] width 231 height 245
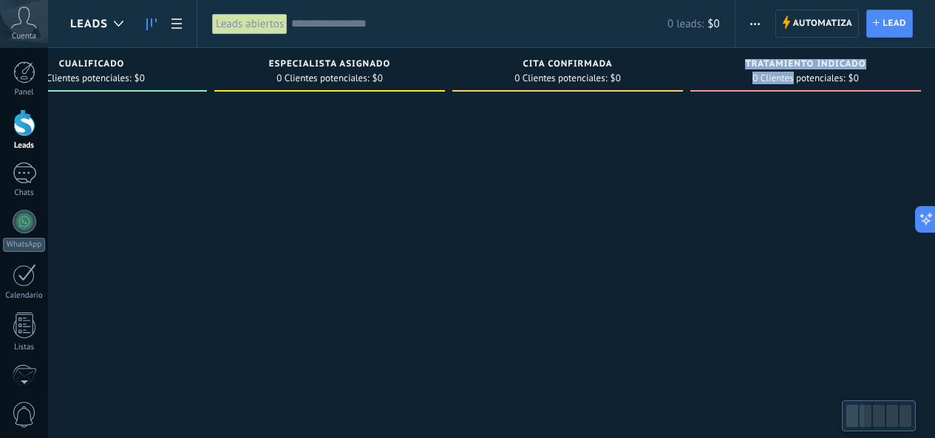
scroll to position [0, 340]
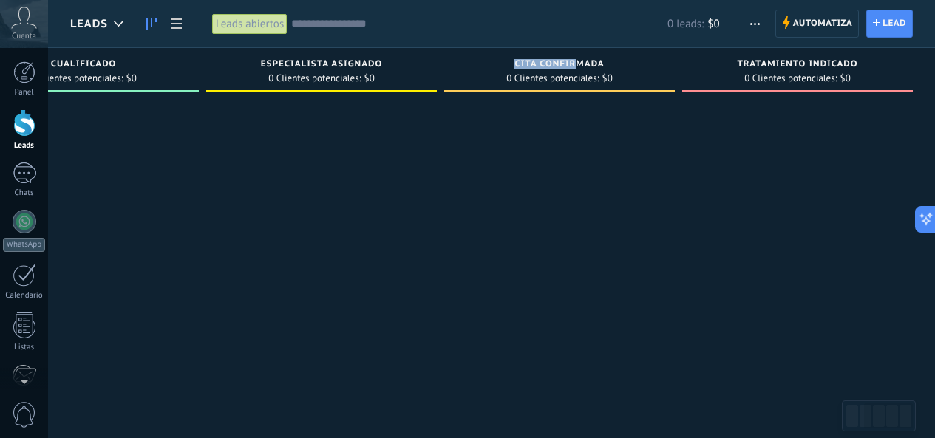
drag, startPoint x: 577, startPoint y: 66, endPoint x: 220, endPoint y: 110, distance: 359.6
click at [195, 110] on div "Leads Entrantes Solicitudes: 0 0 0 0 0 0 0 0 0 Nueva consulta 0 Clientes potenc…" at bounding box center [332, 196] width 1204 height 296
click at [556, 140] on div at bounding box center [559, 220] width 231 height 245
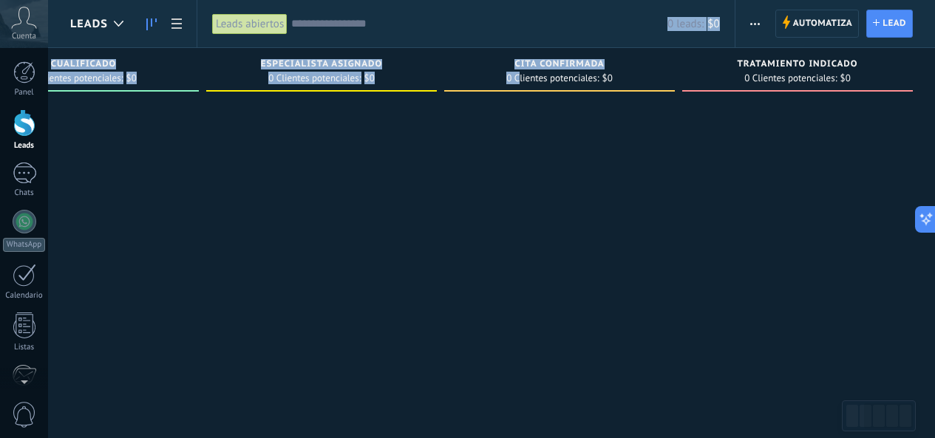
drag, startPoint x: 519, startPoint y: 75, endPoint x: 945, endPoint y: 76, distance: 425.6
click at [935, 78] on html ".abccls-1,.abccls-2{fill-rule:evenodd}.abccls-2{fill:#fff} .abfcls-1{fill:none}…" at bounding box center [467, 219] width 935 height 438
click at [550, 64] on span "Cita confirmada" at bounding box center [558, 64] width 89 height 10
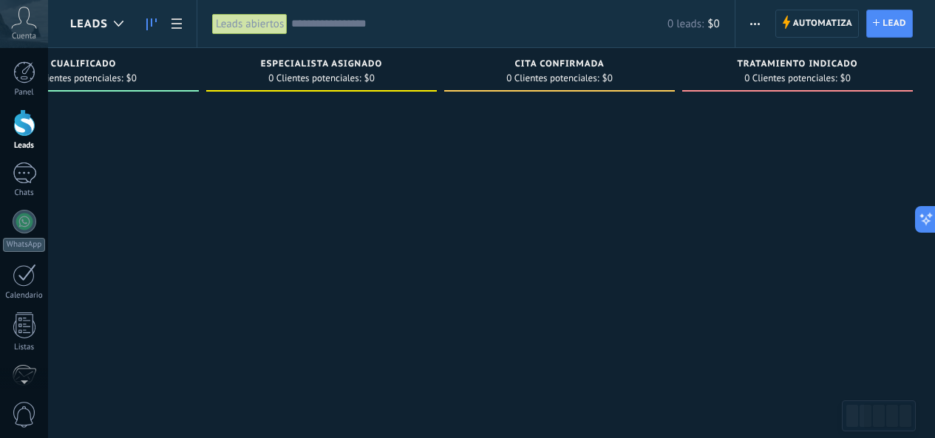
click at [561, 80] on span "0 Clientes potenciales:" at bounding box center [552, 78] width 92 height 9
click at [580, 131] on div at bounding box center [559, 220] width 231 height 245
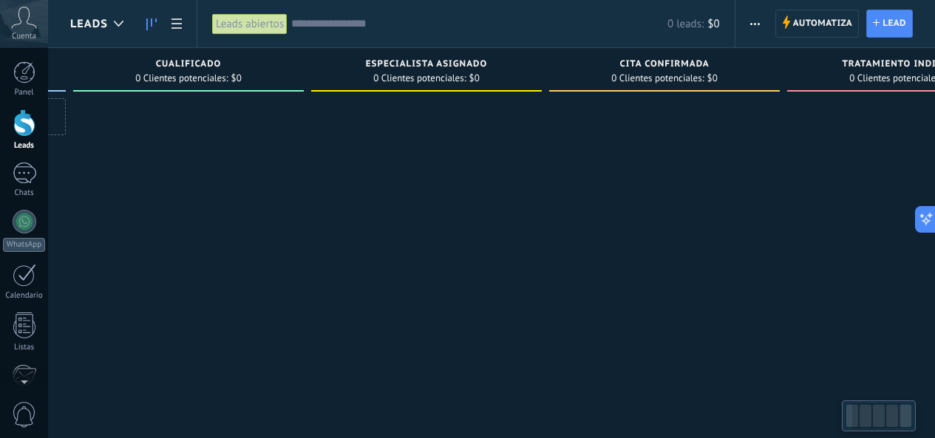
scroll to position [0, 14]
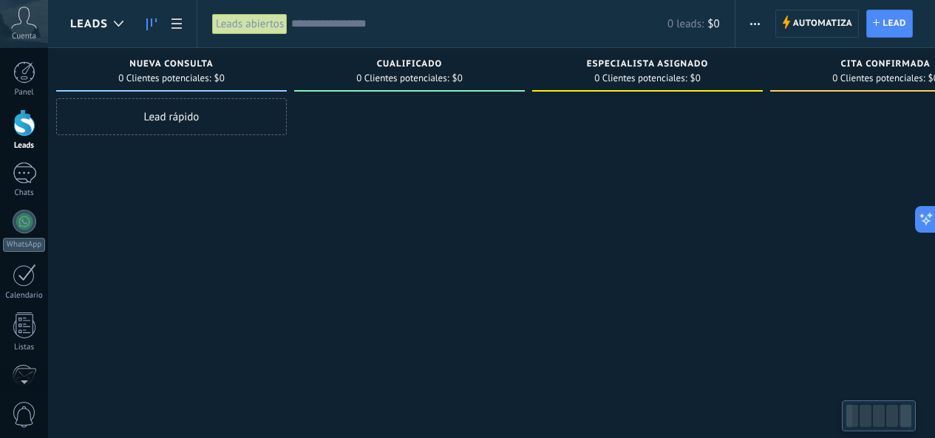
drag, startPoint x: 580, startPoint y: 129, endPoint x: 929, endPoint y: 118, distance: 349.6
click at [935, 113] on html ".abccls-1,.abccls-2{fill-rule:evenodd}.abccls-2{fill:#fff} .abfcls-1{fill:none}…" at bounding box center [467, 219] width 935 height 438
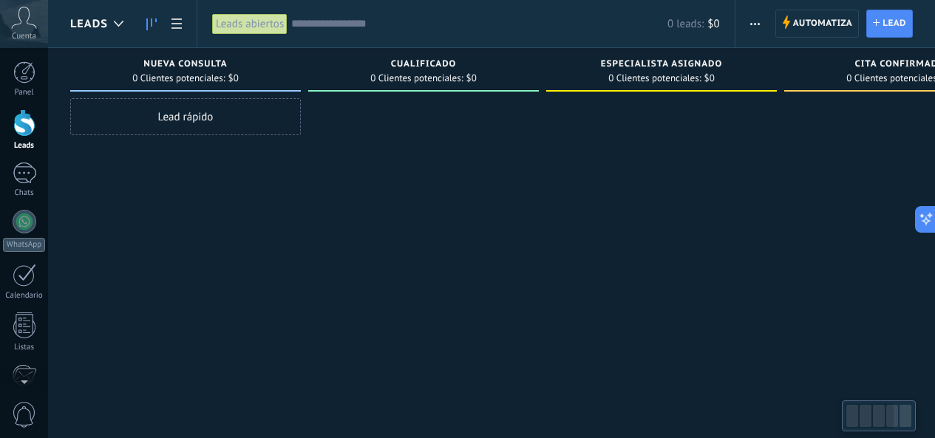
drag, startPoint x: 559, startPoint y: 172, endPoint x: 621, endPoint y: 233, distance: 87.3
click at [935, 177] on html ".abccls-1,.abccls-2{fill-rule:evenodd}.abccls-2{fill:#fff} .abfcls-1{fill:none}…" at bounding box center [467, 219] width 935 height 438
drag, startPoint x: 618, startPoint y: 234, endPoint x: 714, endPoint y: 268, distance: 101.2
click at [817, 217] on div "Leads Entrantes Solicitudes: 0 0 0 0 0 0 0 0 0 Nueva consulta 0 Clientes potenc…" at bounding box center [672, 196] width 1204 height 296
click at [871, 404] on div at bounding box center [868, 415] width 49 height 25
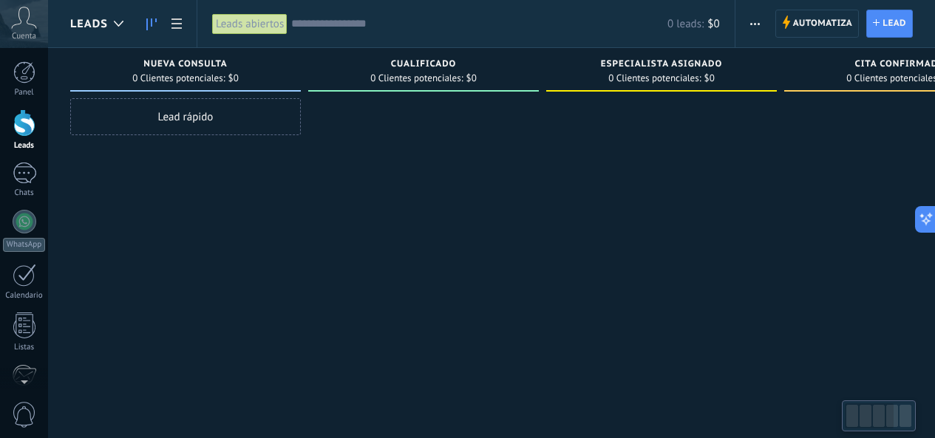
click at [880, 413] on div at bounding box center [868, 415] width 49 height 25
click at [16, 270] on div at bounding box center [25, 275] width 24 height 23
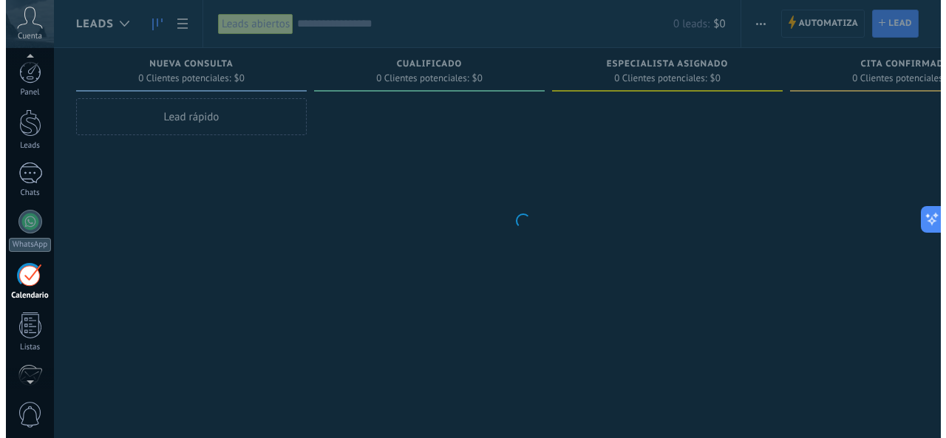
scroll to position [43, 0]
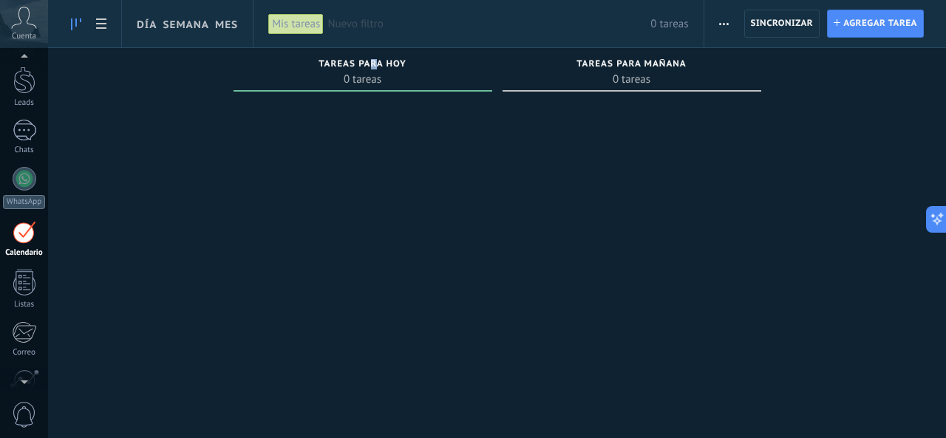
drag, startPoint x: 375, startPoint y: 68, endPoint x: 367, endPoint y: 68, distance: 8.1
click at [367, 68] on span "Tareas para hoy" at bounding box center [362, 64] width 88 height 10
click at [408, 60] on div "Tareas para hoy" at bounding box center [363, 65] width 244 height 13
drag, startPoint x: 407, startPoint y: 60, endPoint x: 313, endPoint y: 69, distance: 94.2
click at [313, 69] on div "Tareas para hoy" at bounding box center [363, 65] width 244 height 13
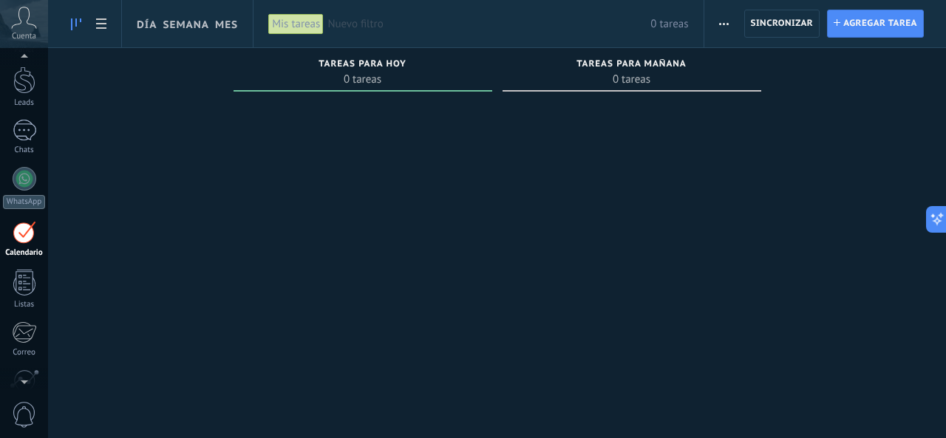
drag, startPoint x: 321, startPoint y: 58, endPoint x: 355, endPoint y: 58, distance: 33.2
click at [335, 58] on div "Tareas para [DATE] 0 tareas" at bounding box center [362, 70] width 259 height 44
drag, startPoint x: 318, startPoint y: 64, endPoint x: 437, endPoint y: 59, distance: 119.0
click at [417, 60] on div "Tareas para hoy" at bounding box center [363, 65] width 244 height 13
click at [442, 67] on div "Tareas para hoy" at bounding box center [363, 65] width 244 height 13
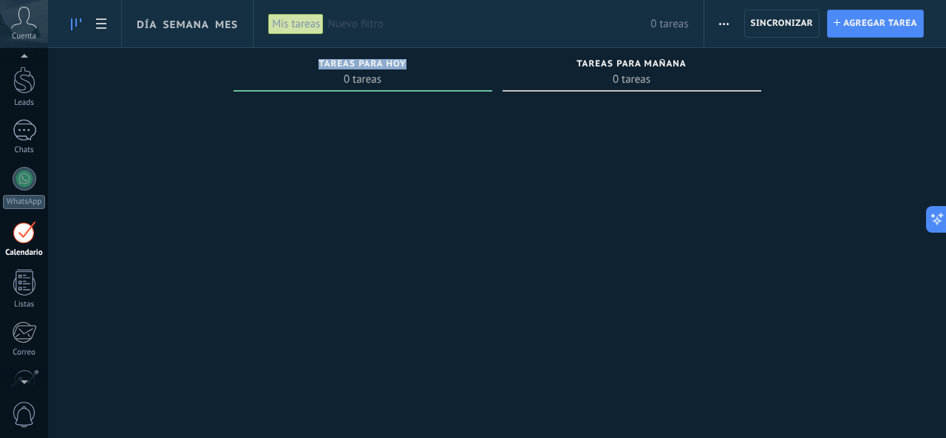
click at [414, 78] on span "0 tareas" at bounding box center [363, 79] width 244 height 15
click at [409, 154] on div at bounding box center [362, 220] width 259 height 245
click at [412, 202] on div at bounding box center [362, 220] width 259 height 245
click at [103, 24] on use at bounding box center [101, 23] width 10 height 10
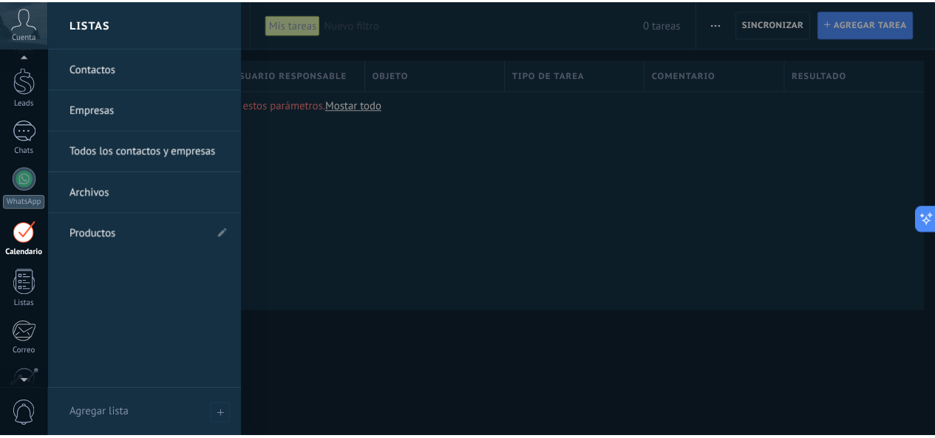
scroll to position [177, 0]
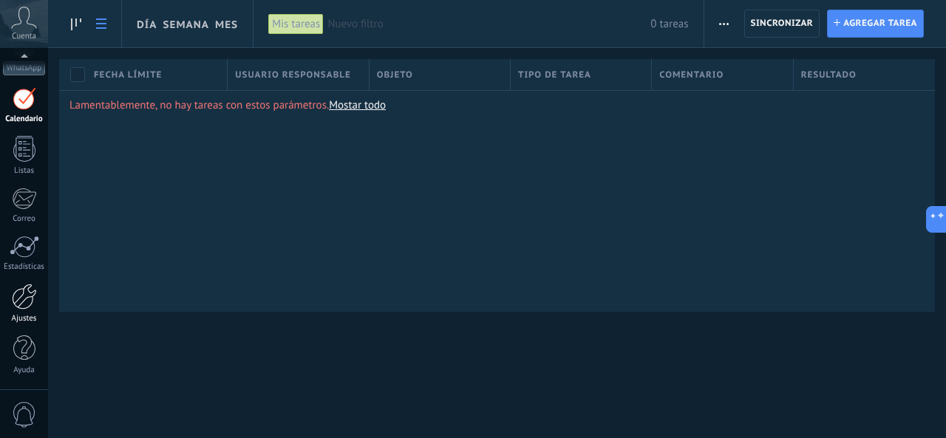
click at [10, 305] on link "Ajustes" at bounding box center [24, 304] width 48 height 40
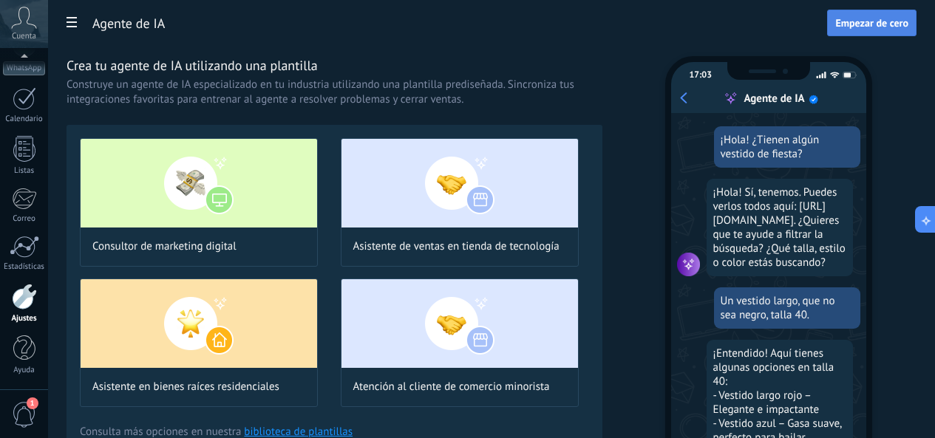
click at [868, 26] on span "Empezar de cero" at bounding box center [871, 23] width 73 height 10
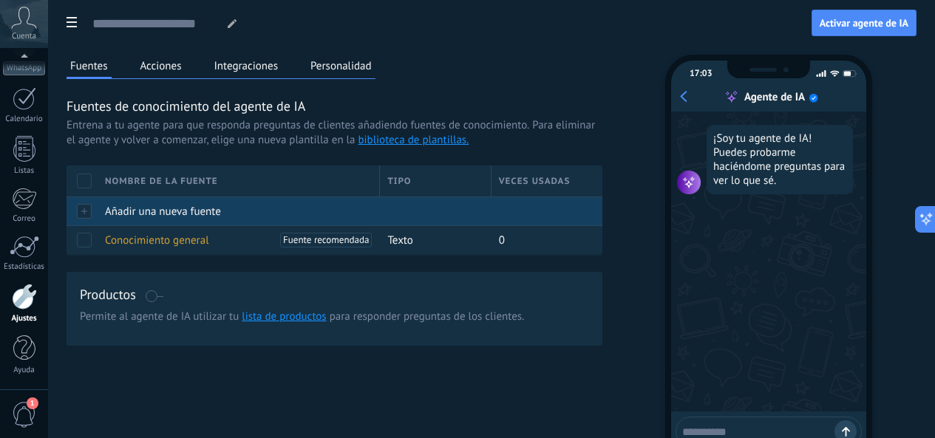
click at [221, 219] on span "Añadir una nueva fuente" at bounding box center [163, 212] width 116 height 14
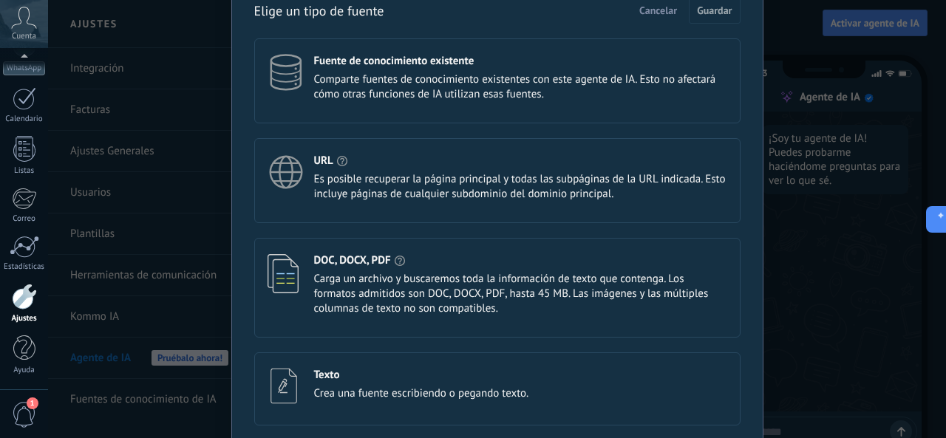
scroll to position [132, 0]
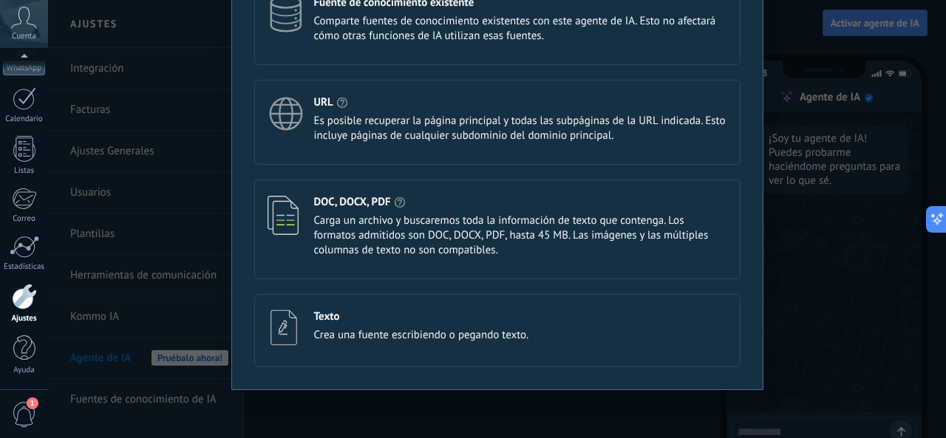
click at [477, 228] on span "Carga un archivo y buscaremos toda la información de texto que contenga. Los fo…" at bounding box center [520, 236] width 413 height 44
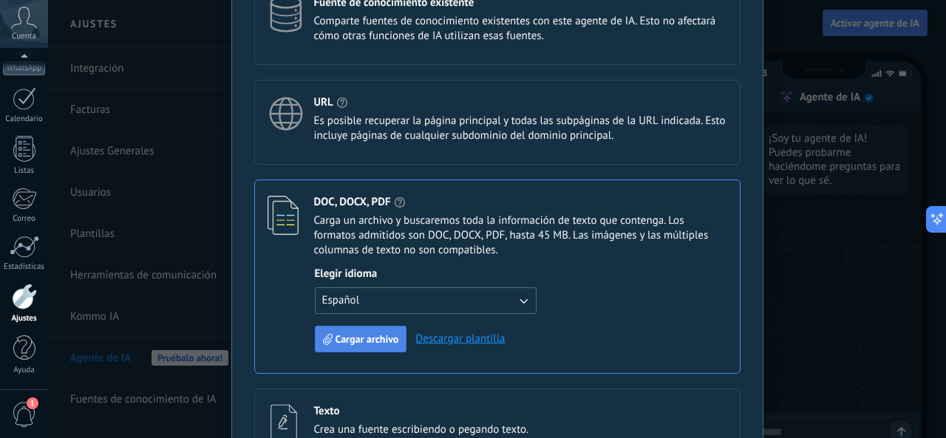
click at [364, 344] on span "Cargar archivo" at bounding box center [367, 339] width 64 height 10
click at [343, 348] on button "Cargar archivo" at bounding box center [361, 339] width 92 height 27
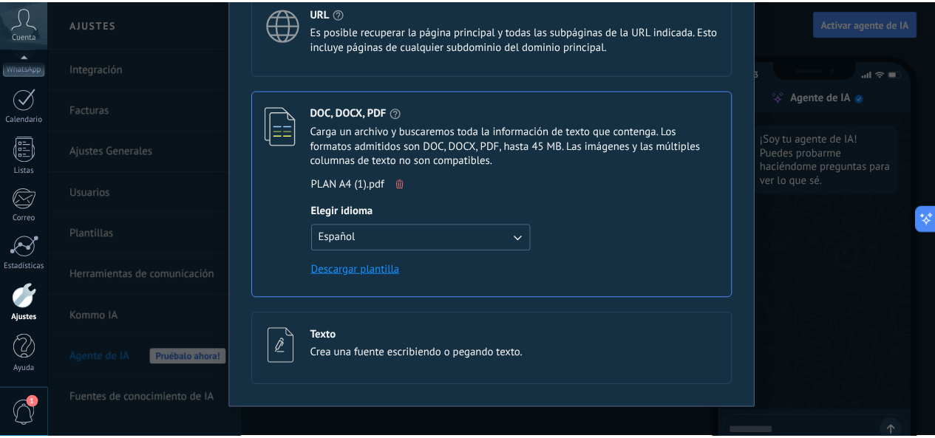
scroll to position [0, 0]
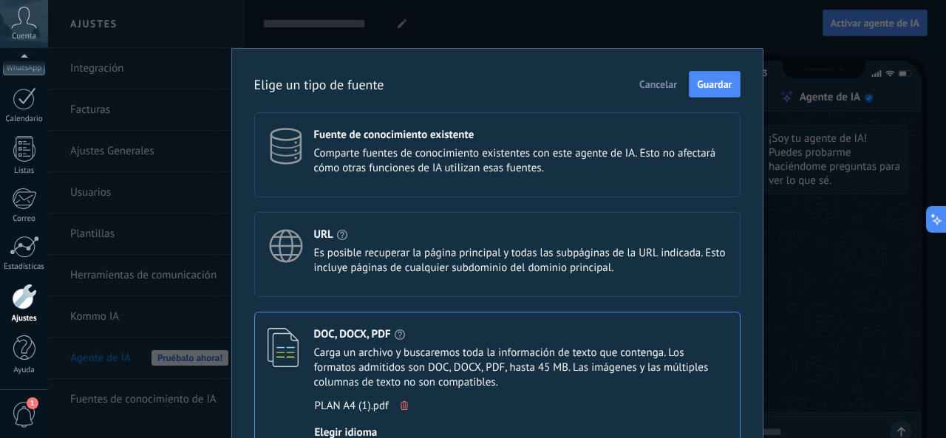
click at [706, 79] on span "Guardar" at bounding box center [714, 84] width 35 height 10
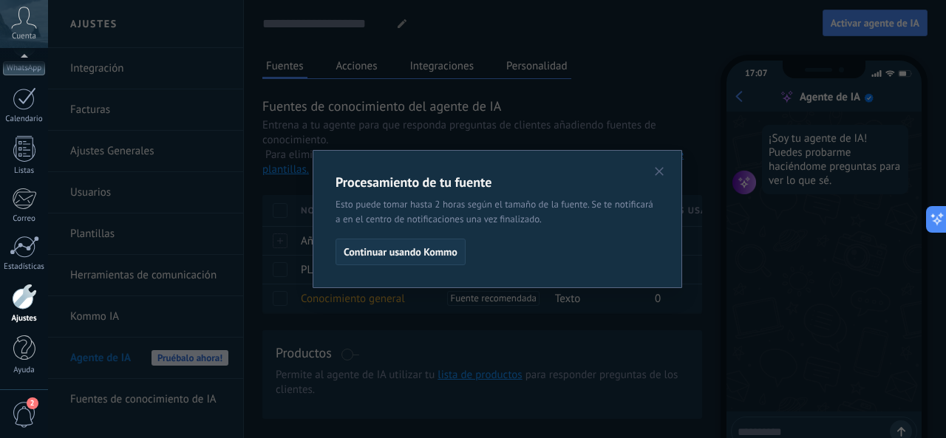
click at [410, 256] on span "Continuar usando Kommo" at bounding box center [401, 252] width 114 height 10
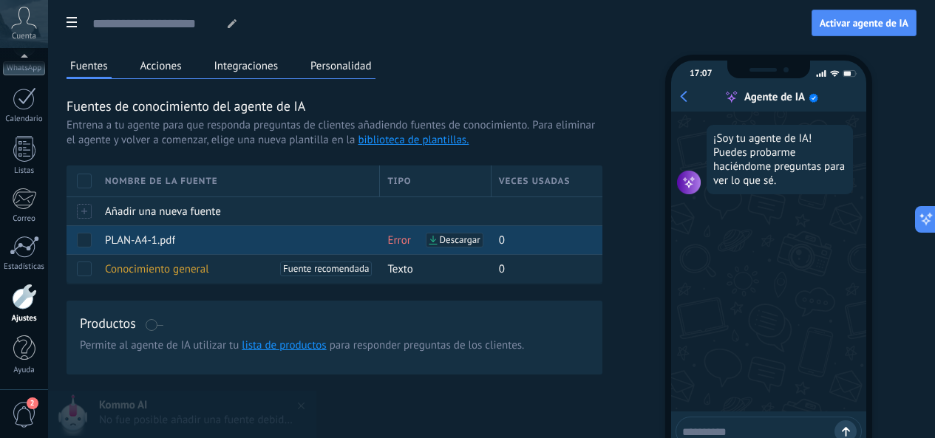
click at [483, 254] on div "Error Descargar" at bounding box center [431, 240] width 103 height 28
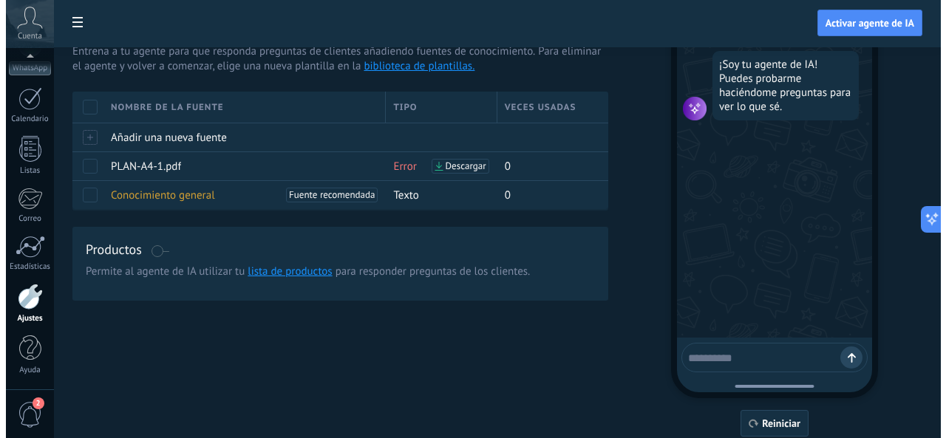
scroll to position [120, 0]
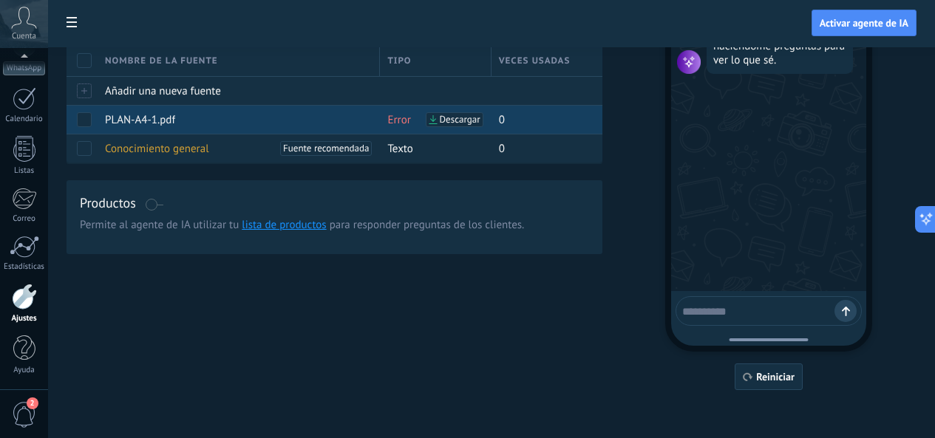
click at [372, 134] on div "PLAN-A4-1.pdf" at bounding box center [235, 120] width 275 height 28
click at [175, 127] on span "PLAN-A4-1.pdf" at bounding box center [140, 120] width 70 height 14
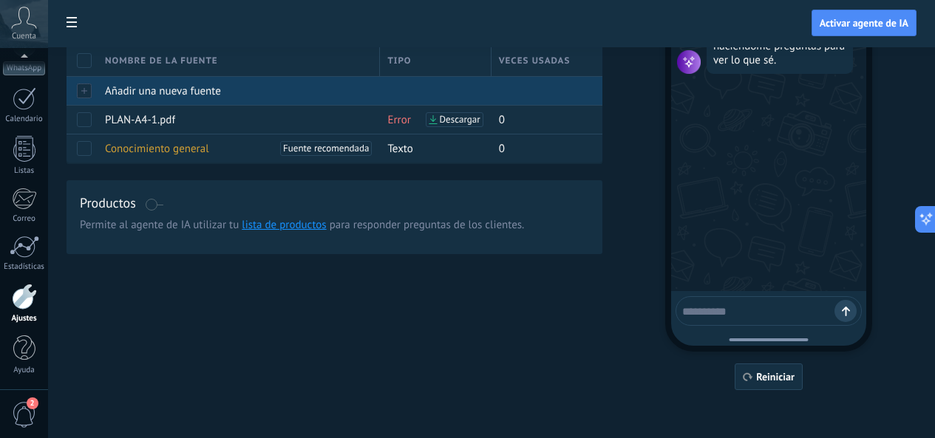
click at [92, 127] on span at bounding box center [84, 119] width 15 height 15
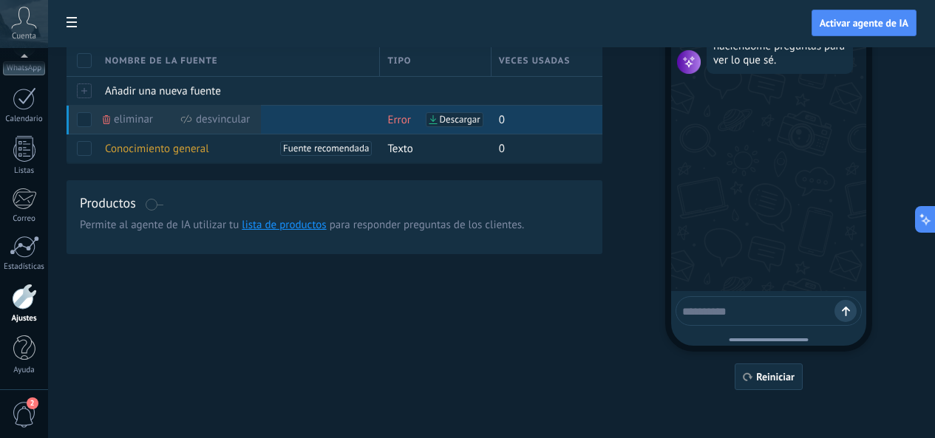
click at [410, 127] on span "Error" at bounding box center [398, 120] width 23 height 14
click at [591, 134] on div "0" at bounding box center [541, 120] width 100 height 28
click at [153, 134] on span "Eliminar" at bounding box center [133, 119] width 39 height 29
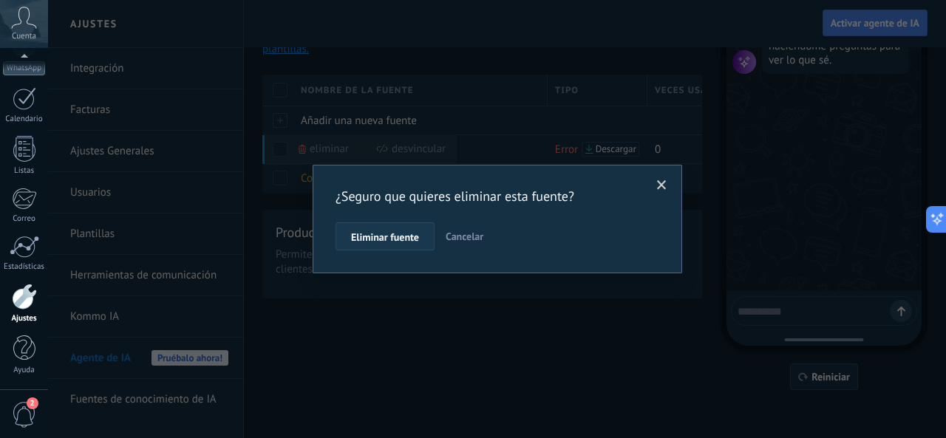
click at [392, 231] on button "Eliminar fuente" at bounding box center [384, 236] width 99 height 28
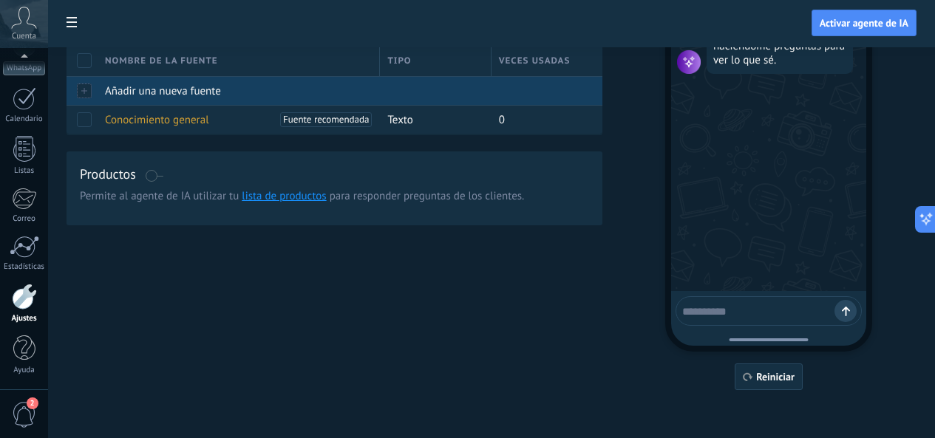
click at [299, 105] on div "Añadir una nueva fuente" at bounding box center [235, 91] width 275 height 28
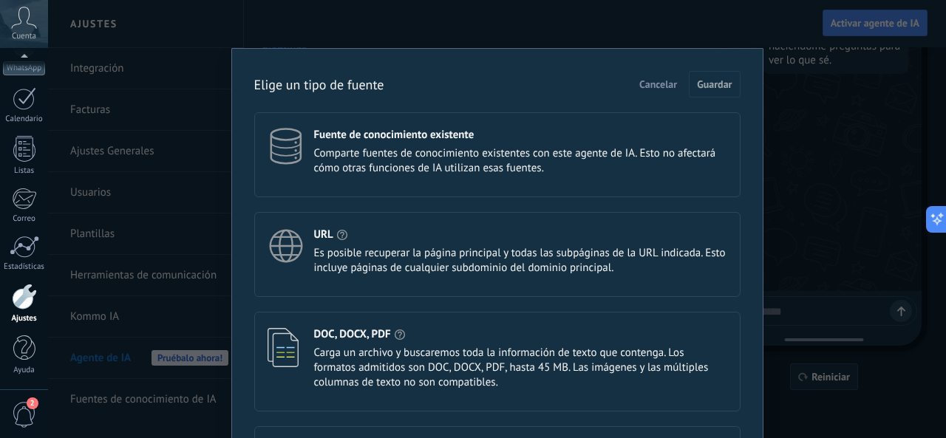
click at [595, 161] on span "Comparte fuentes de conocimiento existentes con este agente de IA. Esto no afec…" at bounding box center [520, 161] width 413 height 30
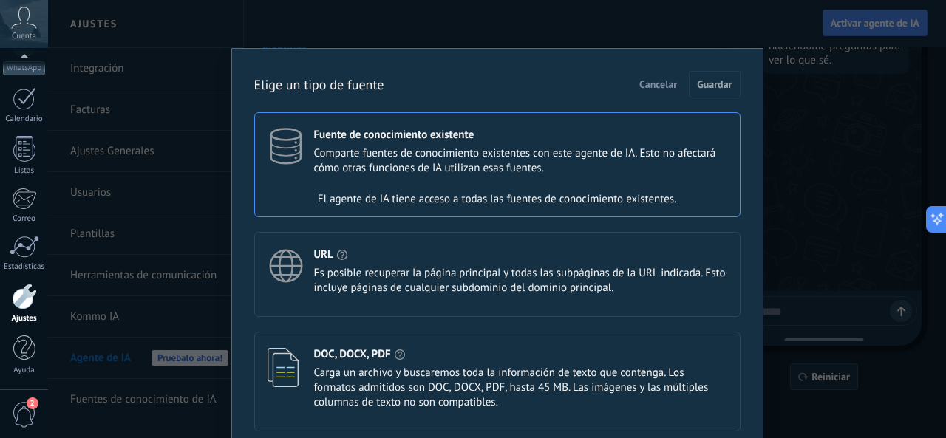
click at [513, 188] on div "El agente de IA tiene acceso a todas las fuentes de conocimiento existentes." at bounding box center [497, 200] width 485 height 30
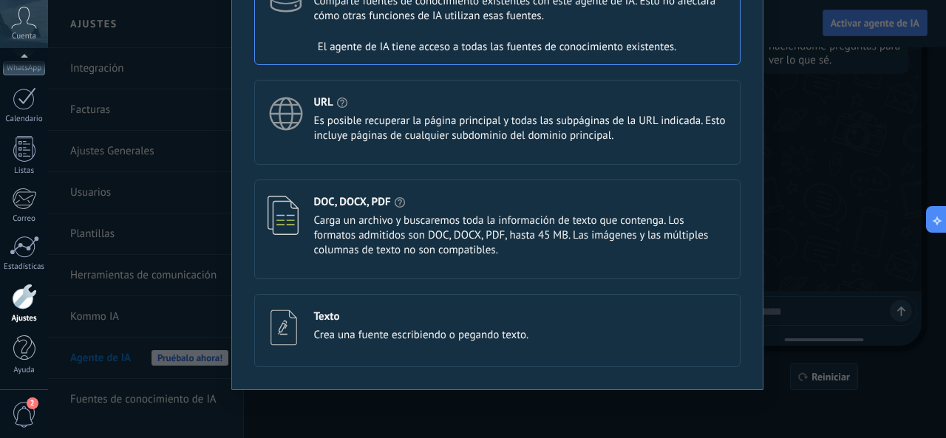
click at [544, 235] on span "Carga un archivo y buscaremos toda la información de texto que contenga. Los fo…" at bounding box center [520, 236] width 413 height 44
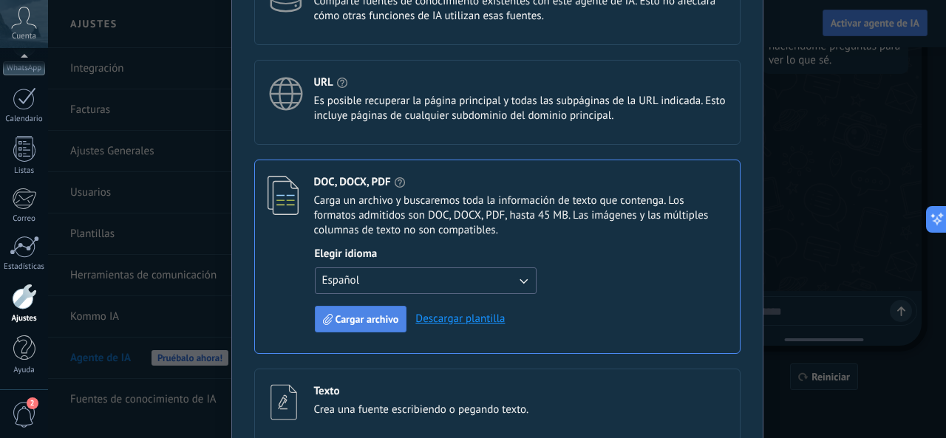
click at [346, 317] on span "Cargar archivo" at bounding box center [367, 319] width 64 height 10
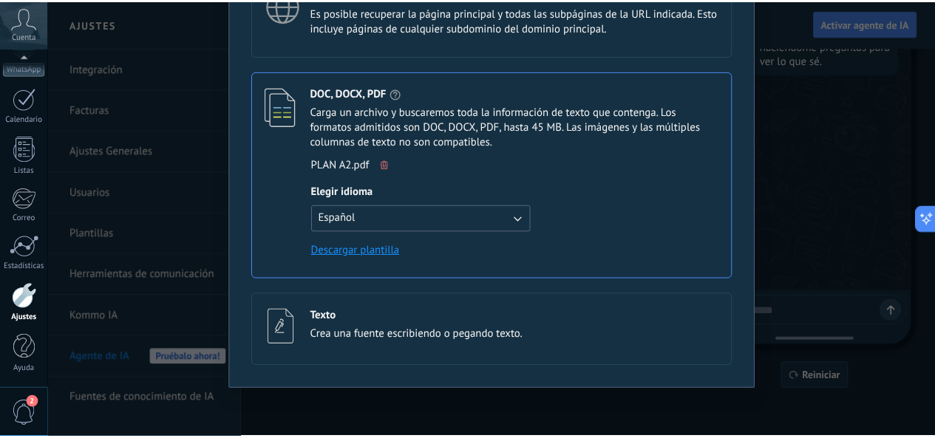
scroll to position [0, 0]
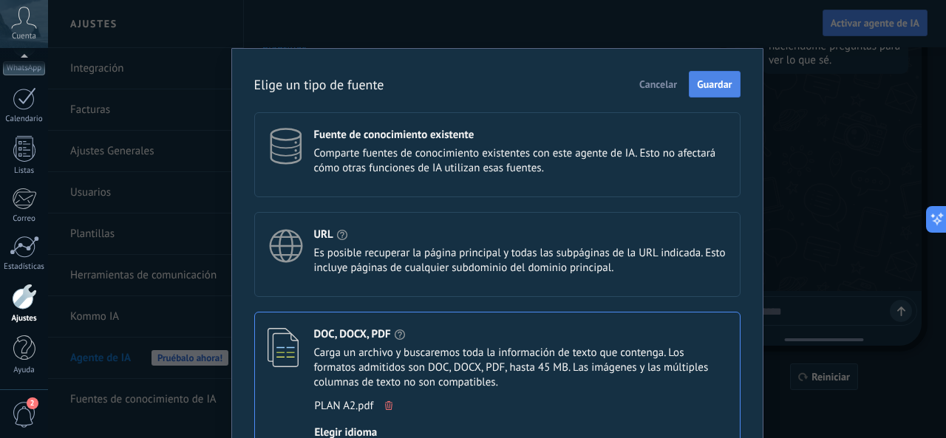
click at [720, 87] on span "Guardar" at bounding box center [714, 84] width 35 height 10
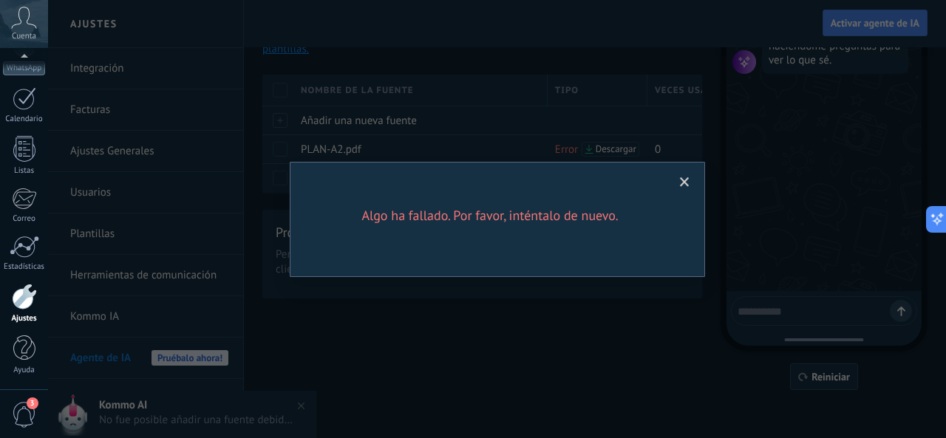
click at [685, 181] on span at bounding box center [685, 182] width 10 height 10
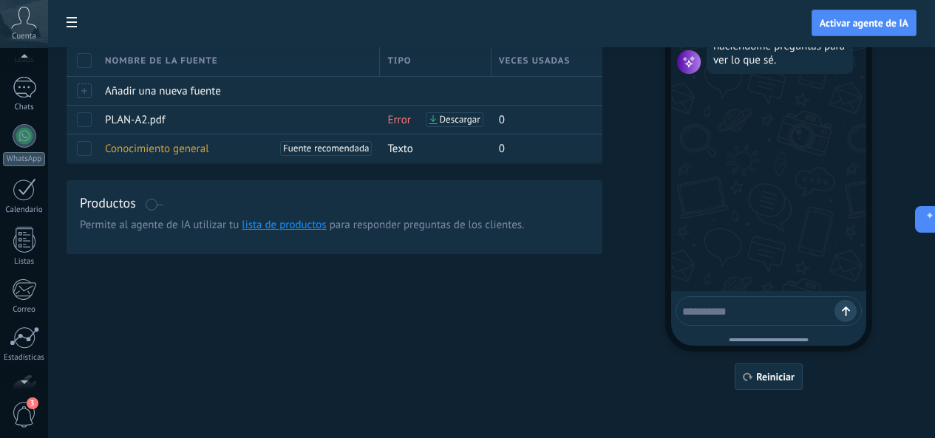
click at [27, 17] on icon at bounding box center [24, 18] width 26 height 22
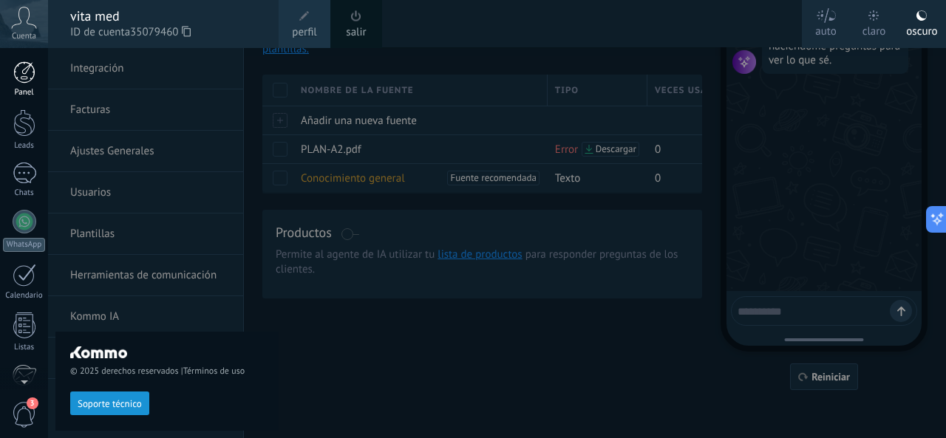
click at [27, 69] on div at bounding box center [24, 72] width 22 height 22
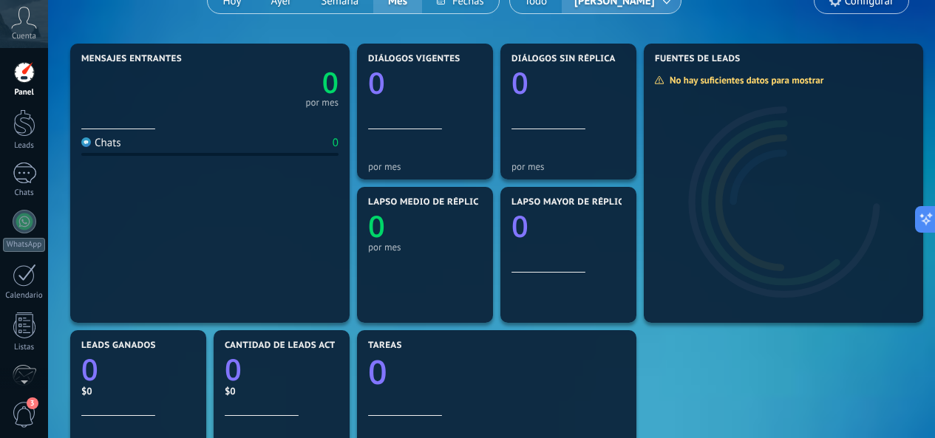
scroll to position [222, 0]
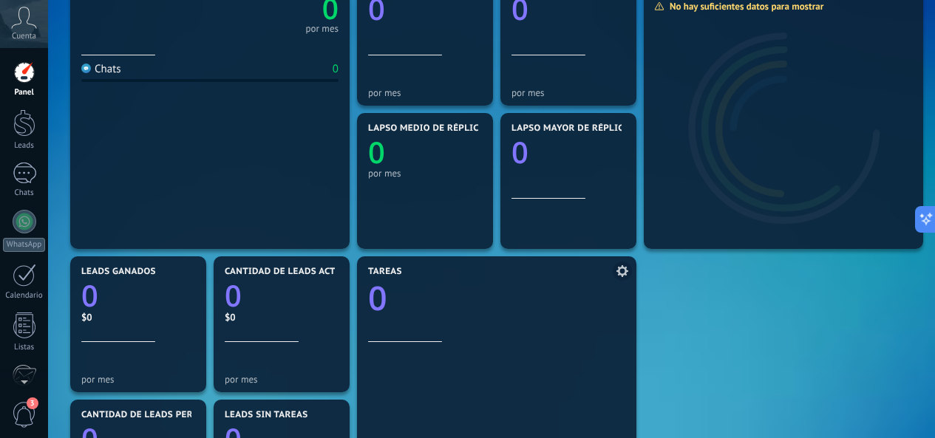
click at [622, 268] on use at bounding box center [622, 271] width 12 height 12
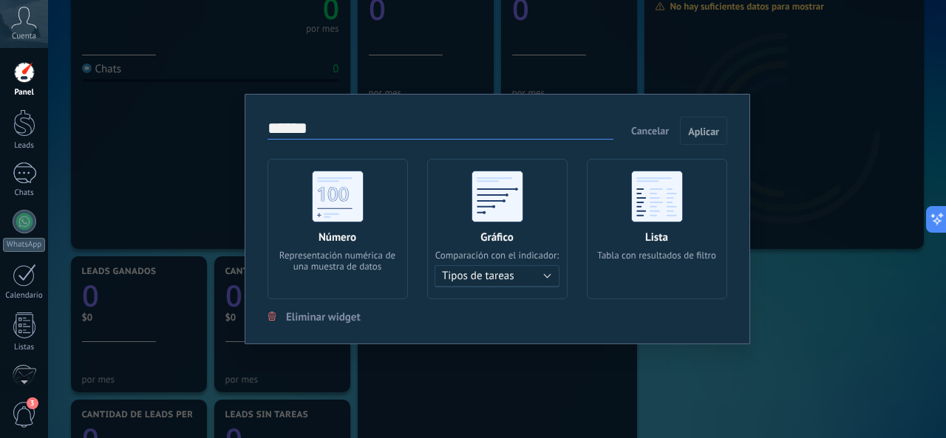
click at [785, 414] on div "****** Cancelar Aplicar Número Representación numérica de una muestra de datos …" at bounding box center [497, 219] width 898 height 438
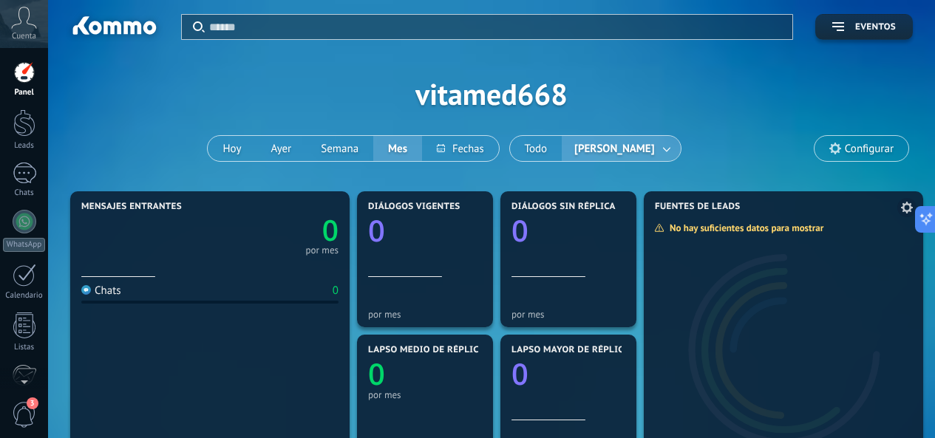
scroll to position [74, 0]
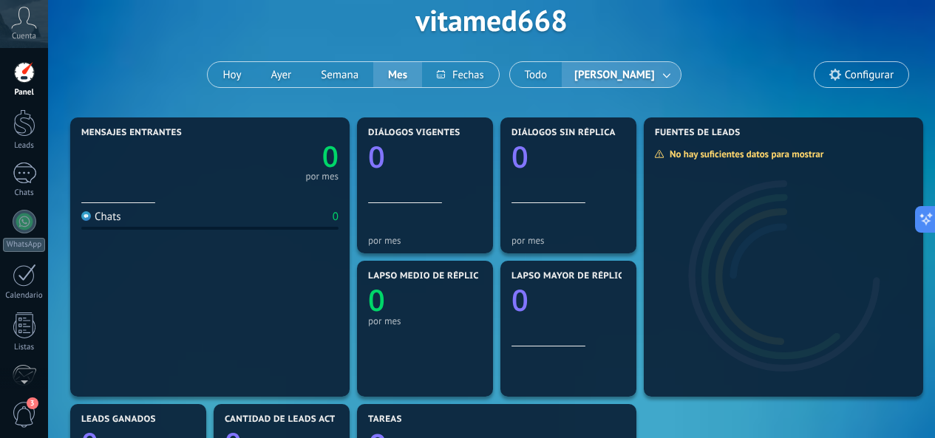
click at [14, 75] on div at bounding box center [24, 72] width 22 height 22
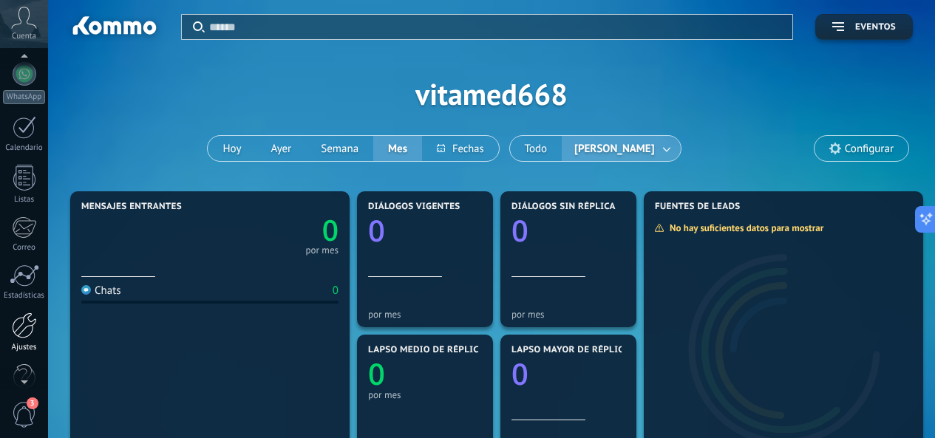
scroll to position [177, 0]
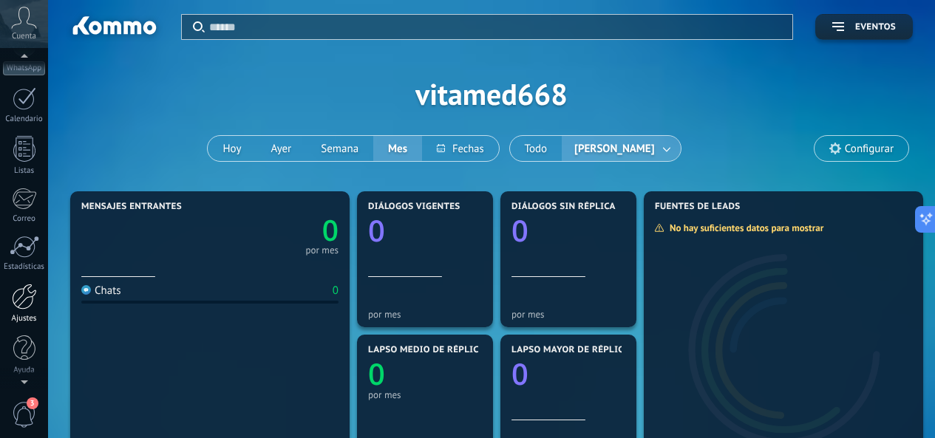
click at [27, 307] on div at bounding box center [24, 297] width 25 height 26
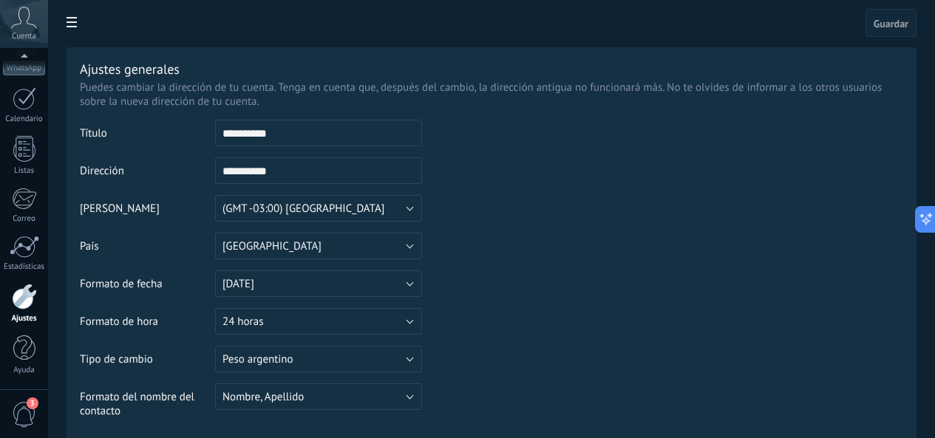
drag, startPoint x: 491, startPoint y: 132, endPoint x: 309, endPoint y: 127, distance: 182.5
click at [309, 127] on tr "**********" at bounding box center [491, 139] width 823 height 38
drag, startPoint x: 446, startPoint y: 134, endPoint x: 433, endPoint y: 135, distance: 13.3
click at [422, 135] on input "**********" at bounding box center [318, 133] width 207 height 27
drag, startPoint x: 538, startPoint y: 126, endPoint x: 529, endPoint y: 132, distance: 11.1
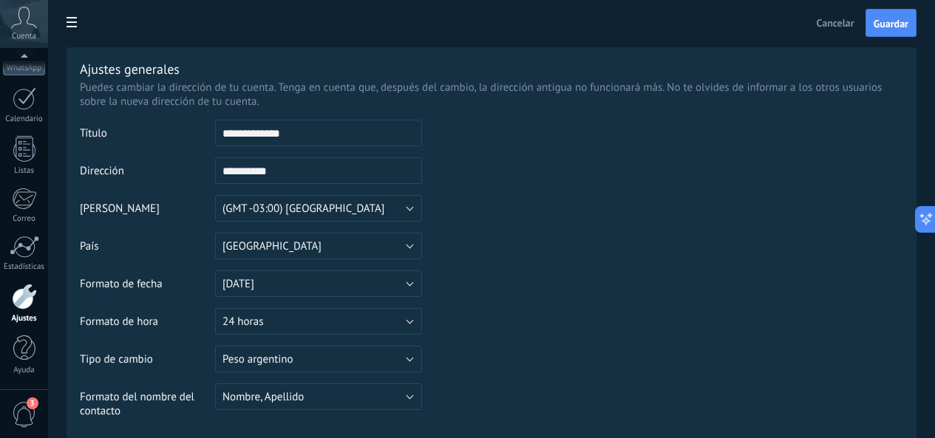
click at [422, 127] on input "**********" at bounding box center [318, 133] width 207 height 27
type input "*"
type input "**********"
click at [422, 167] on input "**********" at bounding box center [318, 170] width 207 height 27
click at [894, 21] on span "Guardar" at bounding box center [890, 23] width 35 height 10
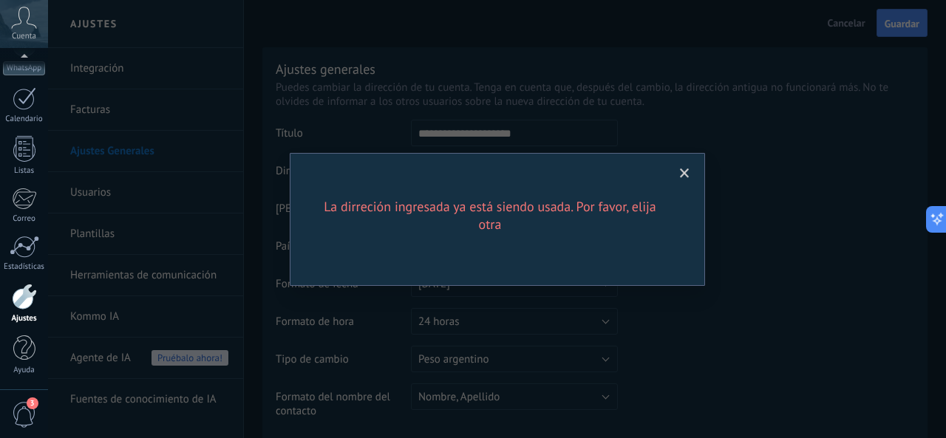
click at [560, 135] on div "La dirreción ingresada ya está siendo usada. Por favor, elija otra" at bounding box center [497, 219] width 898 height 438
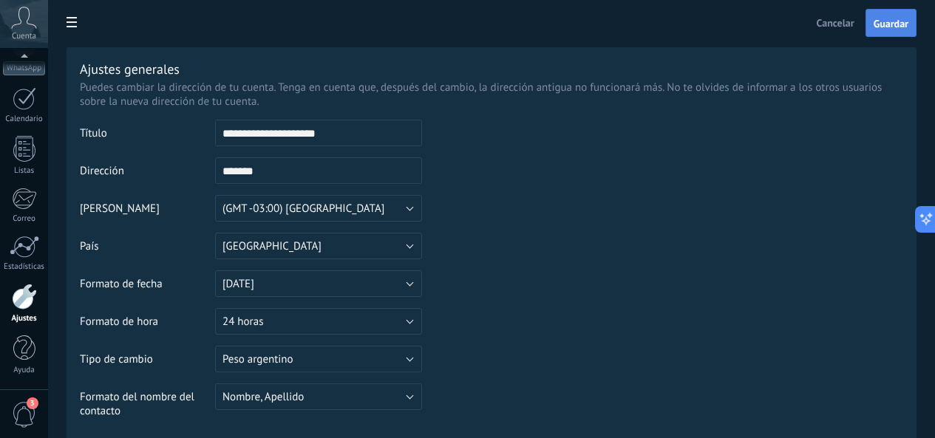
click at [910, 15] on button "Guardar" at bounding box center [890, 23] width 51 height 28
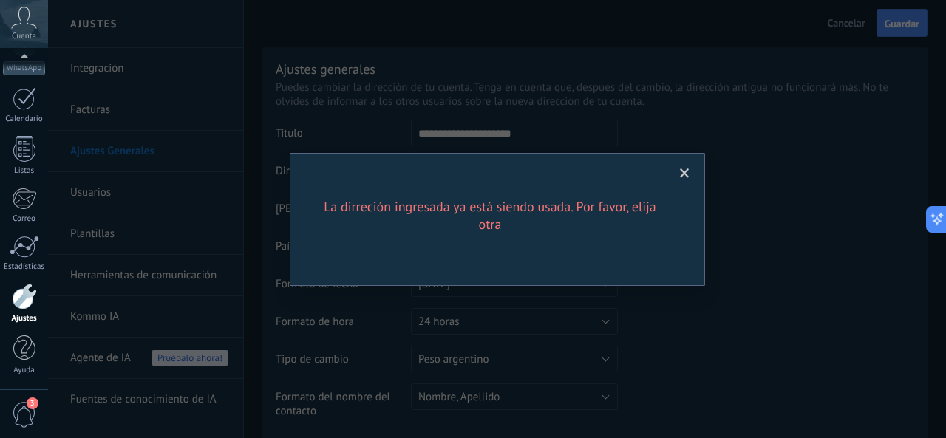
click at [677, 178] on span at bounding box center [684, 173] width 24 height 25
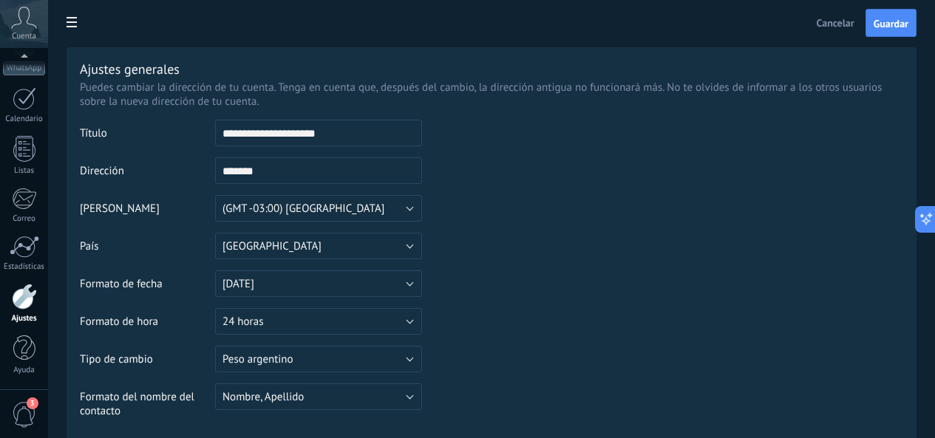
click at [422, 177] on input "*******" at bounding box center [318, 170] width 207 height 27
type input "**********"
click at [904, 34] on button "Guardar" at bounding box center [890, 23] width 51 height 28
